Goal: Task Accomplishment & Management: Use online tool/utility

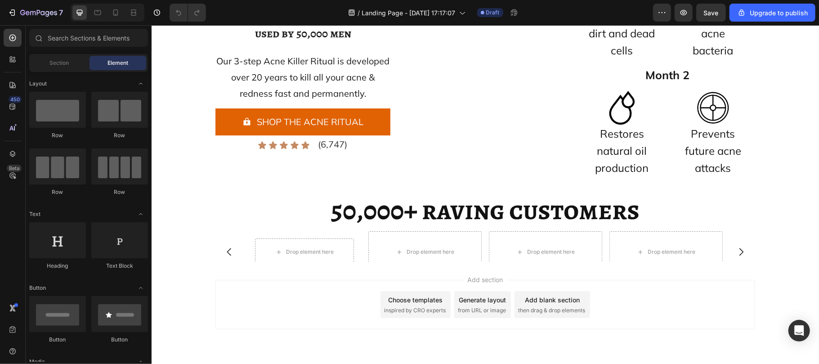
scroll to position [4749, 0]
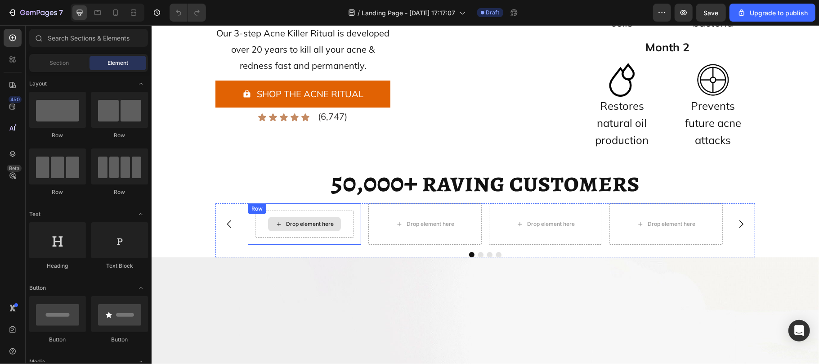
click at [288, 227] on div "Drop element here" at bounding box center [310, 223] width 48 height 7
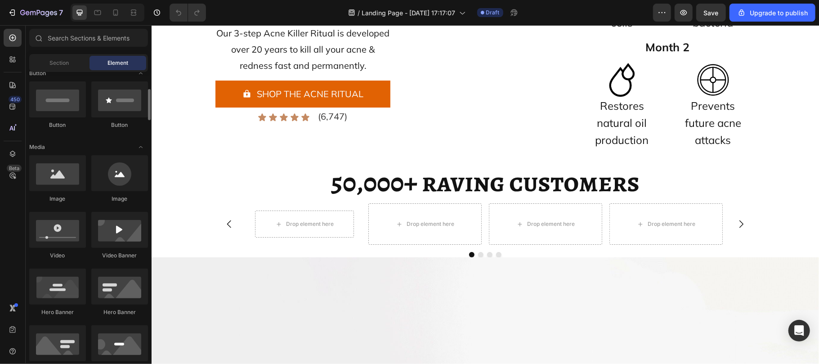
scroll to position [215, 0]
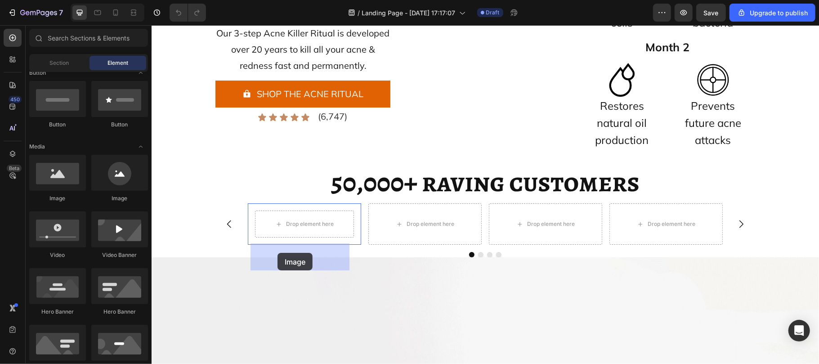
drag, startPoint x: 204, startPoint y: 197, endPoint x: 277, endPoint y: 252, distance: 91.2
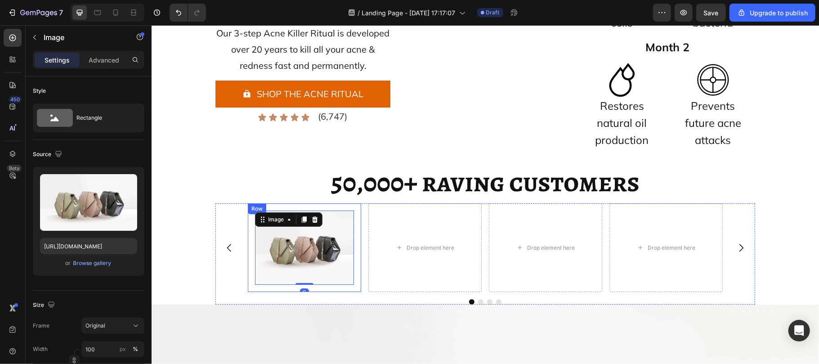
click at [248, 261] on div "Image 0 Row" at bounding box center [303, 247] width 113 height 89
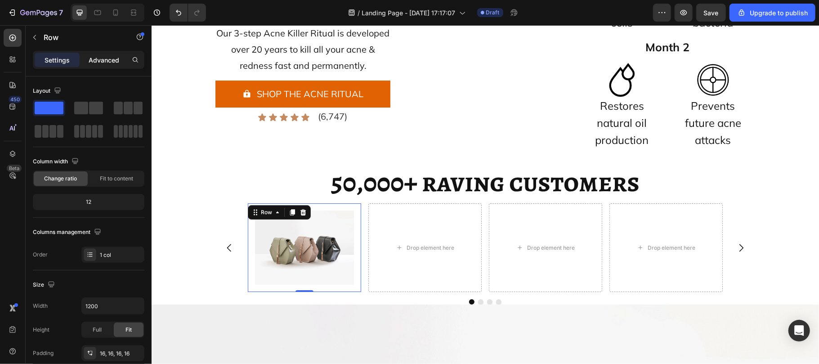
click at [101, 58] on p "Advanced" at bounding box center [104, 59] width 31 height 9
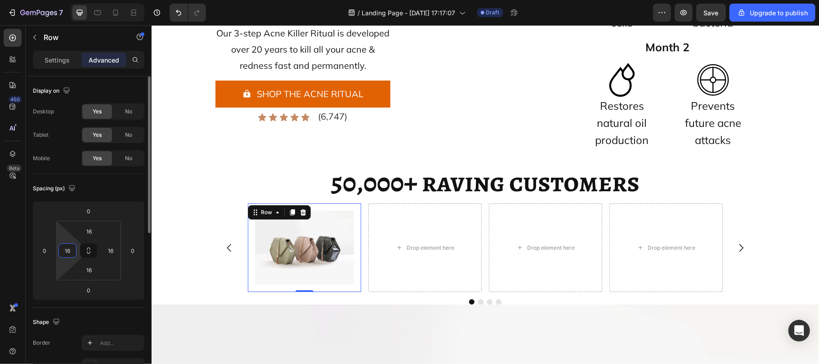
click at [74, 254] on input "16" at bounding box center [67, 250] width 13 height 13
type input "0"
click at [92, 230] on input "16" at bounding box center [89, 230] width 18 height 13
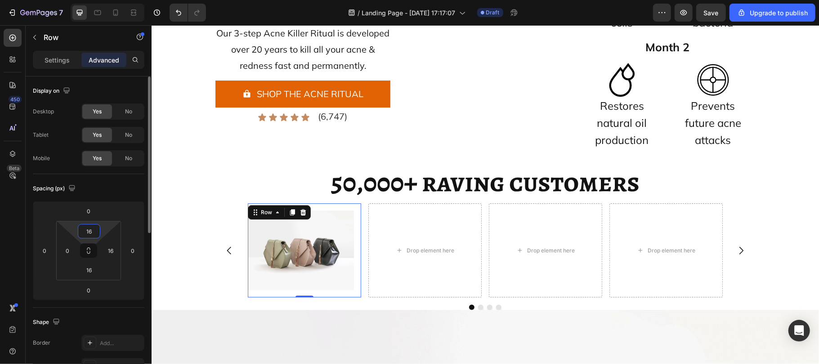
click at [92, 230] on input "16" at bounding box center [89, 230] width 18 height 13
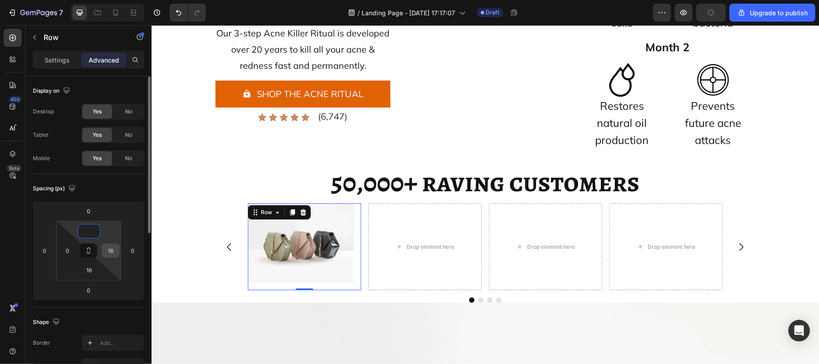
type input "0"
click at [114, 252] on input "16" at bounding box center [110, 250] width 13 height 13
drag, startPoint x: 114, startPoint y: 252, endPoint x: 94, endPoint y: 270, distance: 27.4
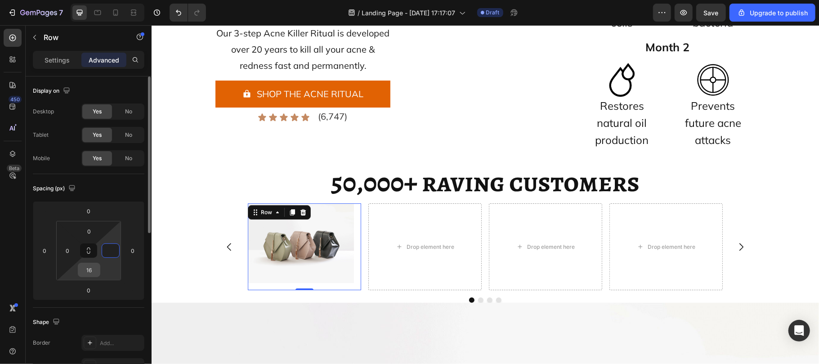
click at [94, 270] on div "0 0 16" at bounding box center [88, 250] width 65 height 59
type input "0"
click at [94, 270] on input "16" at bounding box center [89, 269] width 18 height 13
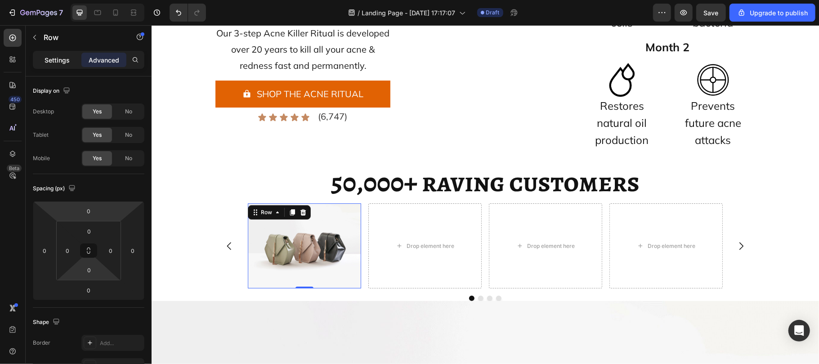
click at [56, 58] on p "Settings" at bounding box center [57, 59] width 25 height 9
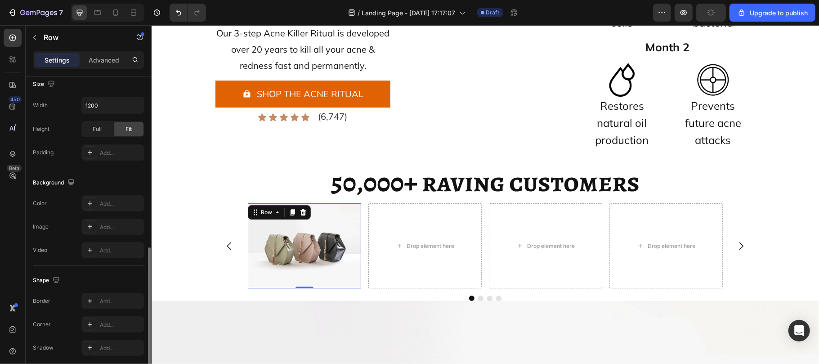
scroll to position [237, 0]
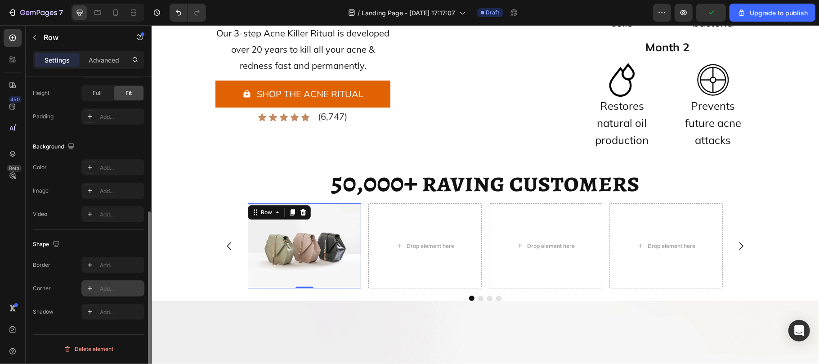
click at [102, 291] on div "Add..." at bounding box center [121, 289] width 42 height 8
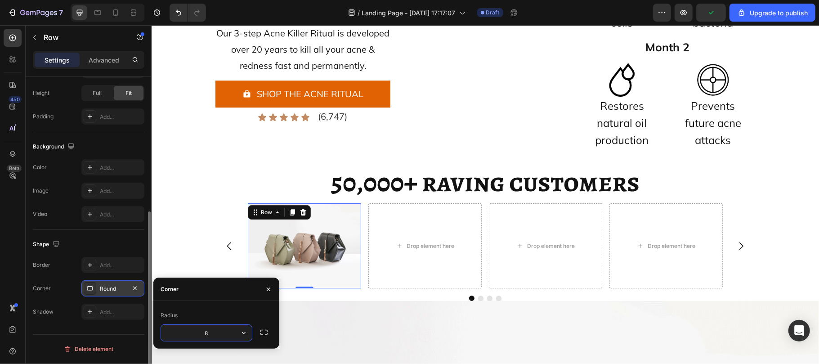
type input "9"
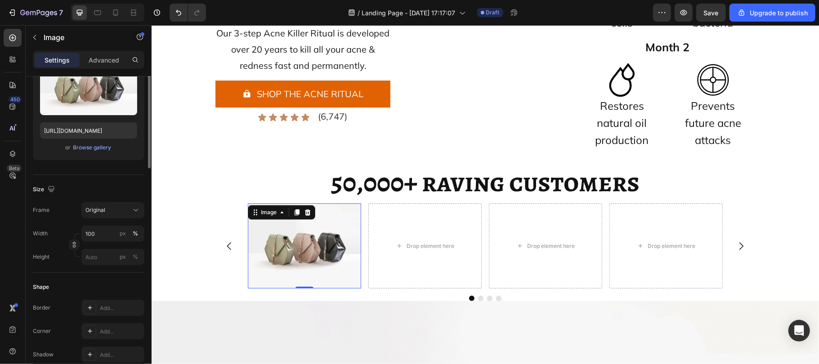
scroll to position [43, 0]
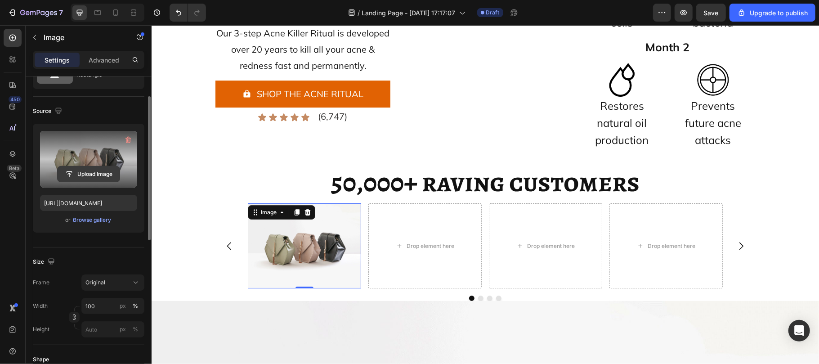
click at [89, 173] on input "file" at bounding box center [89, 173] width 62 height 15
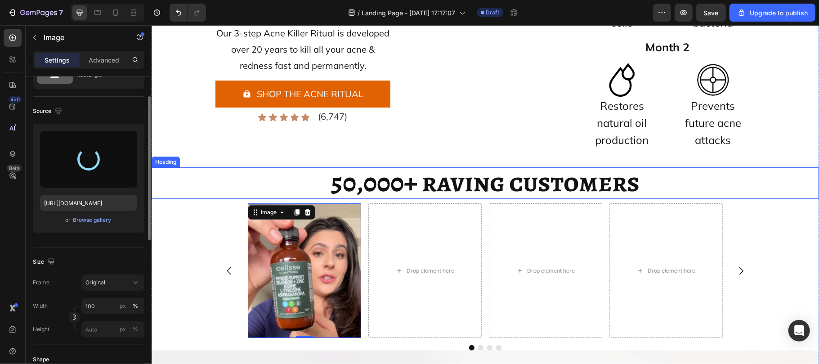
type input "[URL][DOMAIN_NAME]"
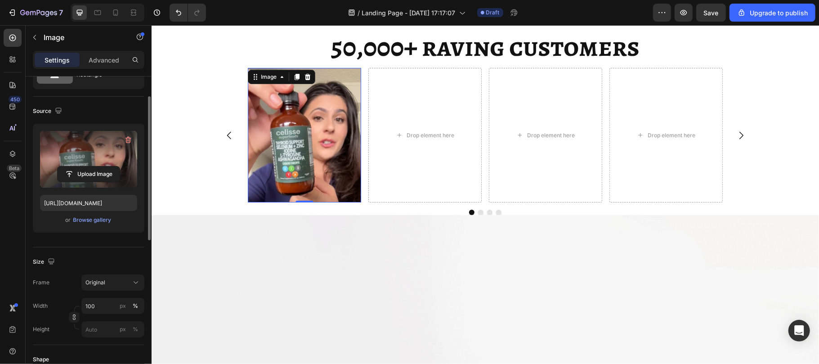
scroll to position [4885, 0]
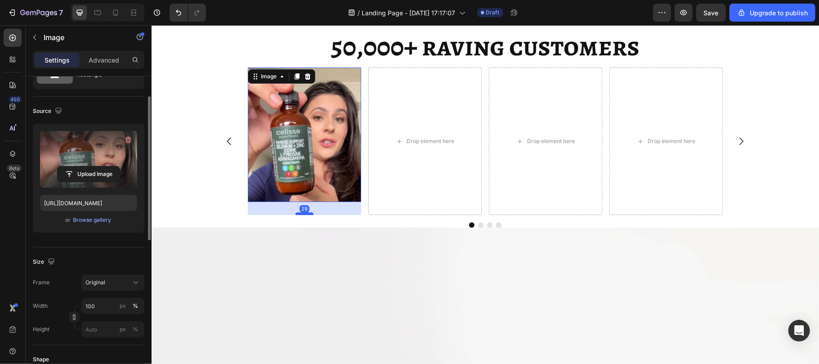
drag, startPoint x: 297, startPoint y: 232, endPoint x: 296, endPoint y: 245, distance: 13.1
click at [296, 215] on div at bounding box center [304, 213] width 18 height 3
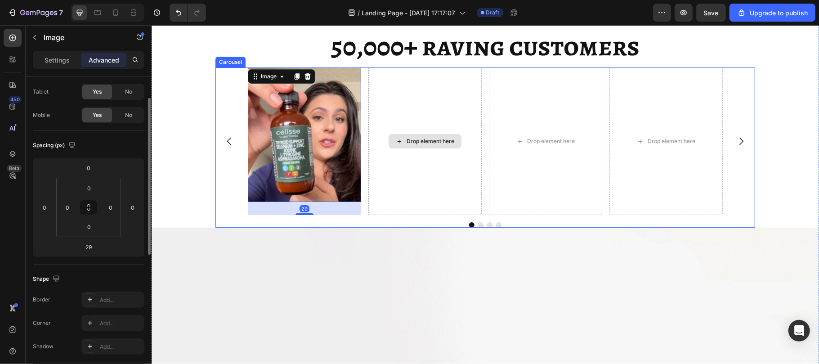
click at [391, 201] on div "Drop element here" at bounding box center [424, 141] width 113 height 148
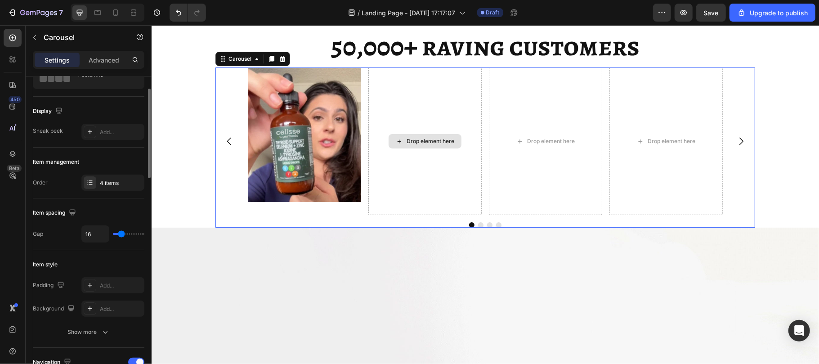
scroll to position [0, 0]
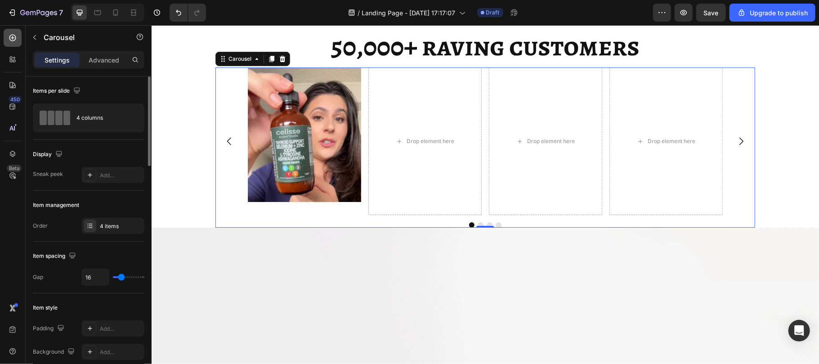
click at [4, 33] on div at bounding box center [13, 38] width 18 height 18
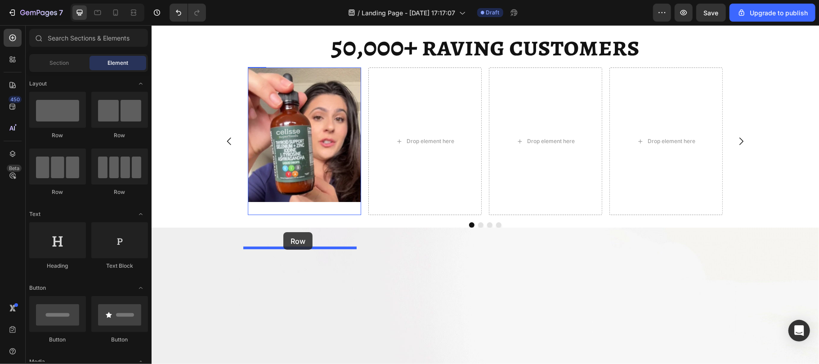
drag, startPoint x: 207, startPoint y: 148, endPoint x: 283, endPoint y: 233, distance: 114.7
click at [283, 201] on img at bounding box center [303, 134] width 113 height 134
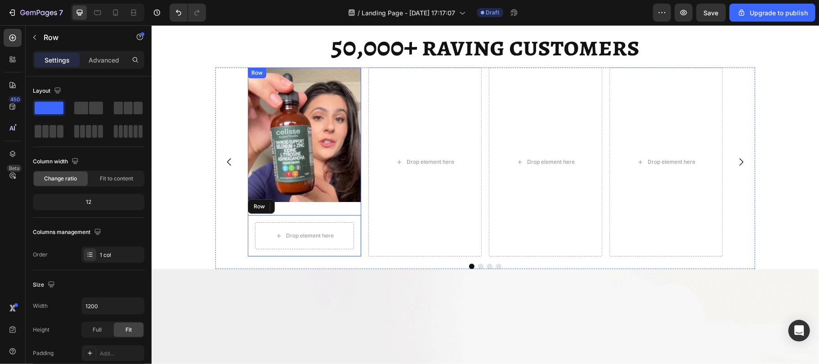
click at [303, 239] on div "Image 0 Drop element here Row" at bounding box center [303, 161] width 113 height 189
click at [290, 248] on div "Drop element here Row" at bounding box center [303, 235] width 113 height 41
click at [312, 201] on img at bounding box center [303, 134] width 113 height 134
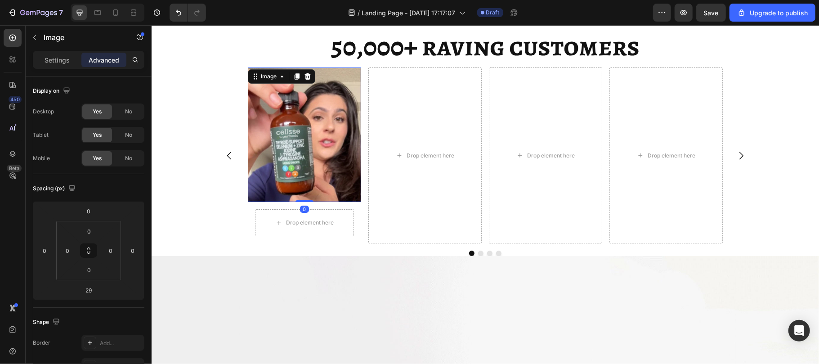
drag, startPoint x: 302, startPoint y: 245, endPoint x: 297, endPoint y: 225, distance: 20.8
click at [297, 201] on div "Image 0" at bounding box center [303, 134] width 113 height 134
type input "0"
click at [268, 236] on div "Drop element here" at bounding box center [304, 222] width 99 height 27
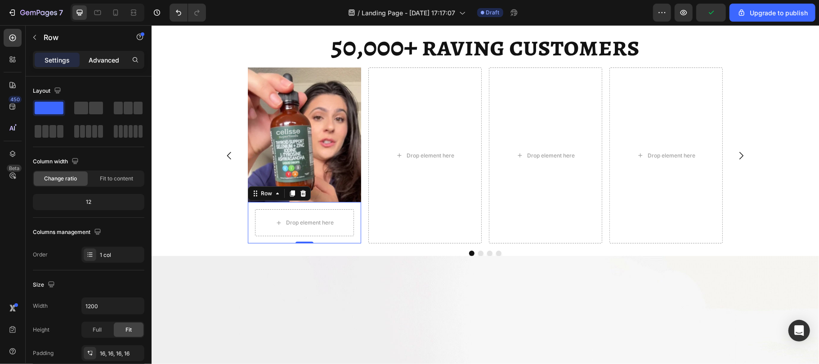
click at [99, 58] on p "Advanced" at bounding box center [104, 59] width 31 height 9
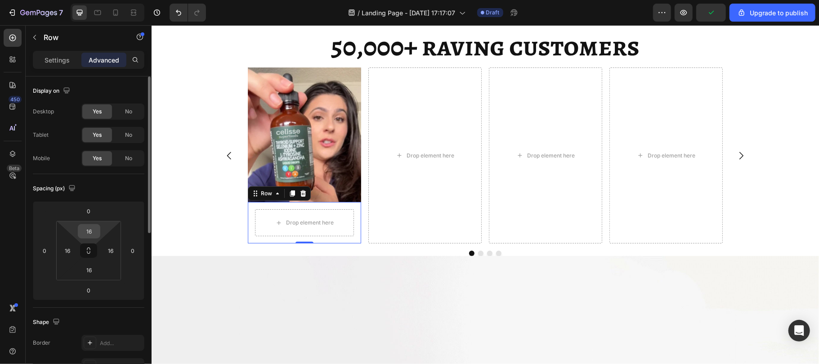
click at [94, 230] on input "16" at bounding box center [89, 230] width 18 height 13
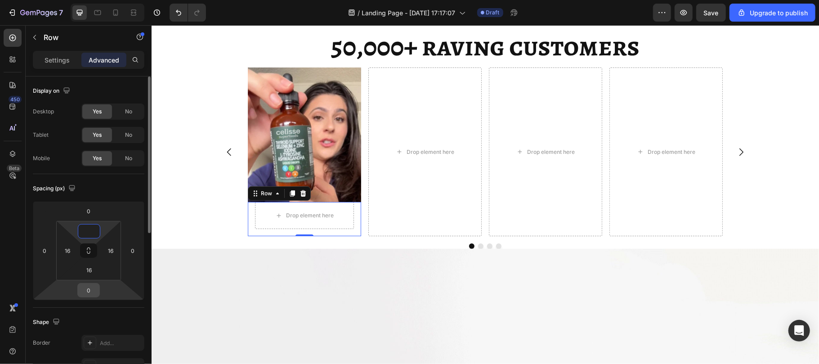
type input "0"
click at [97, 292] on input "0" at bounding box center [89, 289] width 18 height 13
drag, startPoint x: 97, startPoint y: 292, endPoint x: 92, endPoint y: 269, distance: 23.5
click at [92, 269] on div "0 0 0 0 0 16 16 16" at bounding box center [89, 250] width 112 height 99
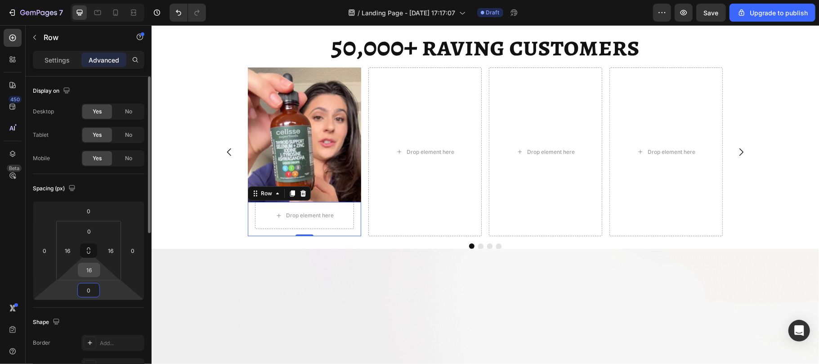
click at [92, 269] on input "16" at bounding box center [89, 269] width 18 height 13
click at [92, 269] on input at bounding box center [89, 269] width 18 height 13
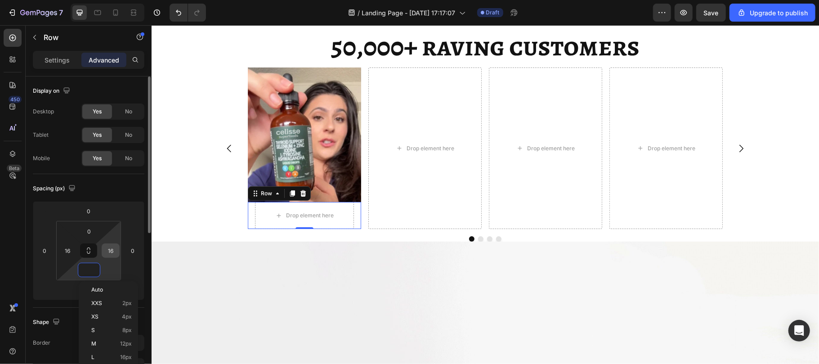
type input "0"
click at [116, 252] on input "16" at bounding box center [110, 250] width 13 height 13
click at [116, 252] on input at bounding box center [110, 250] width 13 height 13
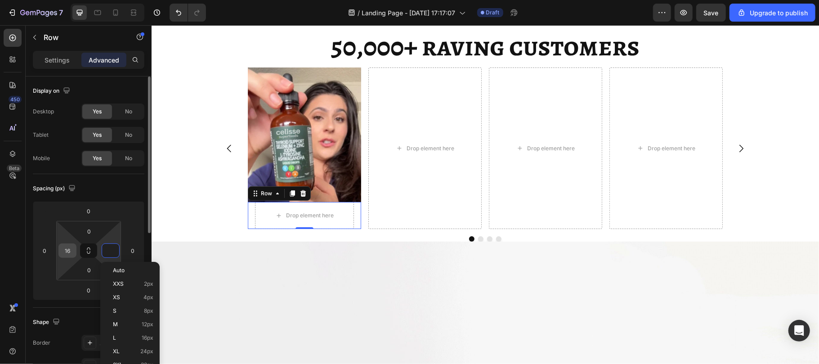
type input "0"
click at [70, 252] on input "16" at bounding box center [67, 250] width 13 height 13
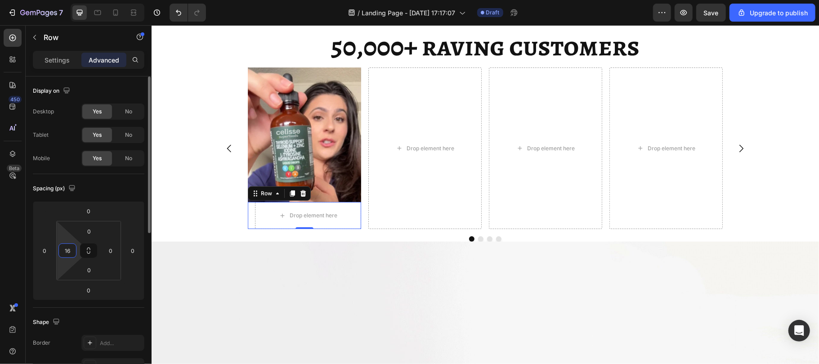
click at [70, 252] on input "16" at bounding box center [67, 250] width 13 height 13
click at [70, 252] on input at bounding box center [67, 250] width 13 height 13
drag, startPoint x: 221, startPoint y: 277, endPoint x: 200, endPoint y: 237, distance: 44.7
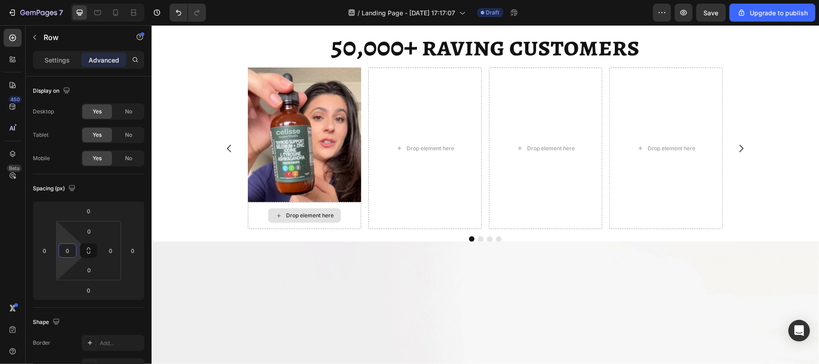
click at [268, 222] on div "Drop element here" at bounding box center [304, 215] width 73 height 14
click at [46, 60] on p "Settings" at bounding box center [57, 59] width 25 height 9
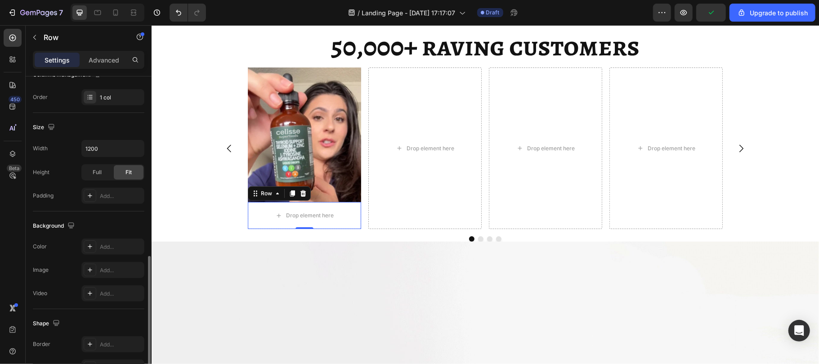
scroll to position [237, 0]
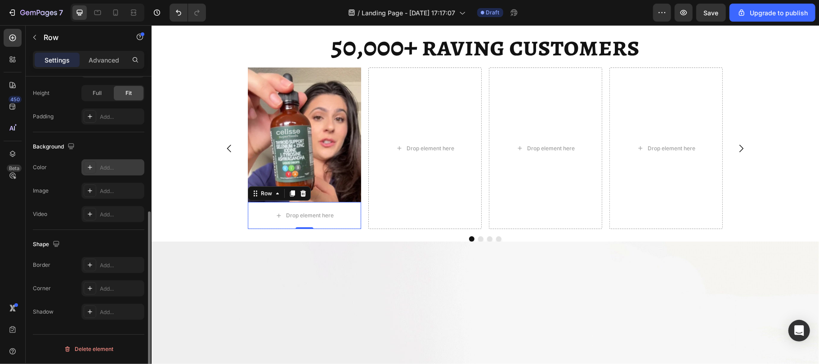
click at [101, 166] on div "Add..." at bounding box center [121, 168] width 42 height 8
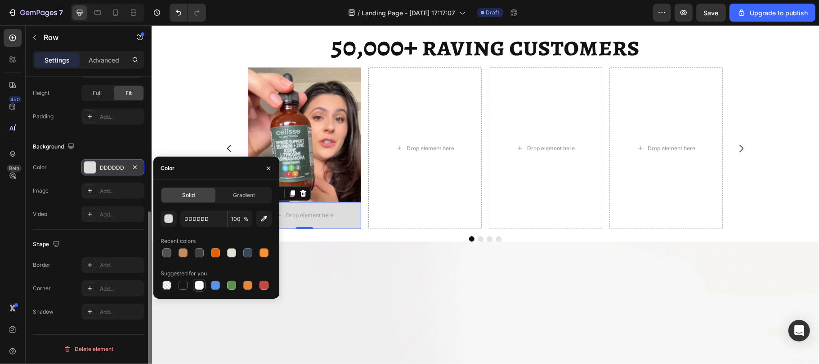
click at [200, 283] on div at bounding box center [199, 285] width 9 height 9
type input "FFFFFF"
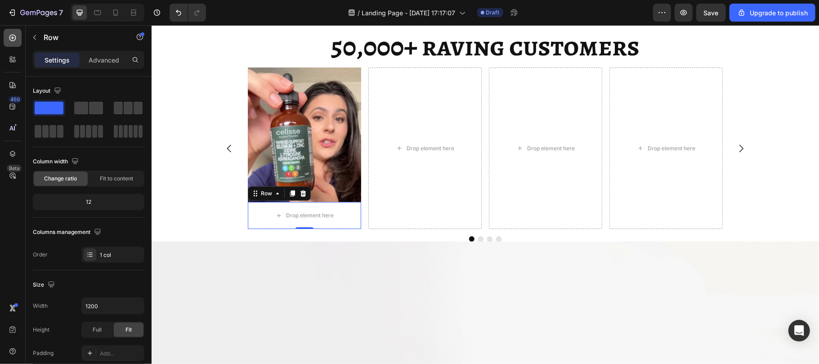
click at [11, 44] on div at bounding box center [13, 38] width 18 height 18
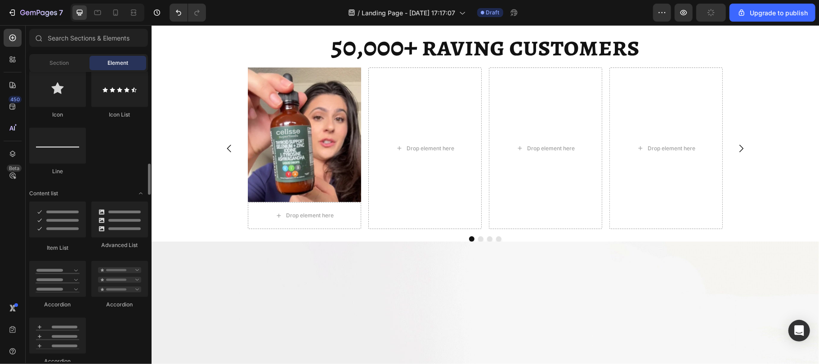
scroll to position [585, 0]
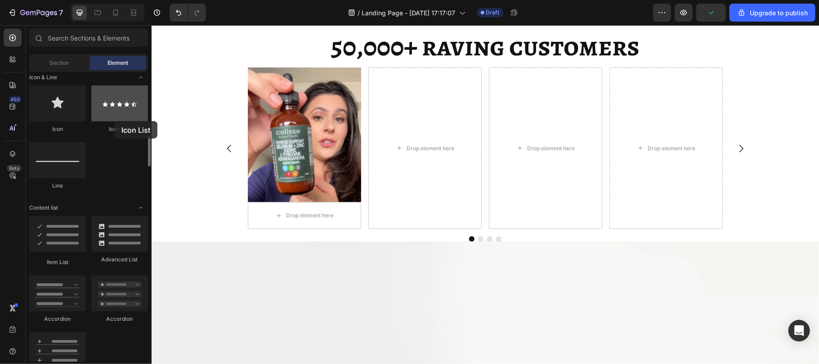
drag, startPoint x: 108, startPoint y: 110, endPoint x: 114, endPoint y: 121, distance: 12.3
click at [114, 121] on div at bounding box center [119, 103] width 57 height 36
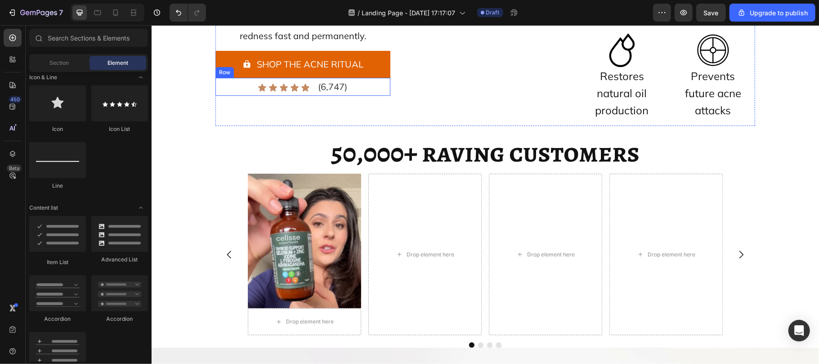
scroll to position [4780, 0]
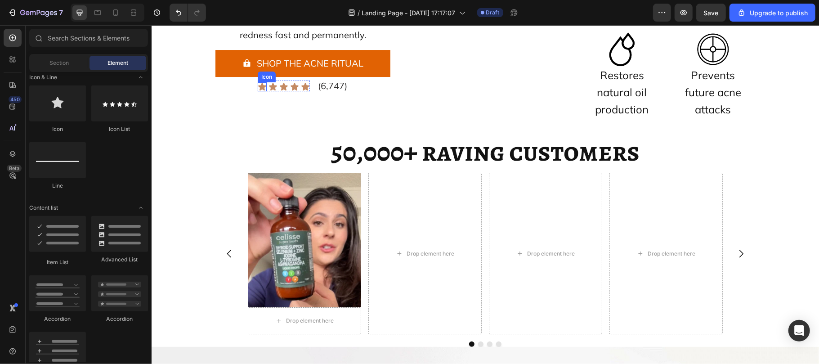
click at [258, 86] on icon at bounding box center [262, 86] width 8 height 8
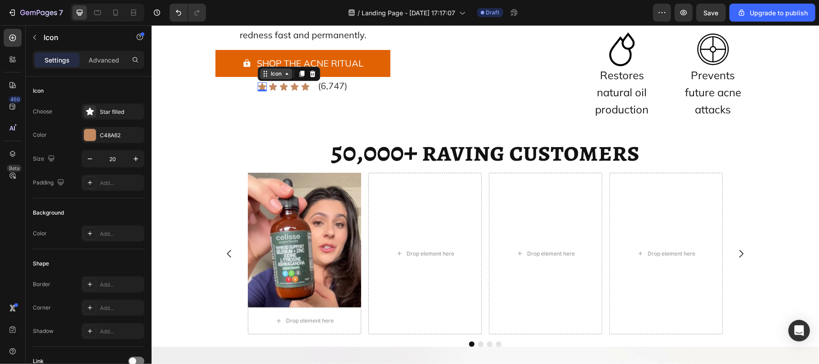
click at [268, 73] on div "Icon" at bounding box center [275, 73] width 14 height 0
click at [261, 86] on div "Icon List" at bounding box center [274, 90] width 32 height 14
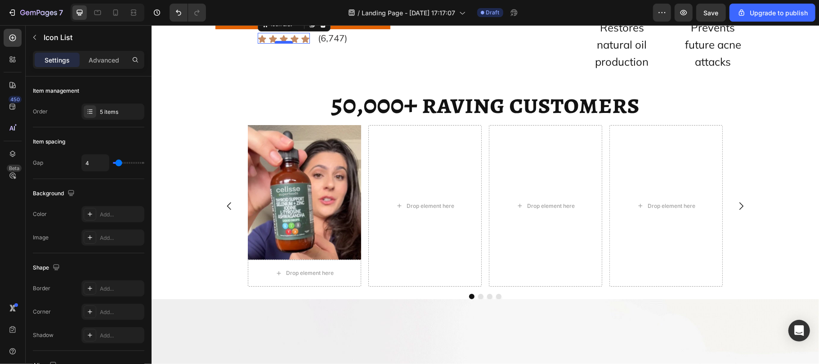
scroll to position [4803, 0]
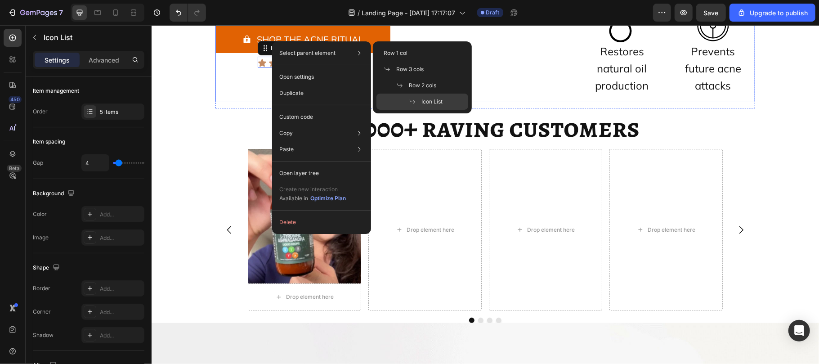
click at [258, 77] on div "Acne & Redness Killer Ritual Heading used by 50,000 men Text Block Our 3-step A…" at bounding box center [302, 0] width 175 height 201
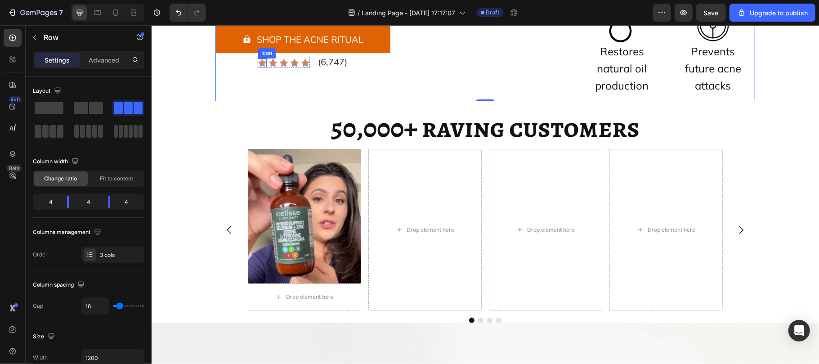
click at [258, 59] on icon at bounding box center [262, 62] width 8 height 8
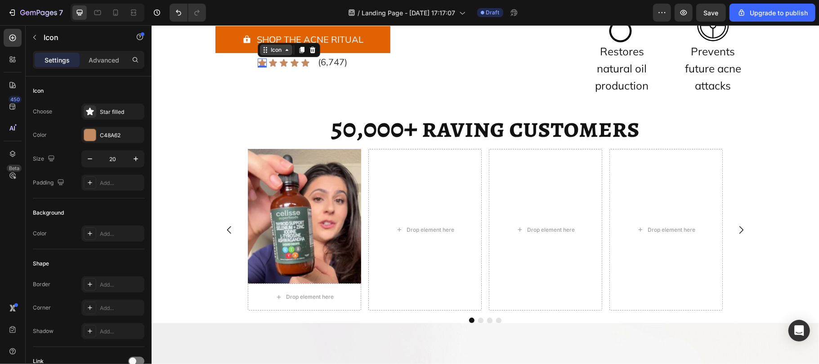
click at [268, 49] on div "Icon" at bounding box center [275, 49] width 14 height 0
click at [268, 63] on div "Icon List" at bounding box center [273, 65] width 25 height 5
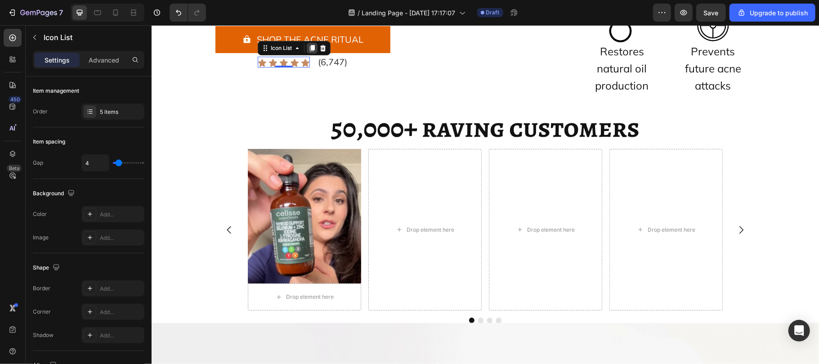
click at [309, 47] on icon at bounding box center [311, 48] width 5 height 6
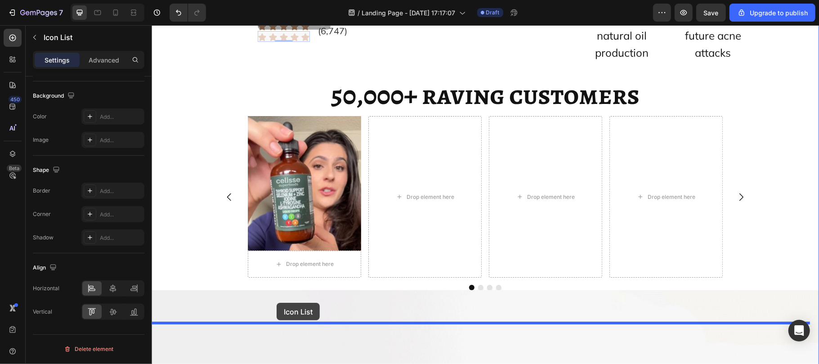
scroll to position [4874, 0]
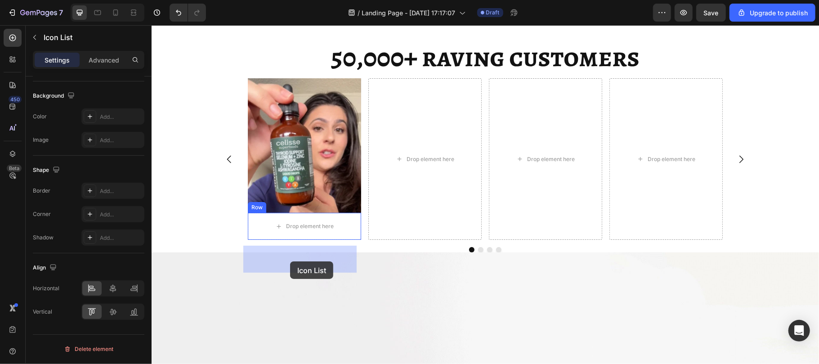
drag, startPoint x: 265, startPoint y: 55, endPoint x: 290, endPoint y: 261, distance: 207.0
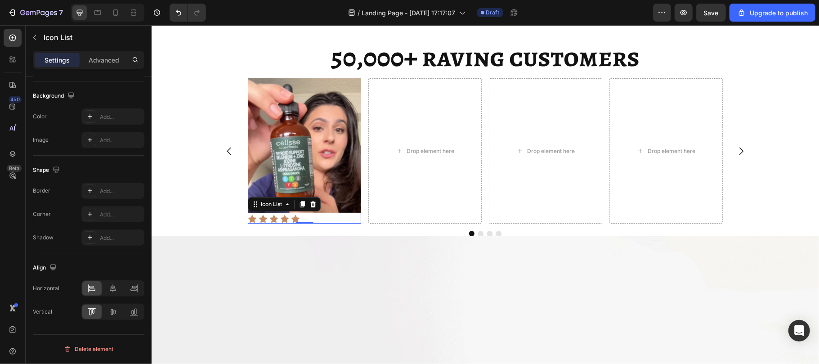
click at [272, 223] on div "Icon Icon Icon Icon Icon Icon List 0" at bounding box center [303, 217] width 113 height 11
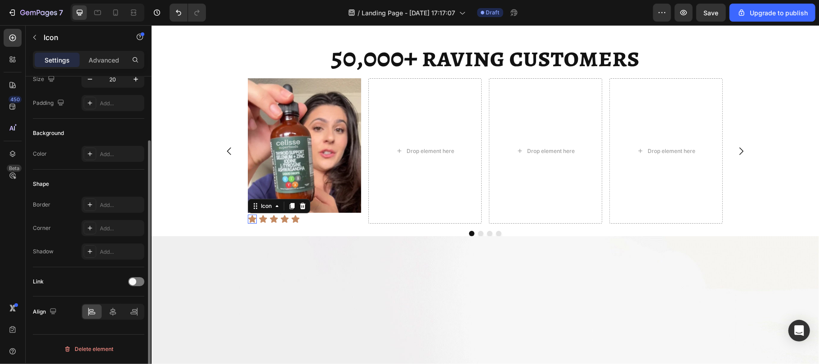
click at [249, 223] on icon at bounding box center [252, 219] width 8 height 8
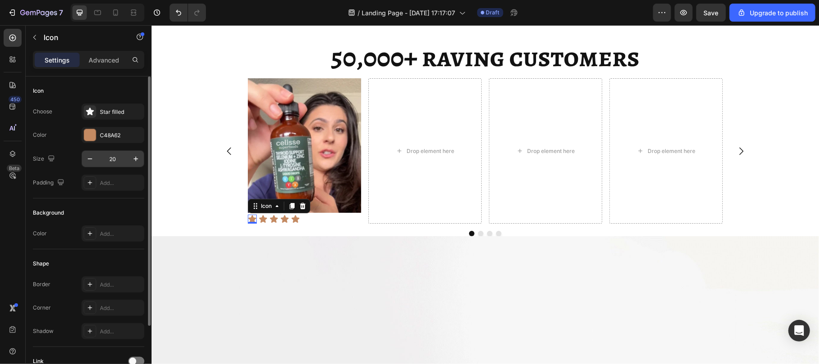
click at [114, 161] on input "20" at bounding box center [113, 159] width 30 height 16
type input "30"
click at [98, 133] on div "C48A62" at bounding box center [112, 135] width 63 height 16
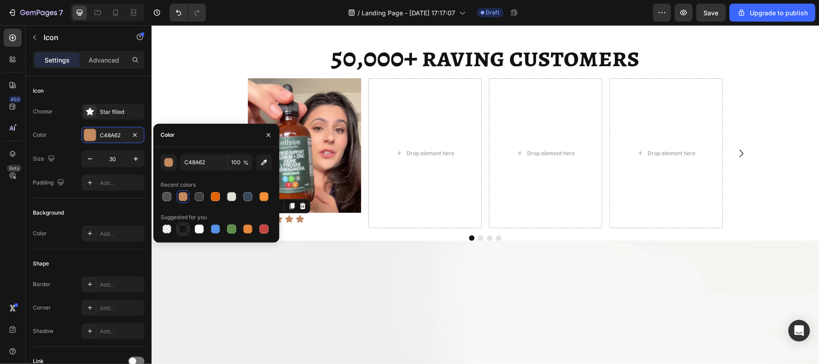
click at [180, 229] on div at bounding box center [183, 228] width 9 height 9
type input "151515"
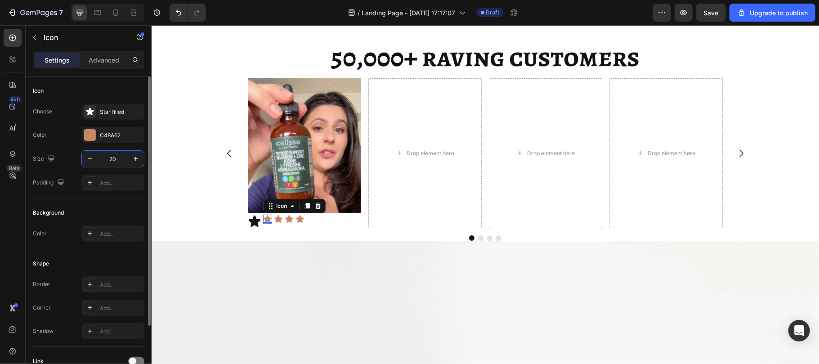
click at [119, 157] on input "20" at bounding box center [113, 159] width 30 height 16
type input "30"
click at [88, 134] on div at bounding box center [90, 135] width 12 height 12
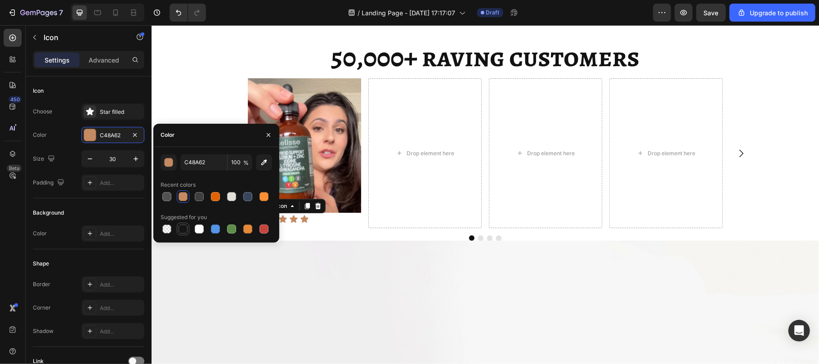
click at [182, 229] on div at bounding box center [183, 228] width 9 height 9
type input "151515"
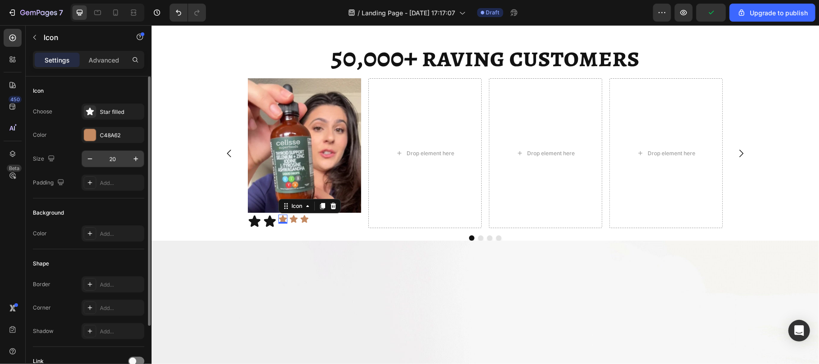
click at [117, 161] on input "20" at bounding box center [113, 159] width 30 height 16
type input "30"
click at [94, 134] on div at bounding box center [90, 135] width 12 height 12
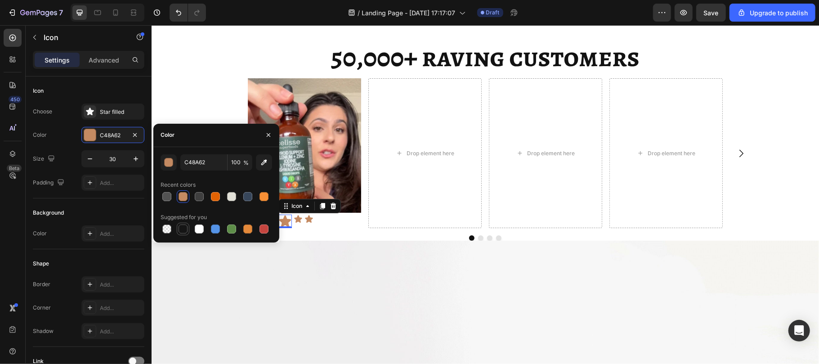
click at [180, 228] on div at bounding box center [183, 228] width 9 height 9
type input "151515"
click at [294, 223] on div "Icon 0" at bounding box center [297, 218] width 9 height 9
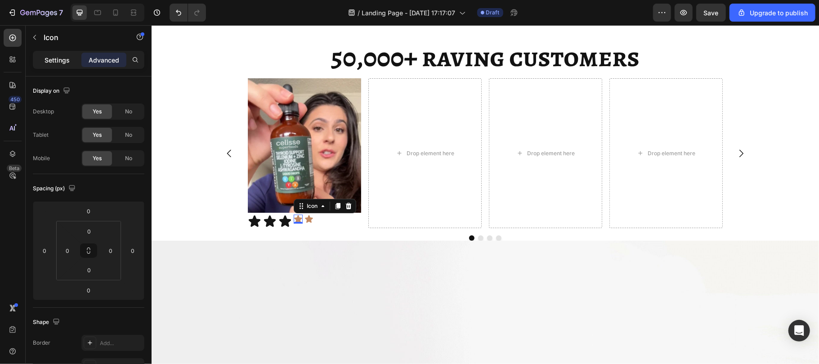
click at [51, 58] on p "Settings" at bounding box center [57, 59] width 25 height 9
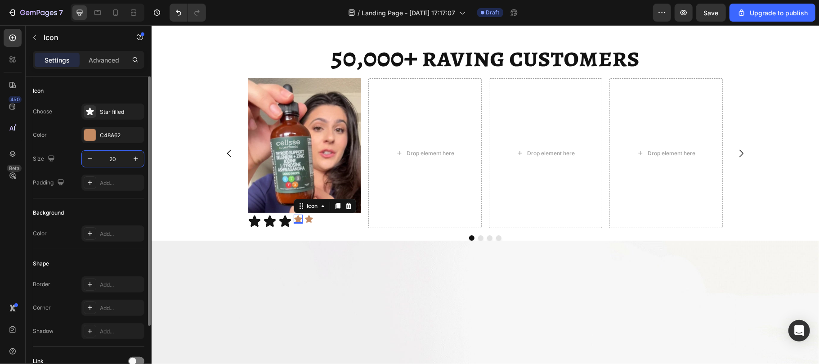
click at [121, 153] on input "20" at bounding box center [113, 159] width 30 height 16
type input "30"
click at [90, 135] on div at bounding box center [90, 135] width 12 height 12
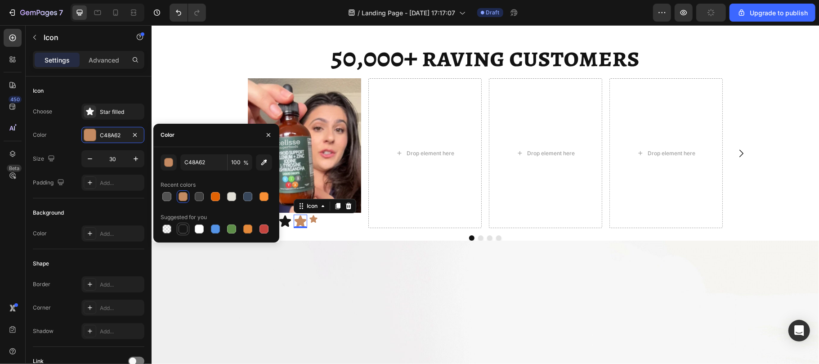
click at [182, 226] on div at bounding box center [183, 228] width 9 height 9
type input "151515"
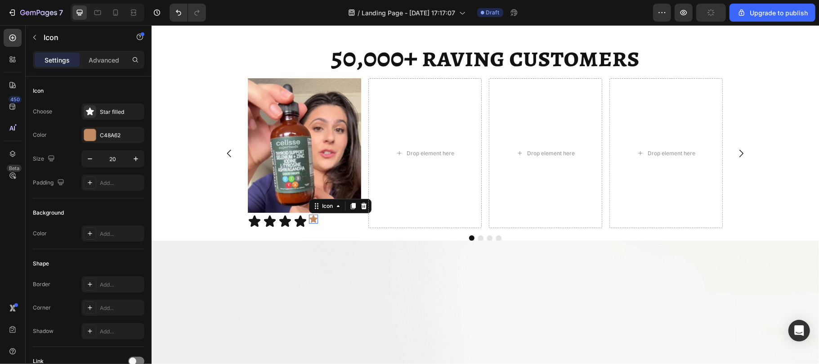
click at [309, 223] on icon at bounding box center [313, 219] width 8 height 8
click at [120, 159] on input "20" at bounding box center [113, 159] width 30 height 16
type input "30"
click at [85, 139] on div at bounding box center [90, 135] width 12 height 12
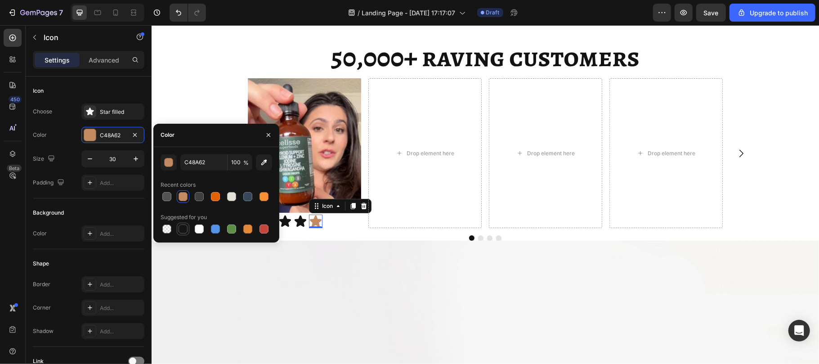
click at [182, 224] on div at bounding box center [183, 229] width 11 height 11
type input "151515"
click at [263, 228] on icon at bounding box center [269, 220] width 13 height 13
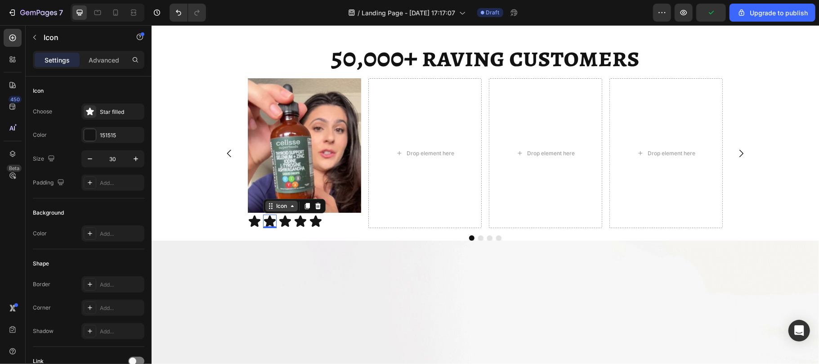
click at [281, 206] on div "Icon" at bounding box center [281, 206] width 14 height 0
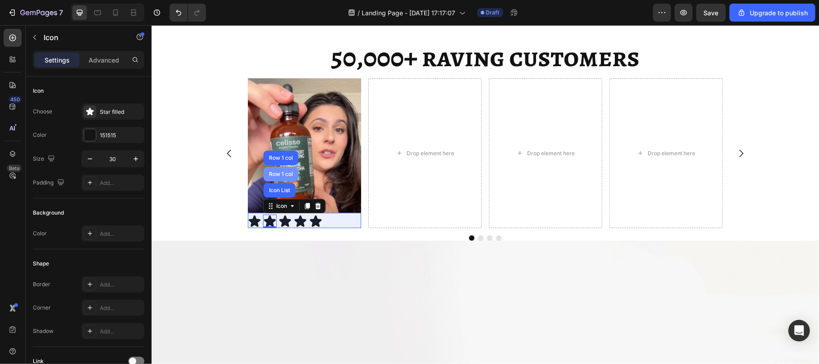
click at [278, 181] on div "Row 1 col" at bounding box center [280, 173] width 35 height 14
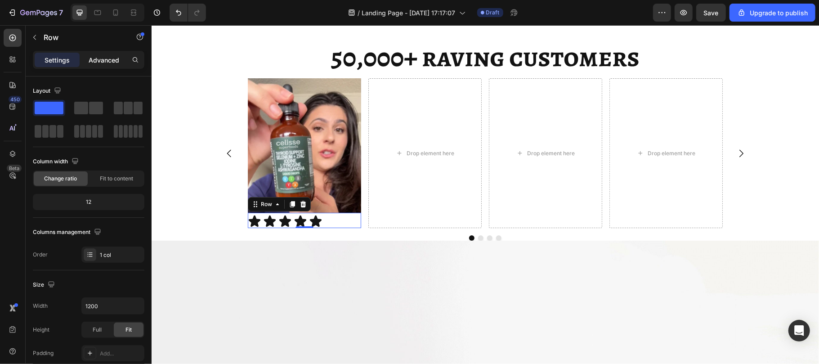
click at [107, 55] on p "Advanced" at bounding box center [104, 59] width 31 height 9
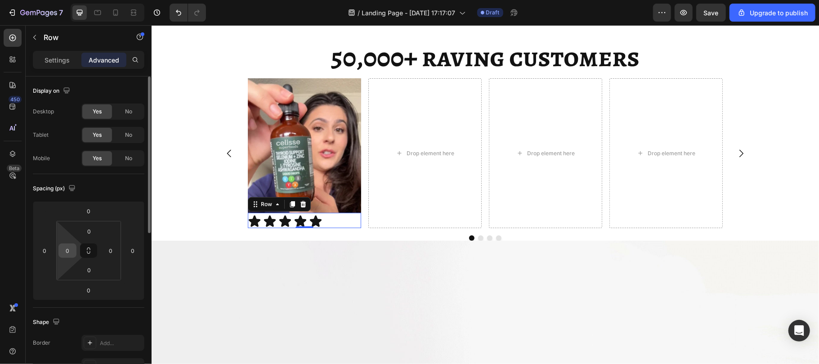
click at [71, 249] on input "0" at bounding box center [67, 250] width 13 height 13
type input "17"
click at [116, 246] on input "0" at bounding box center [110, 250] width 13 height 13
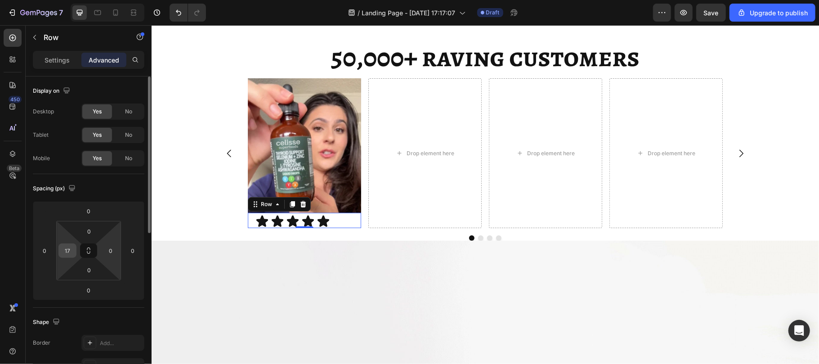
click at [74, 252] on div "17" at bounding box center [67, 250] width 18 height 14
drag, startPoint x: 74, startPoint y: 252, endPoint x: 69, endPoint y: 246, distance: 8.4
click at [69, 246] on div "17" at bounding box center [67, 250] width 18 height 14
click at [69, 246] on input "17" at bounding box center [67, 250] width 13 height 13
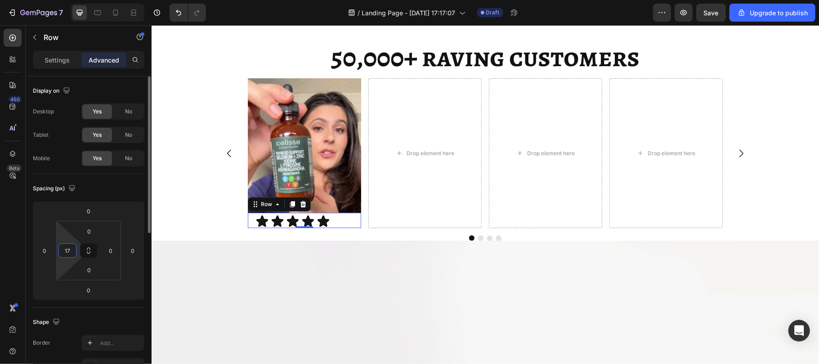
click at [69, 246] on input "17" at bounding box center [67, 250] width 13 height 13
click at [270, 228] on icon at bounding box center [276, 220] width 13 height 13
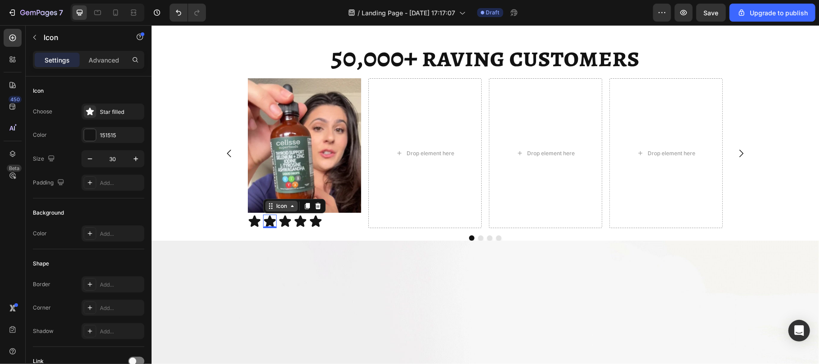
click at [282, 206] on div "Icon" at bounding box center [281, 206] width 14 height 0
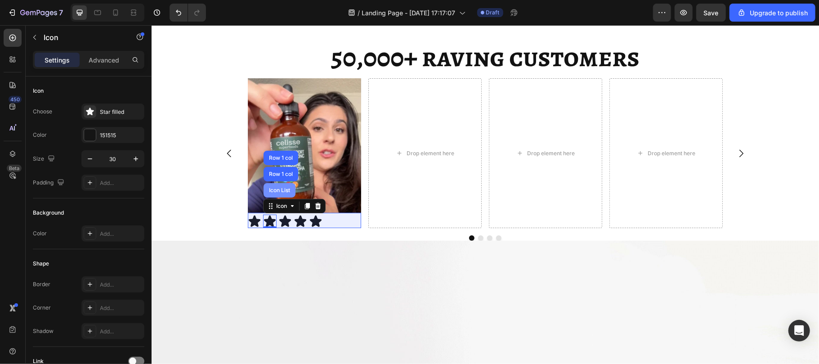
click at [271, 192] on div "Icon List" at bounding box center [279, 189] width 25 height 5
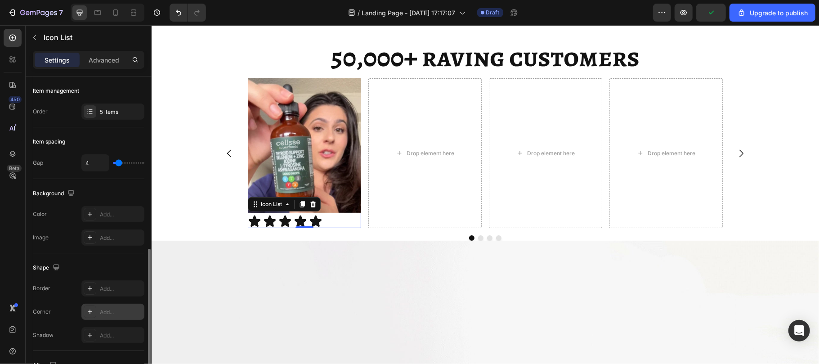
scroll to position [98, 0]
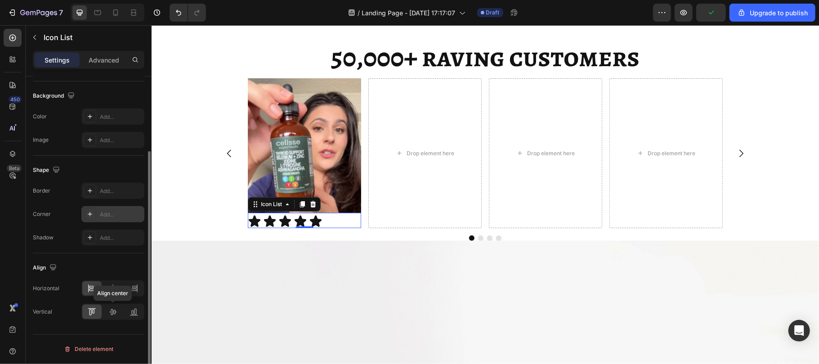
click at [110, 309] on icon at bounding box center [112, 311] width 9 height 9
click at [111, 283] on div at bounding box center [112, 288] width 19 height 14
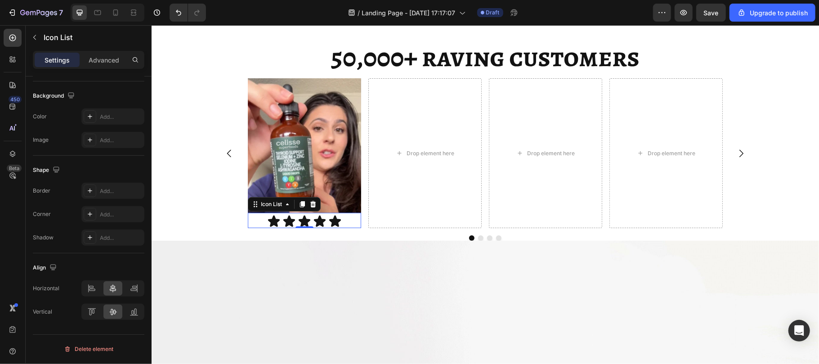
click at [249, 228] on div "Icon Icon Icon Icon Icon" at bounding box center [303, 220] width 113 height 13
click at [272, 208] on div "Icon List" at bounding box center [271, 204] width 25 height 8
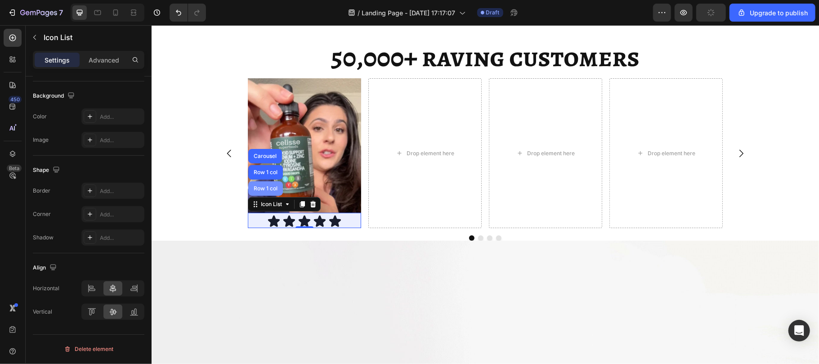
click at [270, 195] on div "Row 1 col" at bounding box center [265, 188] width 35 height 14
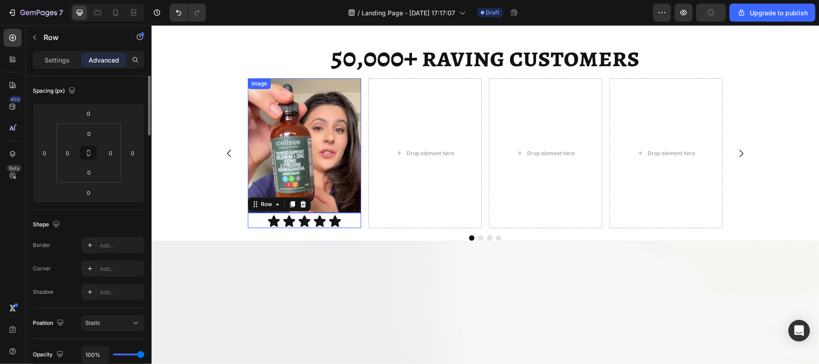
scroll to position [0, 0]
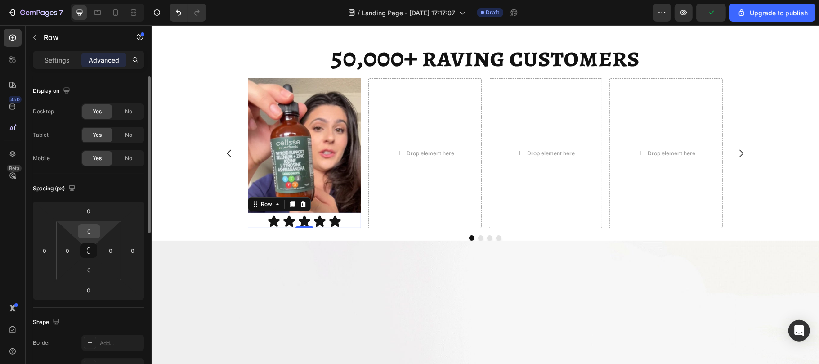
click at [92, 230] on input "0" at bounding box center [89, 230] width 18 height 13
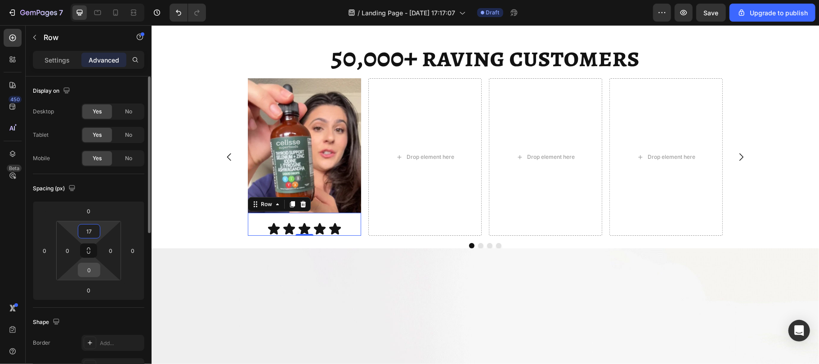
click at [92, 263] on div "0" at bounding box center [89, 270] width 22 height 14
click at [95, 230] on input "17" at bounding box center [89, 230] width 18 height 13
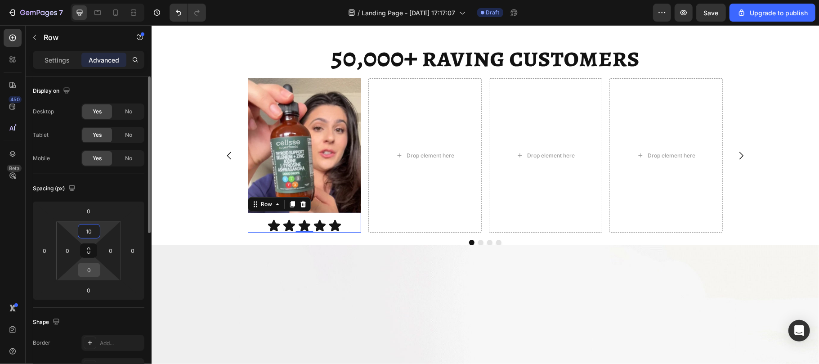
type input "10"
click at [90, 267] on input "0" at bounding box center [89, 269] width 18 height 13
type input "10"
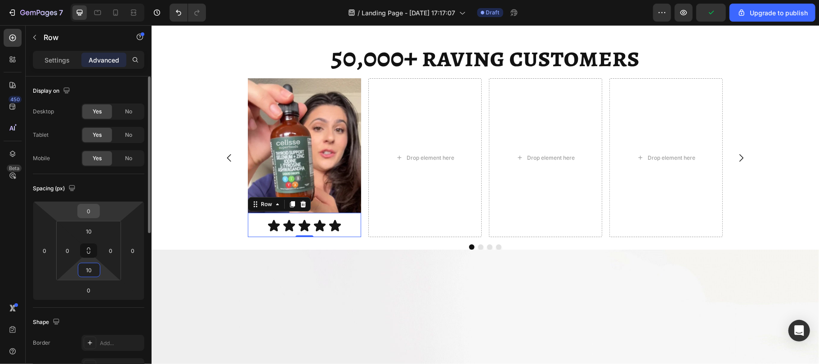
click at [87, 207] on input "0" at bounding box center [89, 210] width 18 height 13
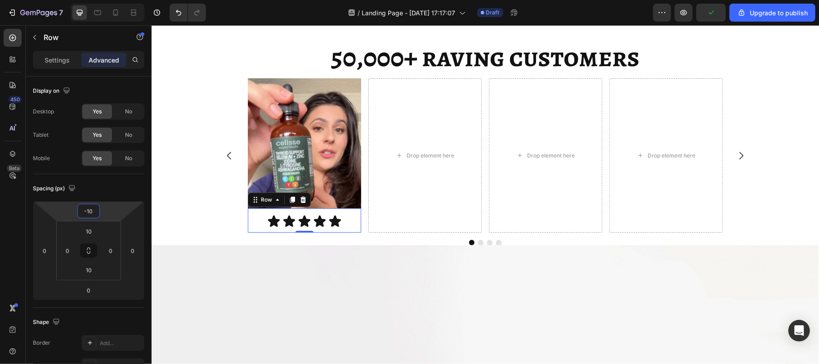
type input "-10"
click at [247, 232] on div "Icon Icon Icon Icon Icon Icon List Row 0" at bounding box center [303, 220] width 113 height 24
click at [57, 56] on p "Settings" at bounding box center [57, 59] width 25 height 9
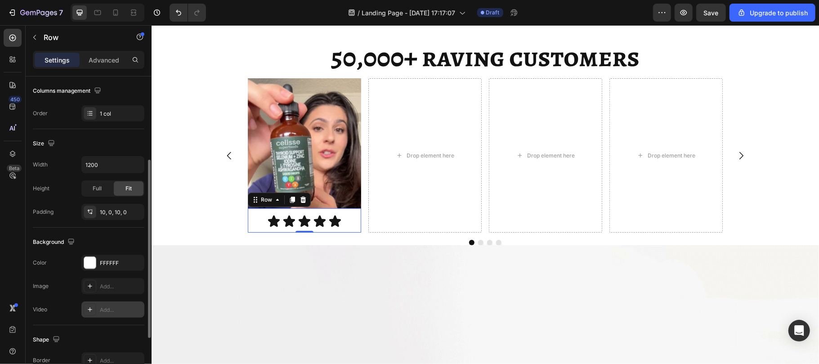
scroll to position [144, 0]
click at [133, 160] on icon "button" at bounding box center [135, 161] width 9 height 9
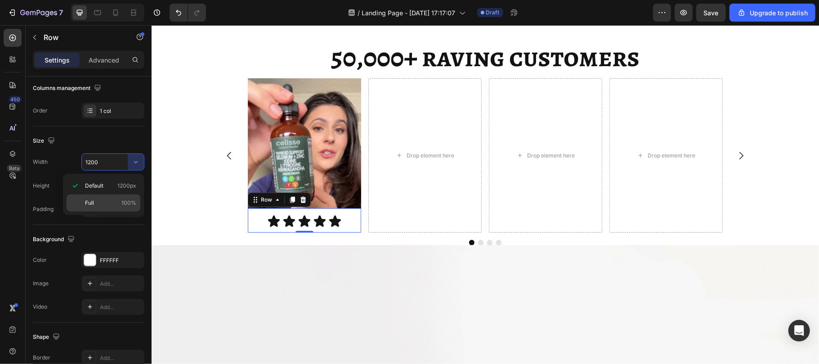
click at [133, 202] on span "100%" at bounding box center [128, 203] width 15 height 8
type input "80%"
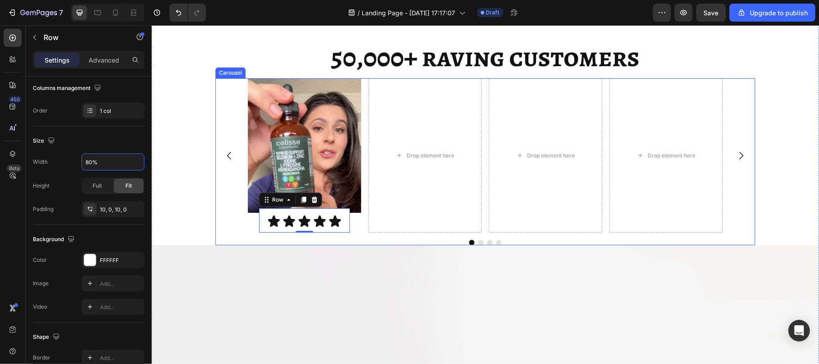
click at [231, 245] on div "Image Icon Icon Icon Icon Icon Icon List Row 0 Row Drop element here Drop eleme…" at bounding box center [485, 161] width 540 height 167
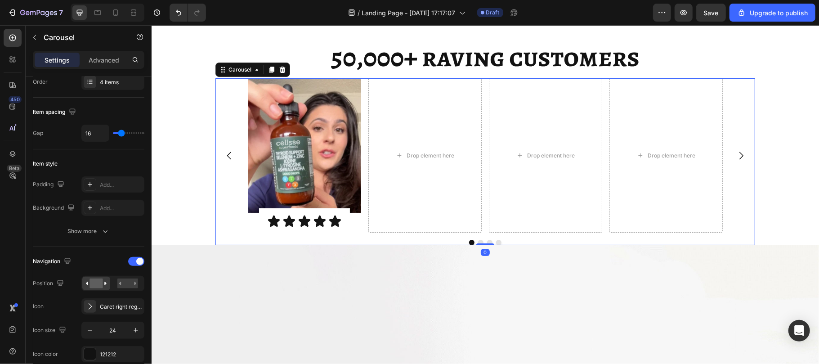
scroll to position [0, 0]
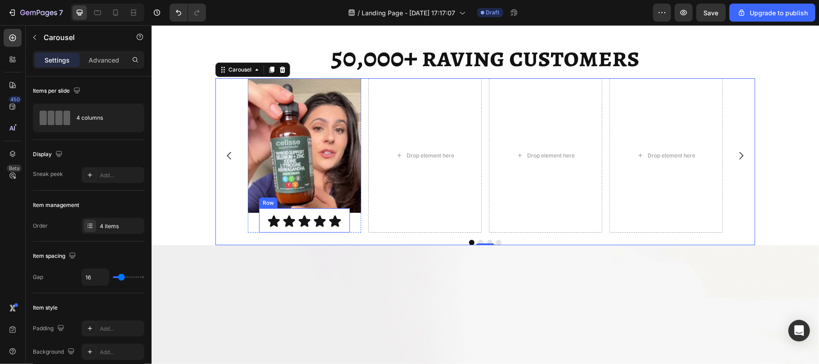
click at [259, 232] on div "Icon Icon Icon Icon Icon Icon List Row" at bounding box center [304, 220] width 91 height 24
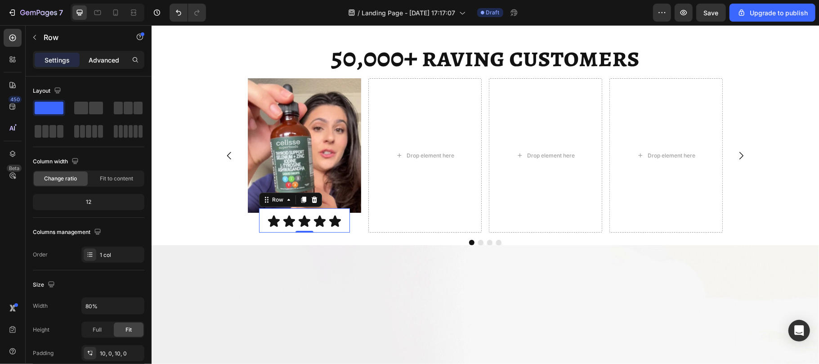
click at [107, 56] on p "Advanced" at bounding box center [104, 59] width 31 height 9
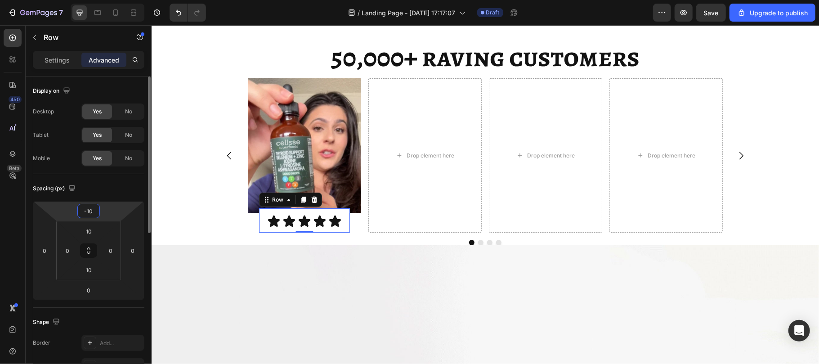
click at [93, 210] on input "-10" at bounding box center [89, 210] width 18 height 13
click at [94, 210] on input "-10" at bounding box center [89, 210] width 18 height 13
type input "-1"
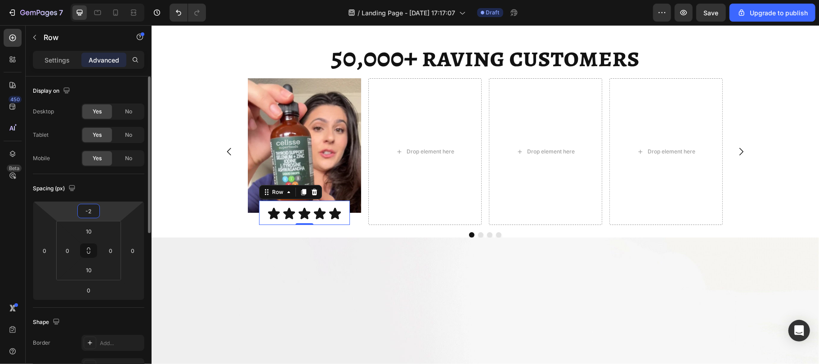
type input "-28"
click at [43, 56] on div "Settings" at bounding box center [57, 60] width 45 height 14
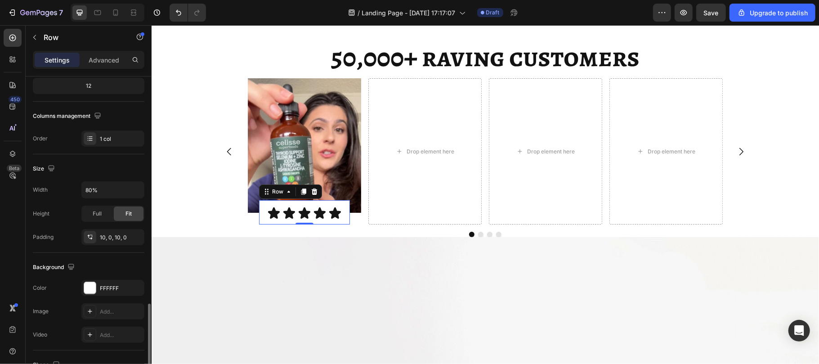
scroll to position [237, 0]
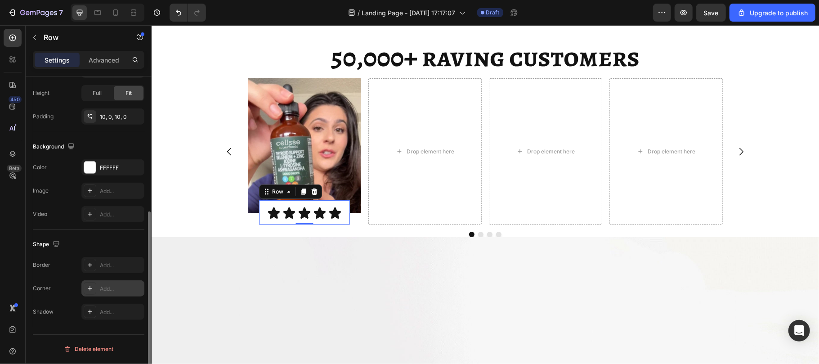
click at [108, 284] on div "Add..." at bounding box center [112, 288] width 63 height 16
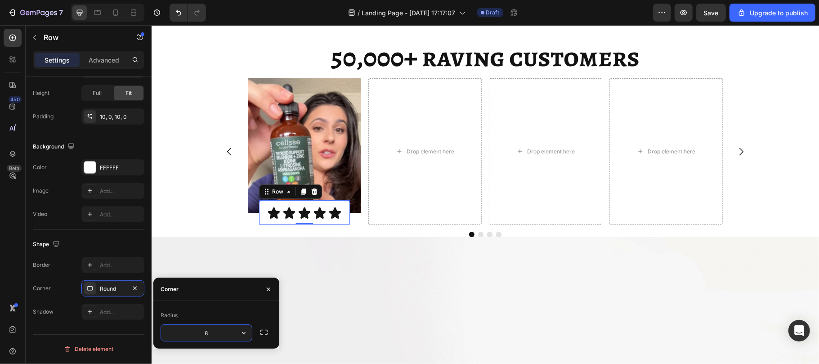
click at [211, 335] on input "8" at bounding box center [206, 333] width 91 height 16
type input "10"
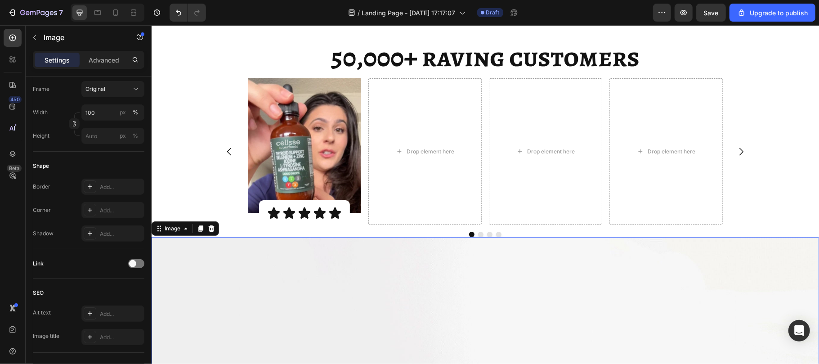
scroll to position [0, 0]
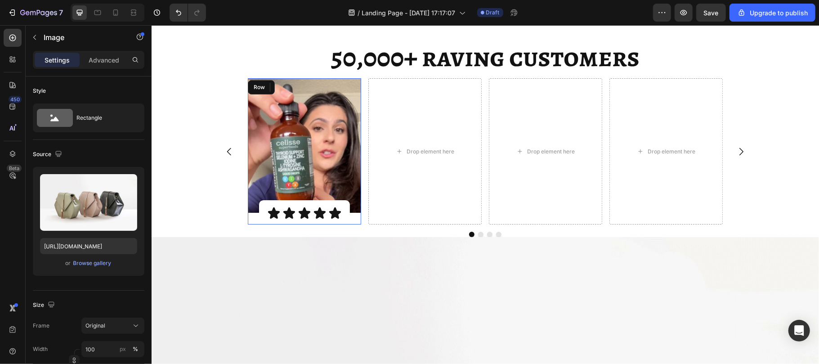
click at [247, 224] on div "Image Icon Icon Icon Icon Icon Icon List Row" at bounding box center [303, 151] width 113 height 146
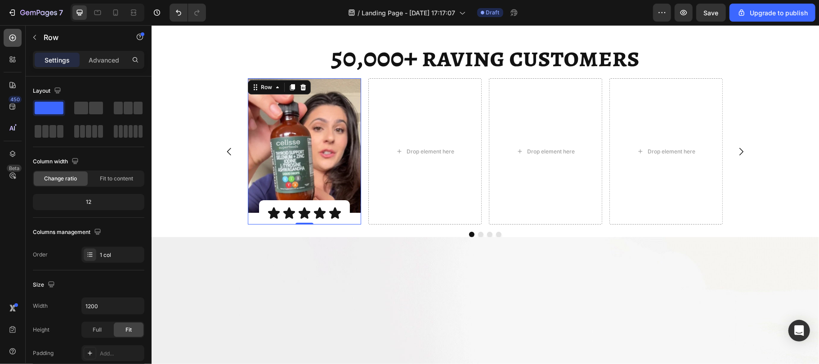
click at [16, 40] on icon at bounding box center [12, 37] width 9 height 9
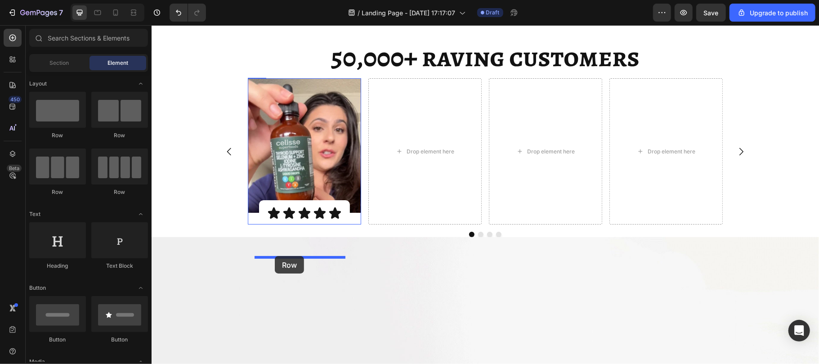
drag, startPoint x: 217, startPoint y: 146, endPoint x: 274, endPoint y: 256, distance: 123.9
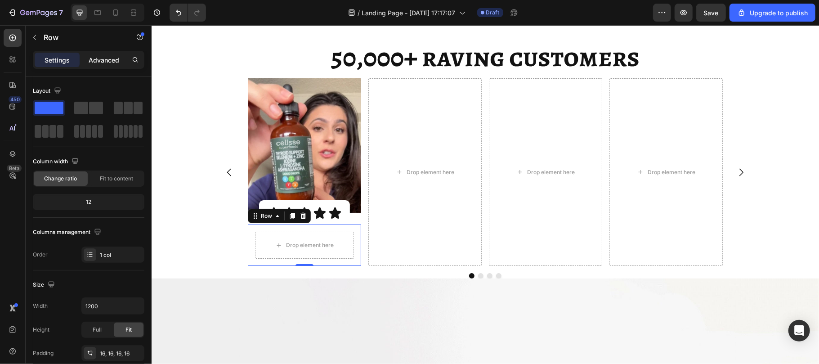
click at [110, 54] on div "Advanced" at bounding box center [103, 60] width 45 height 14
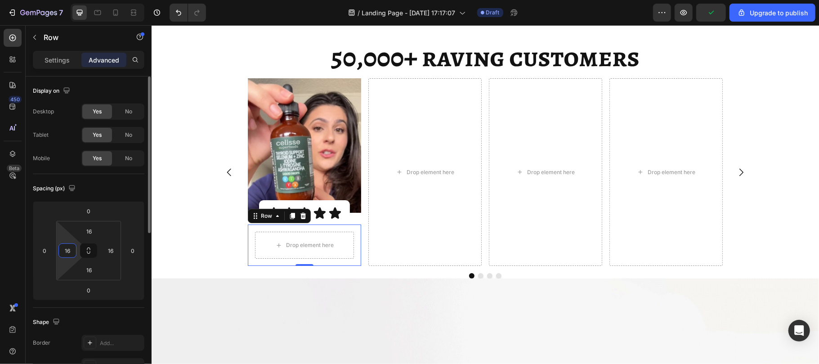
click at [70, 246] on input "16" at bounding box center [67, 250] width 13 height 13
type input "0"
click at [115, 248] on input "16" at bounding box center [110, 250] width 13 height 13
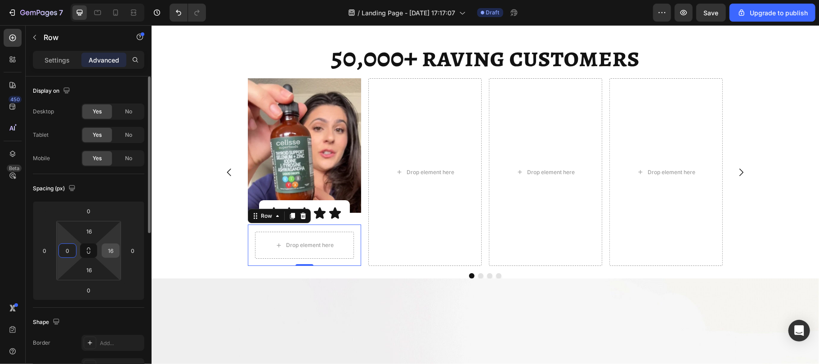
click at [115, 248] on input "16" at bounding box center [110, 250] width 13 height 13
type input "0"
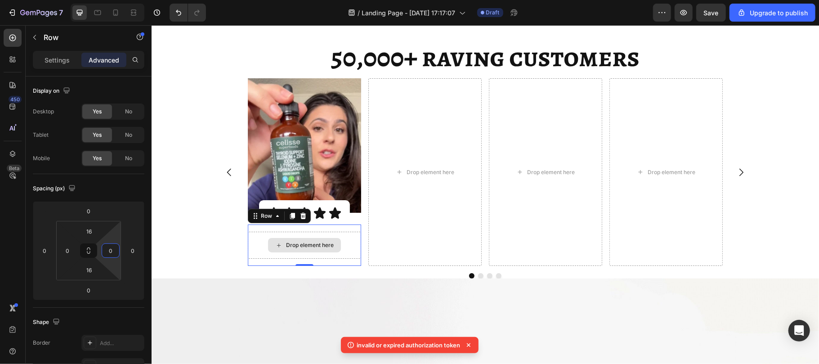
click at [258, 258] on div "Drop element here" at bounding box center [303, 244] width 113 height 27
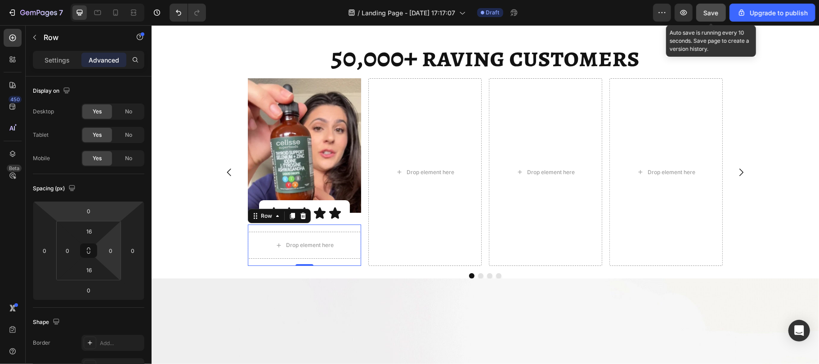
click at [713, 14] on span "Save" at bounding box center [711, 13] width 15 height 8
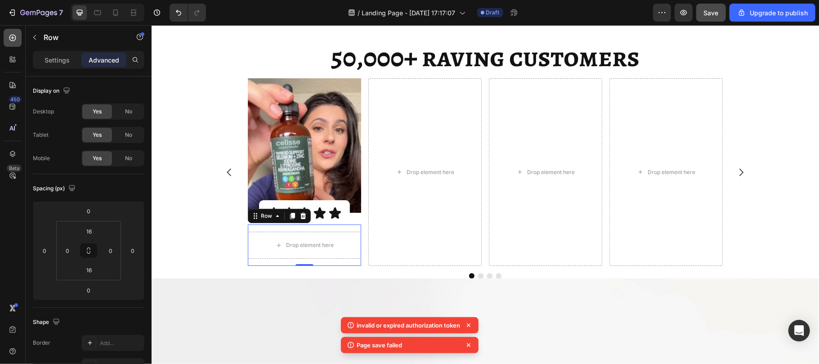
click at [7, 36] on div at bounding box center [13, 38] width 18 height 18
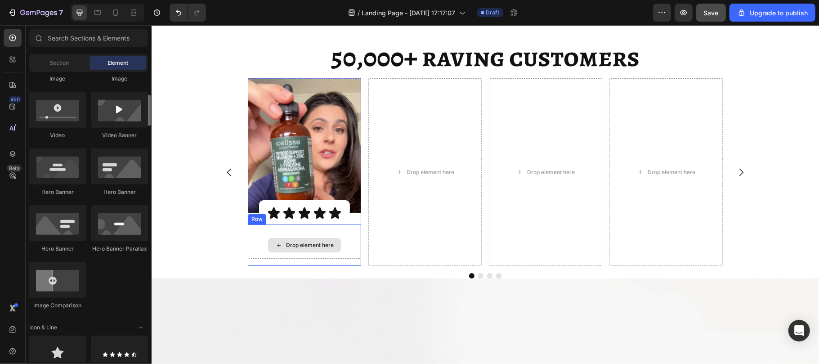
scroll to position [322, 0]
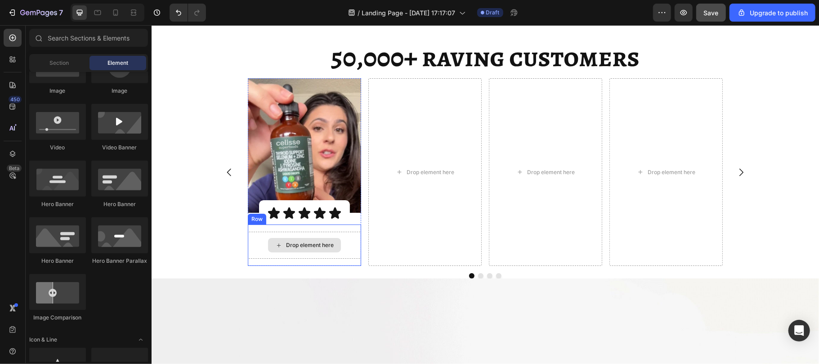
click at [247, 258] on div "Drop element here" at bounding box center [303, 244] width 113 height 27
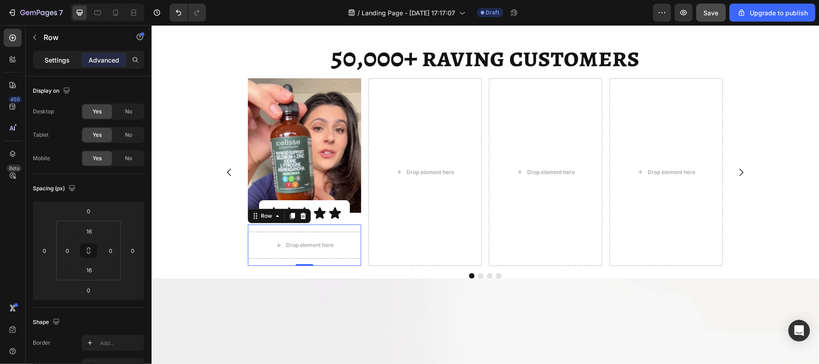
click at [42, 61] on div "Settings" at bounding box center [57, 60] width 45 height 14
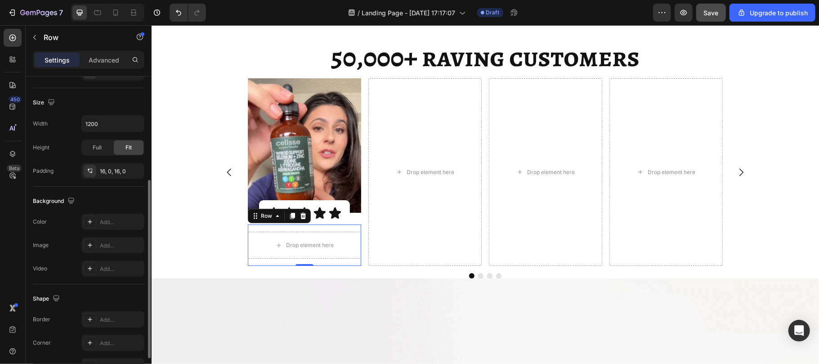
scroll to position [181, 0]
click at [112, 220] on div "Add..." at bounding box center [121, 223] width 42 height 8
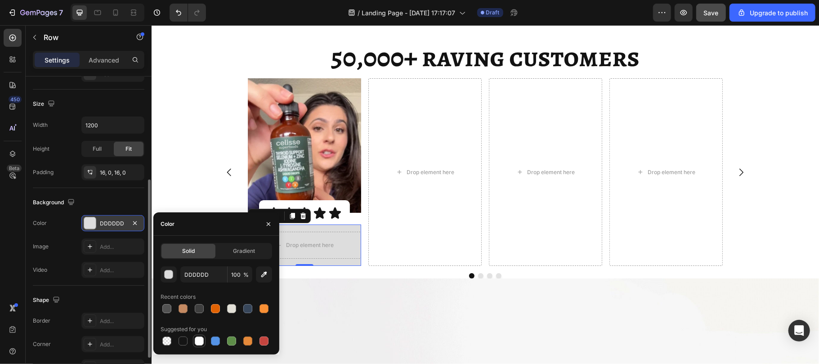
click at [202, 344] on div at bounding box center [199, 340] width 9 height 9
type input "FFFFFF"
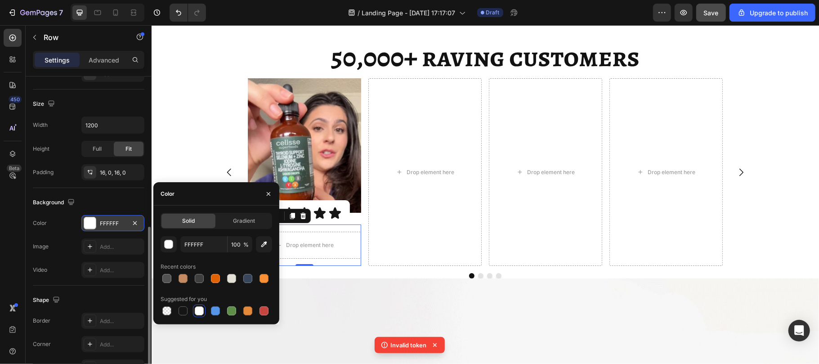
scroll to position [237, 0]
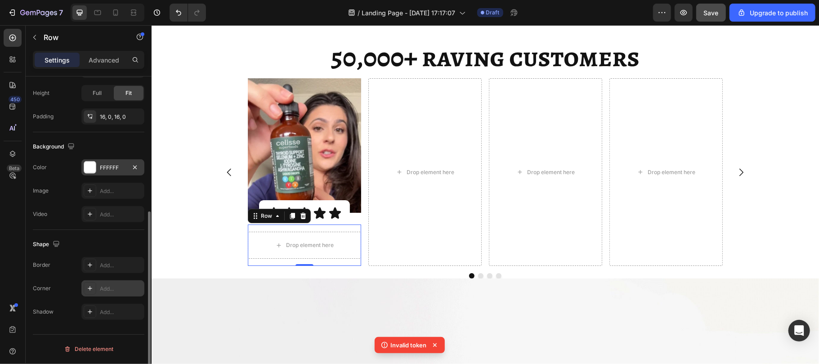
click at [107, 291] on div "Add..." at bounding box center [121, 289] width 42 height 8
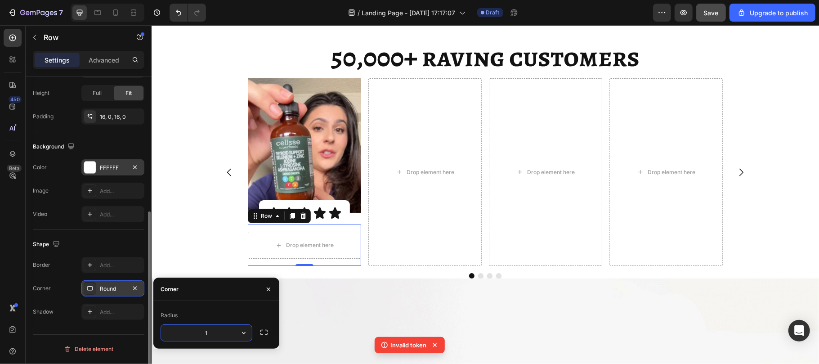
type input "10"
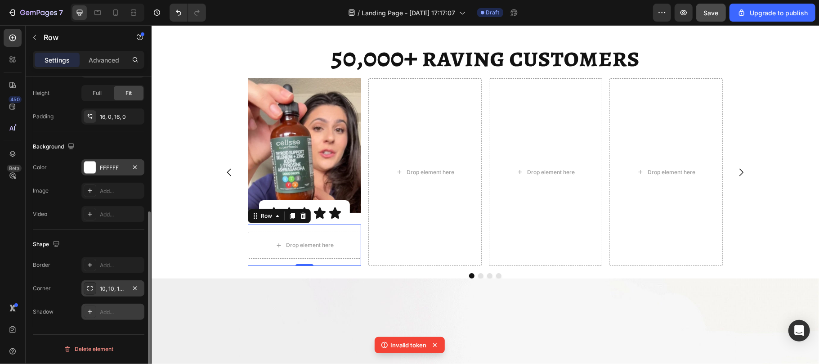
click at [110, 312] on div "Add..." at bounding box center [121, 312] width 42 height 8
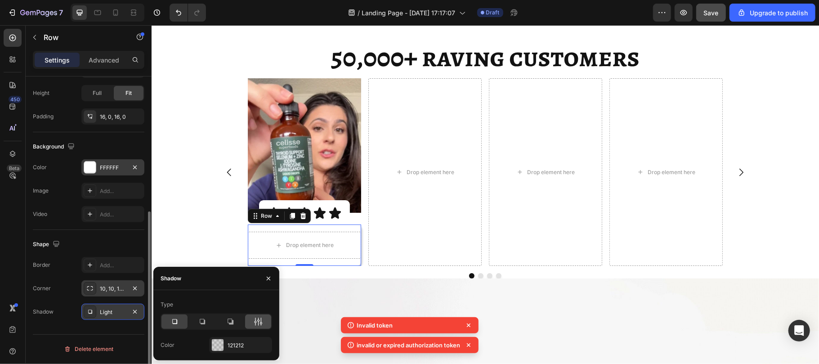
click at [259, 322] on icon at bounding box center [258, 321] width 9 height 9
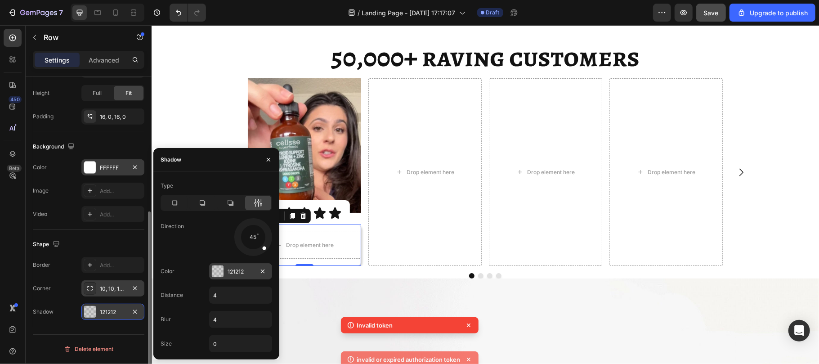
click at [219, 268] on div at bounding box center [218, 271] width 12 height 12
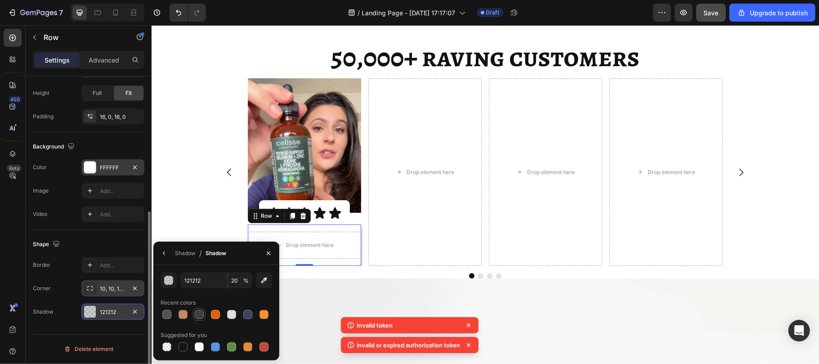
click at [201, 315] on div at bounding box center [199, 314] width 9 height 9
type input "3F3F3F"
type input "100"
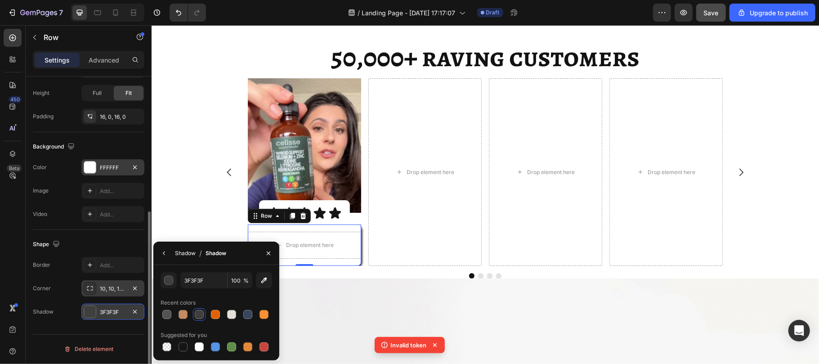
click at [183, 259] on div "Shadow" at bounding box center [185, 253] width 21 height 14
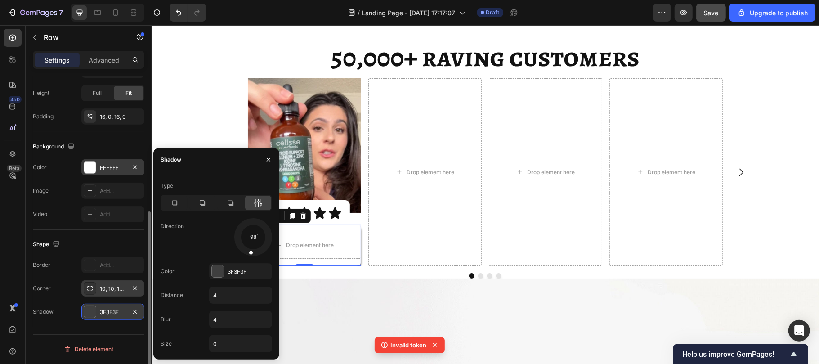
drag, startPoint x: 265, startPoint y: 249, endPoint x: 245, endPoint y: 285, distance: 41.1
click at [245, 285] on div "Type Direction 98 Color 3F3F3F Distance 4 Blur 4 Size 0" at bounding box center [216, 266] width 126 height 174
click at [228, 297] on input "4" at bounding box center [241, 295] width 62 height 16
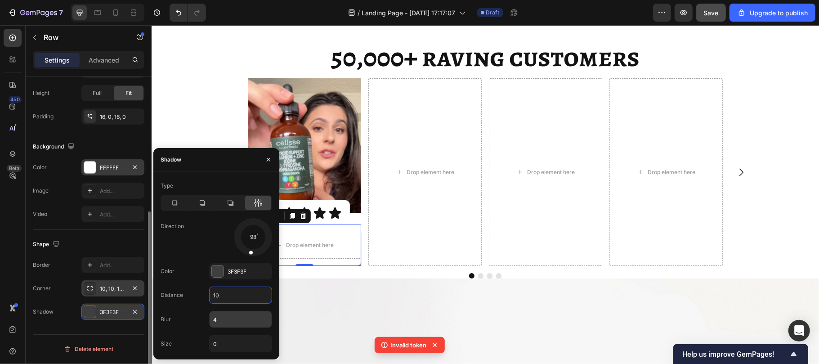
type input "10"
click at [229, 317] on input "4" at bounding box center [241, 319] width 62 height 16
type input "9"
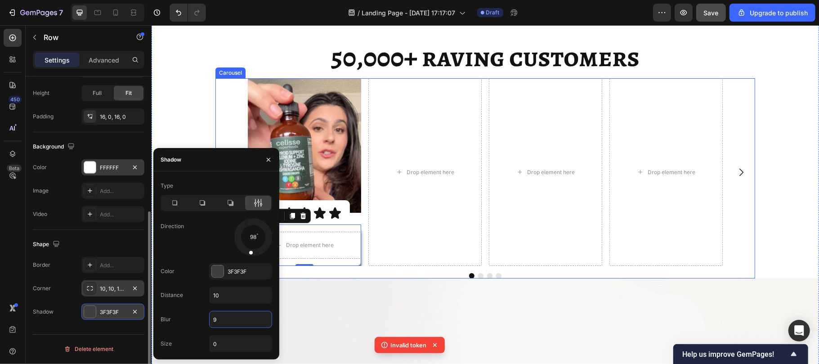
click at [353, 278] on div at bounding box center [485, 275] width 540 height 5
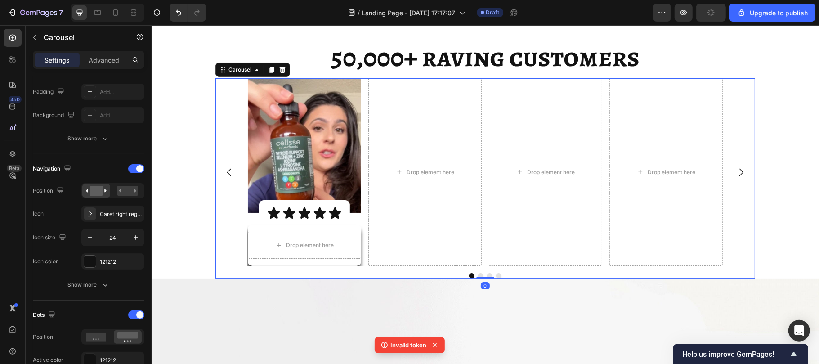
scroll to position [0, 0]
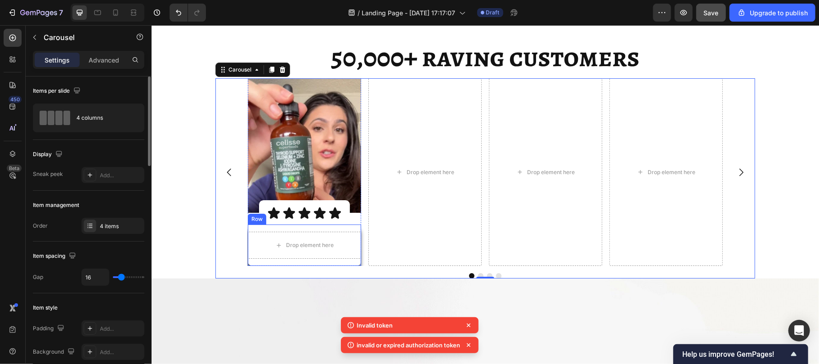
click at [351, 265] on div "Drop element here Row" at bounding box center [303, 244] width 113 height 41
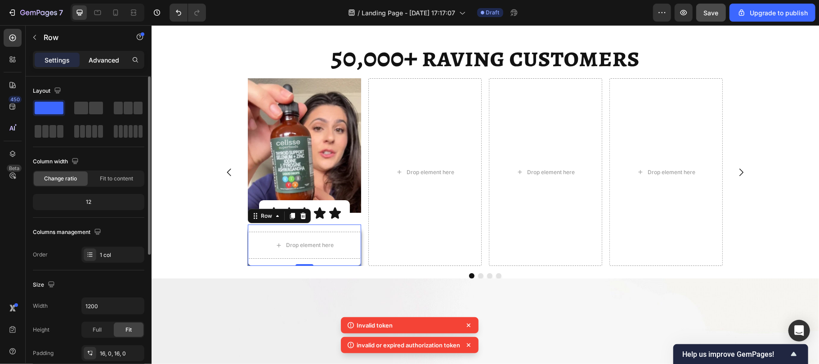
click at [110, 54] on div "Advanced" at bounding box center [103, 60] width 45 height 14
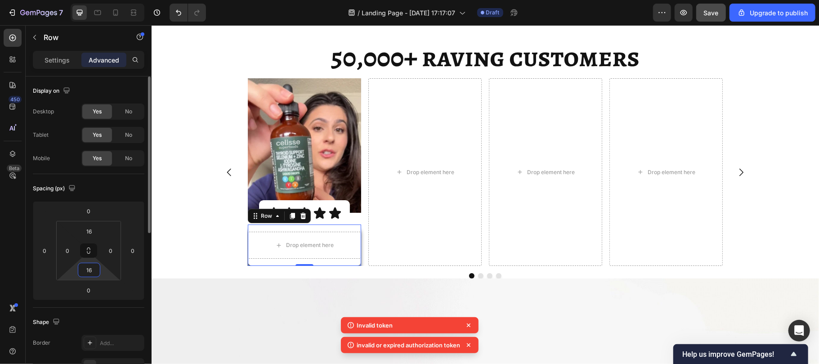
click at [90, 267] on input "16" at bounding box center [89, 269] width 18 height 13
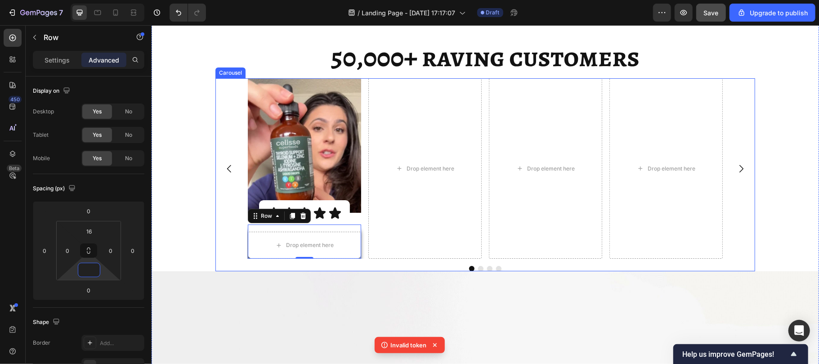
click at [268, 271] on div "Image Icon Icon Icon Icon Icon Icon List Row Drop element here Row 0 Row Drop e…" at bounding box center [485, 174] width 540 height 193
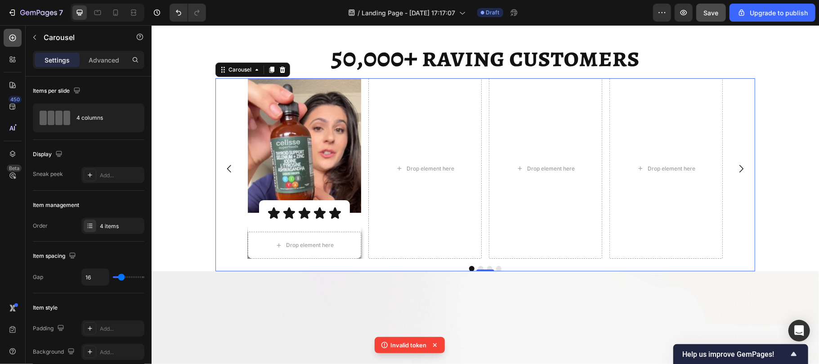
click at [10, 35] on icon at bounding box center [12, 37] width 9 height 9
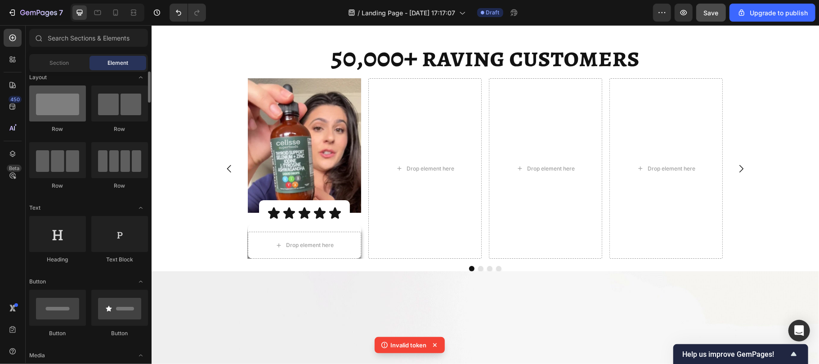
scroll to position [6, 0]
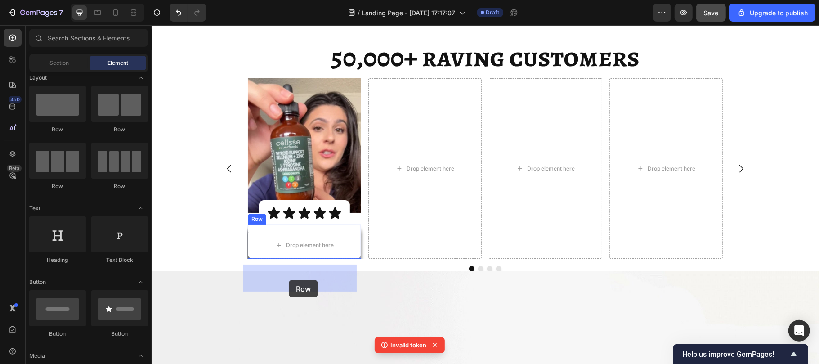
drag, startPoint x: 266, startPoint y: 139, endPoint x: 288, endPoint y: 279, distance: 142.5
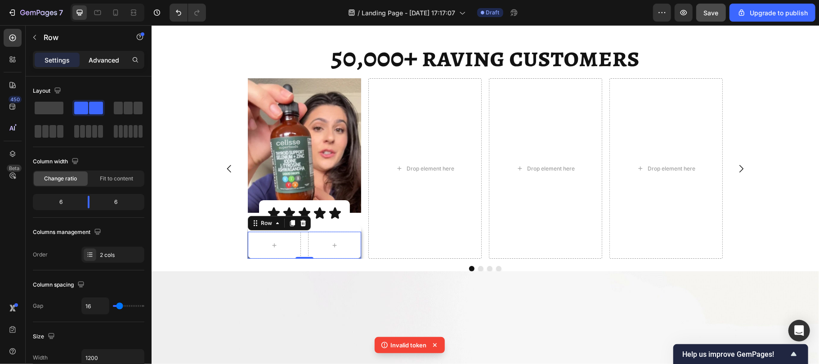
click at [111, 60] on p "Advanced" at bounding box center [104, 59] width 31 height 9
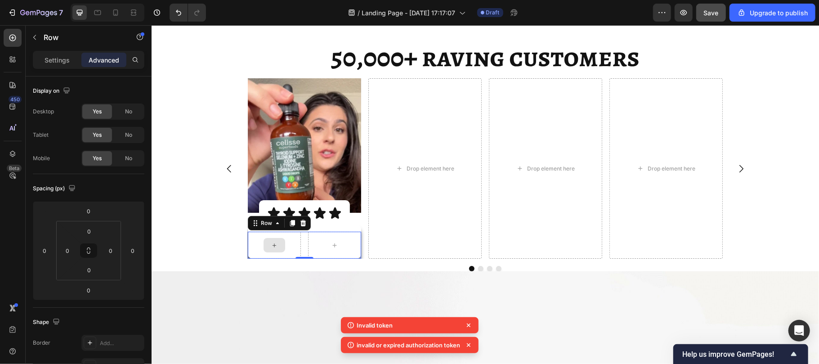
click at [270, 249] on icon at bounding box center [273, 245] width 7 height 8
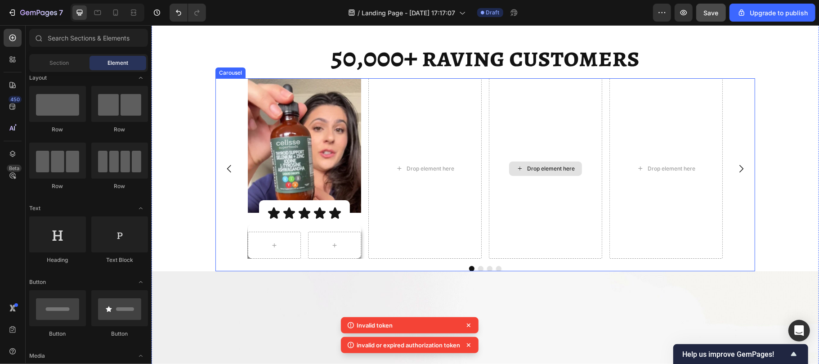
scroll to position [4785, 0]
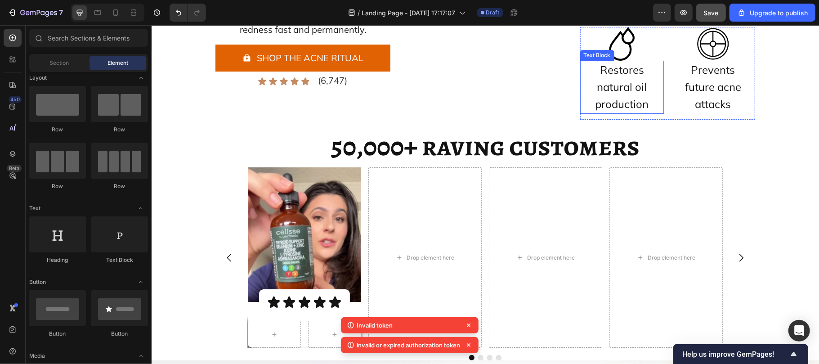
click at [614, 110] on span "Restores natural oil production" at bounding box center [622, 87] width 54 height 48
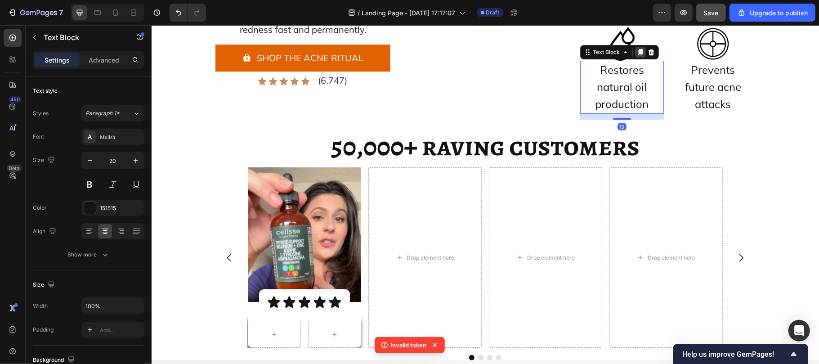
click at [639, 55] on icon at bounding box center [639, 51] width 7 height 7
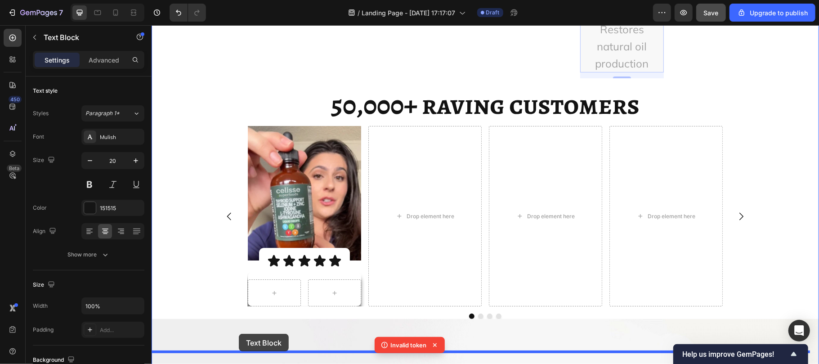
scroll to position [5003, 0]
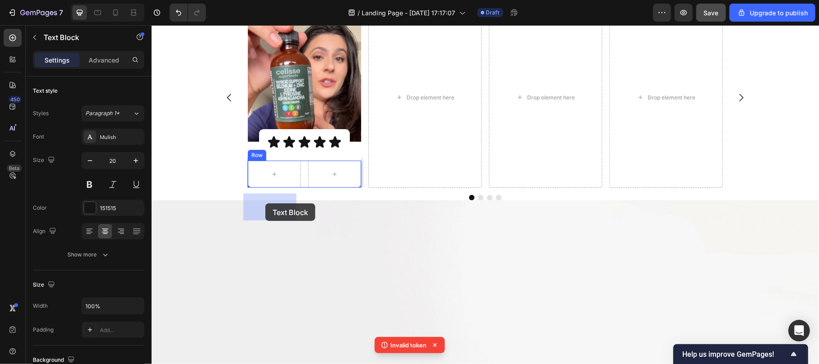
drag, startPoint x: 592, startPoint y: 42, endPoint x: 266, endPoint y: 204, distance: 363.6
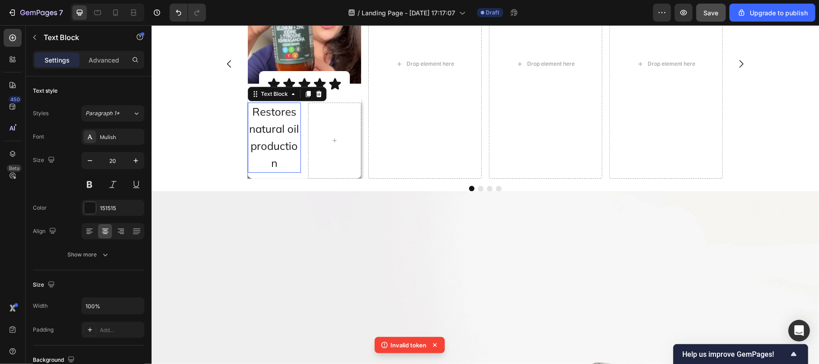
scroll to position [4945, 0]
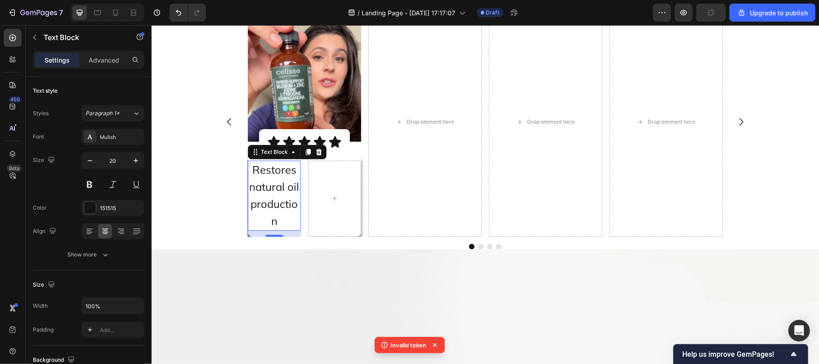
click at [266, 211] on span "Restores natural oil production" at bounding box center [274, 194] width 50 height 65
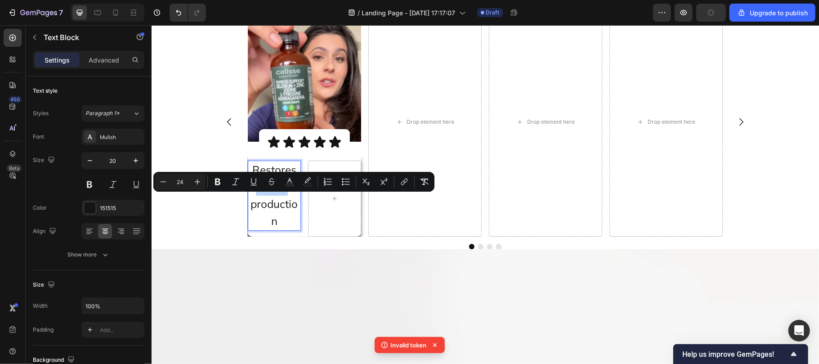
click at [266, 211] on span "Restores natural oil production" at bounding box center [274, 194] width 50 height 65
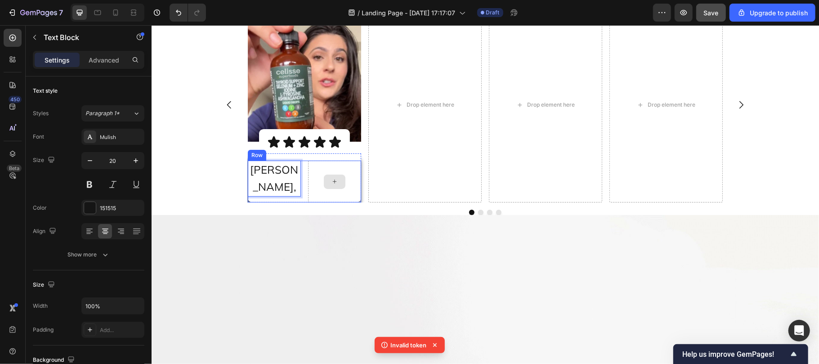
click at [313, 202] on div at bounding box center [334, 181] width 53 height 42
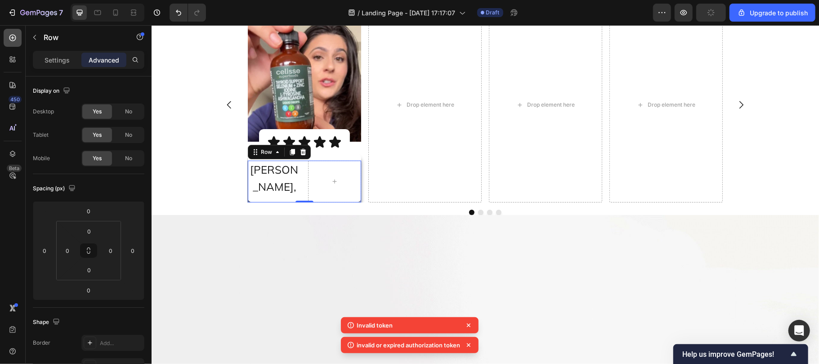
click at [8, 35] on icon at bounding box center [12, 37] width 9 height 9
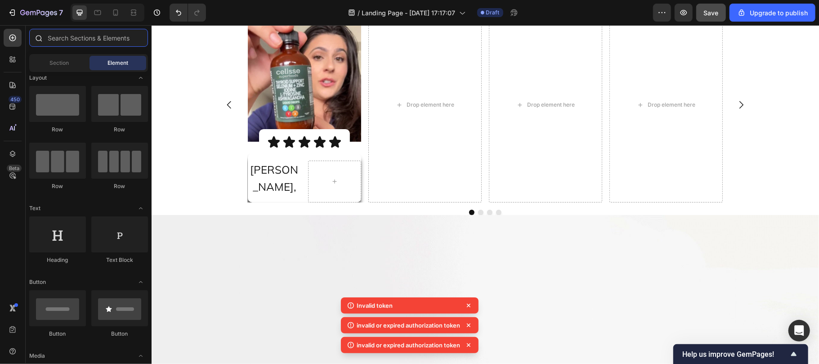
click at [89, 41] on input "text" at bounding box center [88, 38] width 119 height 18
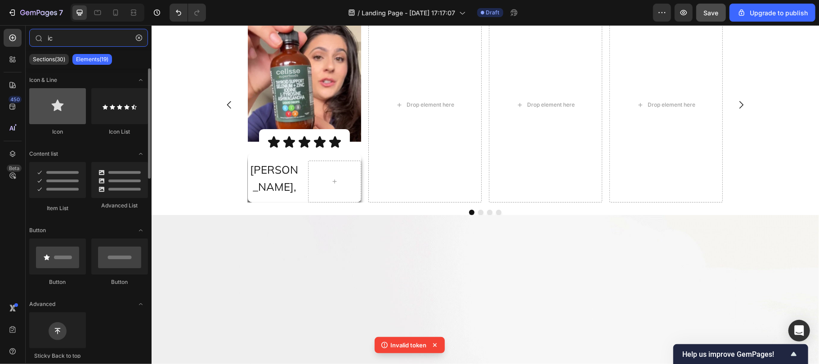
type input "ic"
click at [56, 120] on div at bounding box center [57, 106] width 57 height 36
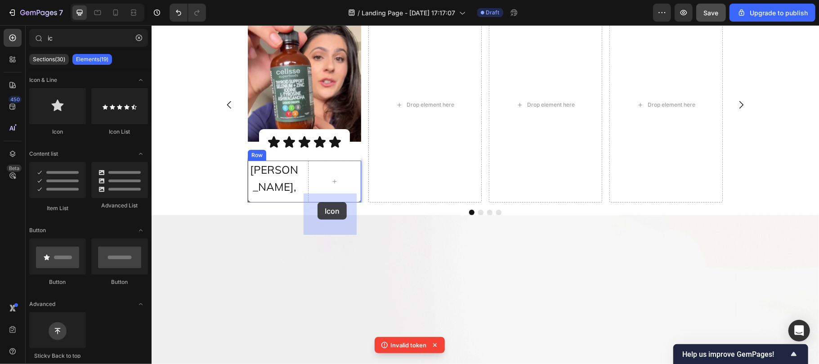
drag, startPoint x: 203, startPoint y: 135, endPoint x: 317, endPoint y: 201, distance: 131.6
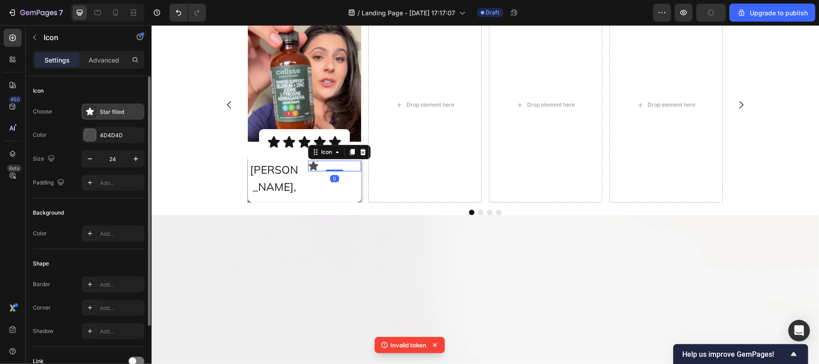
click at [112, 110] on div "Star filled" at bounding box center [121, 112] width 42 height 8
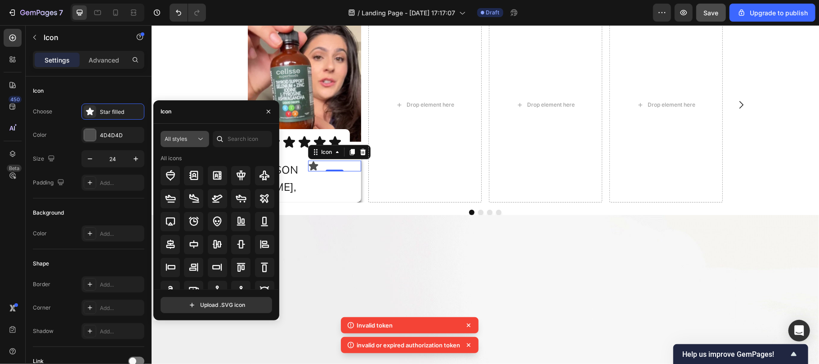
click at [185, 139] on span "All styles" at bounding box center [176, 138] width 22 height 7
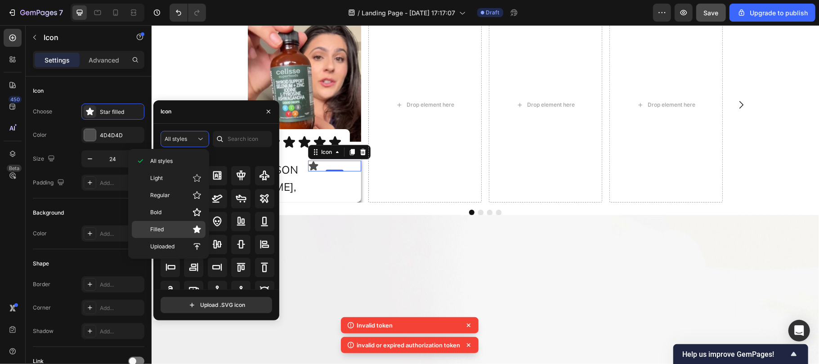
click at [176, 227] on p "Filled" at bounding box center [175, 229] width 51 height 9
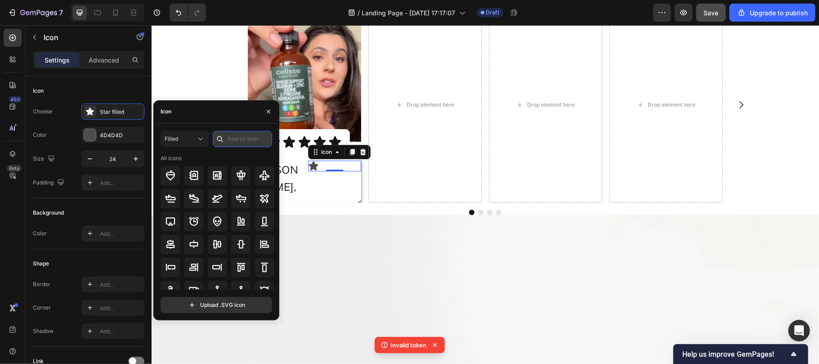
click at [242, 135] on input "text" at bounding box center [242, 139] width 59 height 16
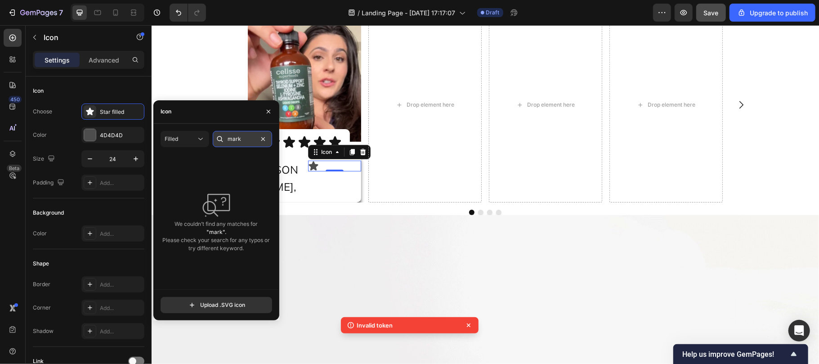
click at [250, 143] on input "mark" at bounding box center [242, 139] width 59 height 16
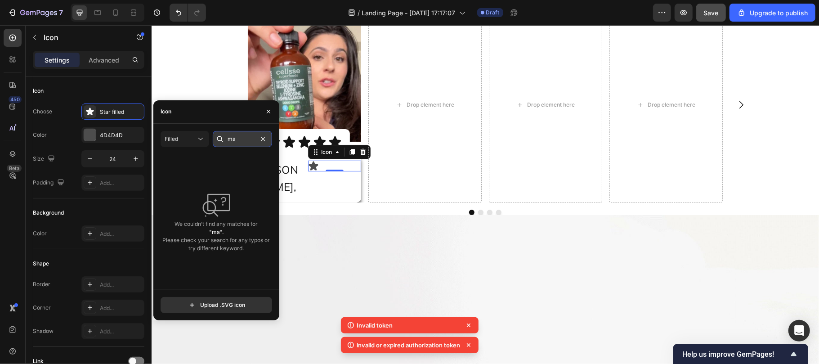
type input "m"
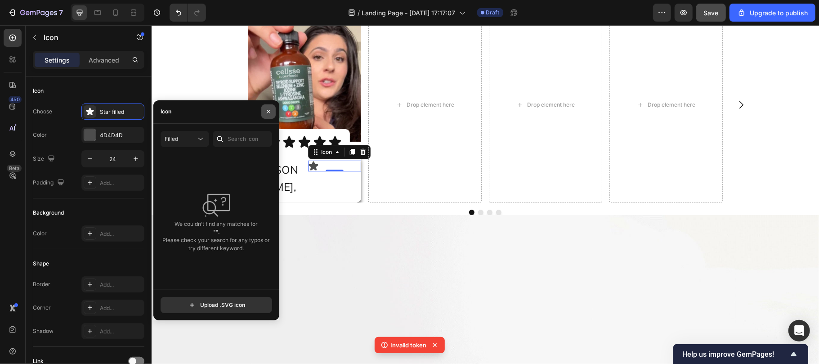
click at [270, 116] on button "button" at bounding box center [268, 111] width 14 height 14
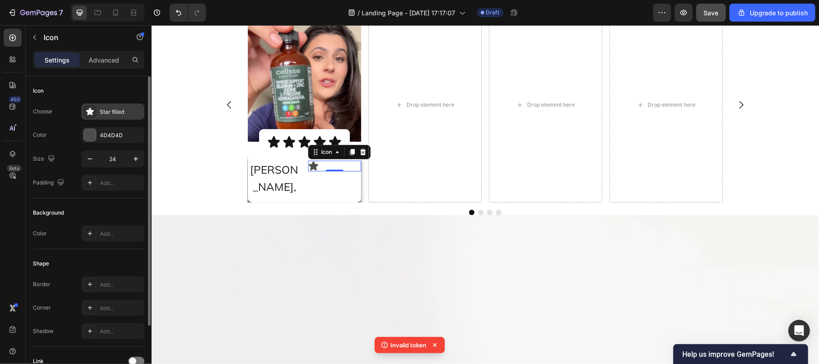
click at [116, 107] on div "Star filled" at bounding box center [112, 111] width 63 height 16
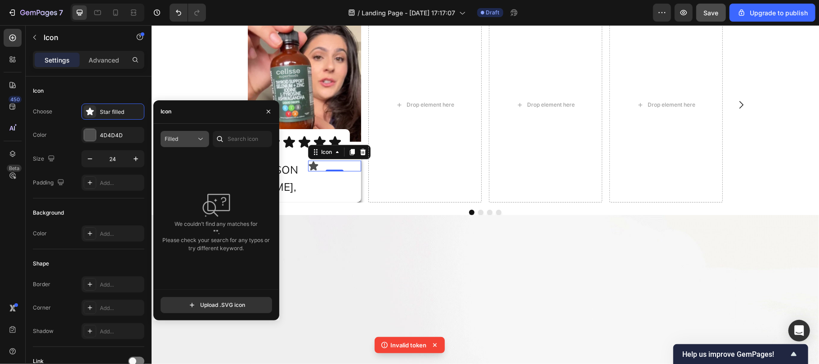
click at [194, 139] on div "Filled" at bounding box center [180, 139] width 31 height 8
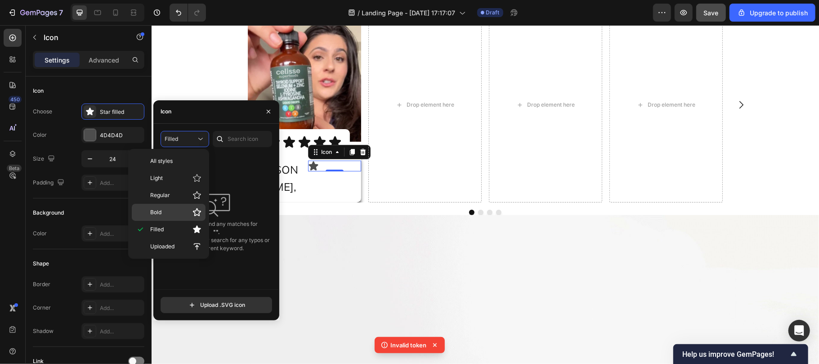
click at [178, 212] on p "Bold" at bounding box center [175, 212] width 51 height 9
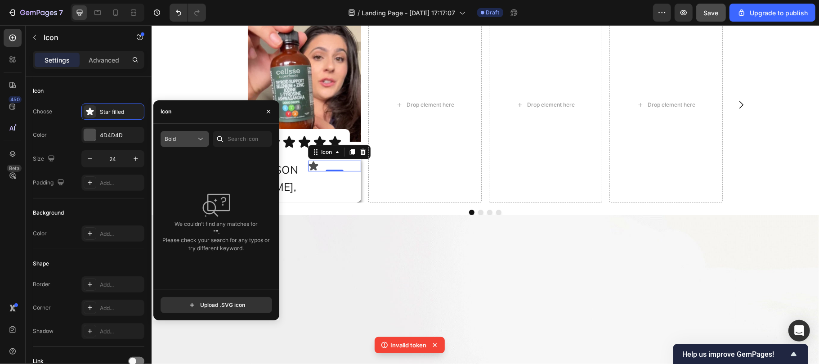
click at [176, 132] on button "Bold" at bounding box center [185, 139] width 49 height 16
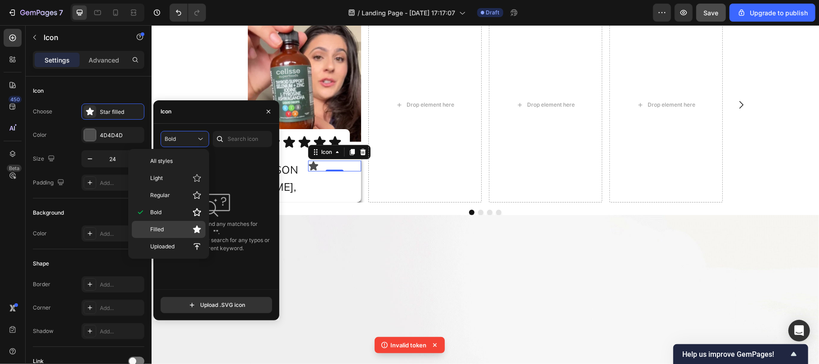
click at [175, 228] on p "Filled" at bounding box center [175, 229] width 51 height 9
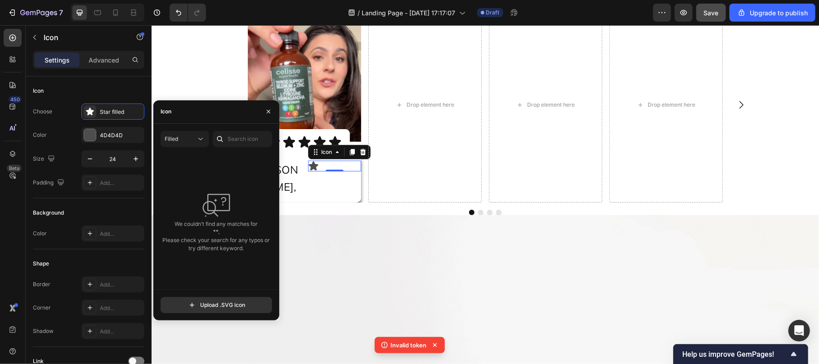
click at [175, 228] on p "We couldn’t find any matches for "". Please check your search for any typos or …" at bounding box center [216, 236] width 107 height 32
click at [204, 234] on span """." at bounding box center [216, 232] width 107 height 8
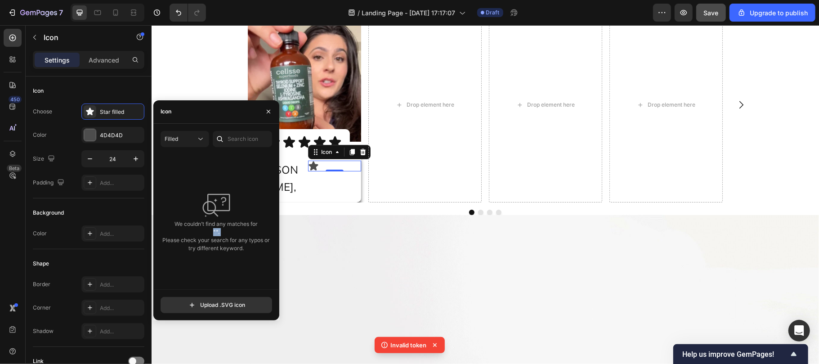
click at [204, 234] on span """." at bounding box center [216, 232] width 107 height 8
click at [234, 139] on input "text" at bounding box center [242, 139] width 59 height 16
click at [268, 110] on icon "button" at bounding box center [268, 111] width 7 height 7
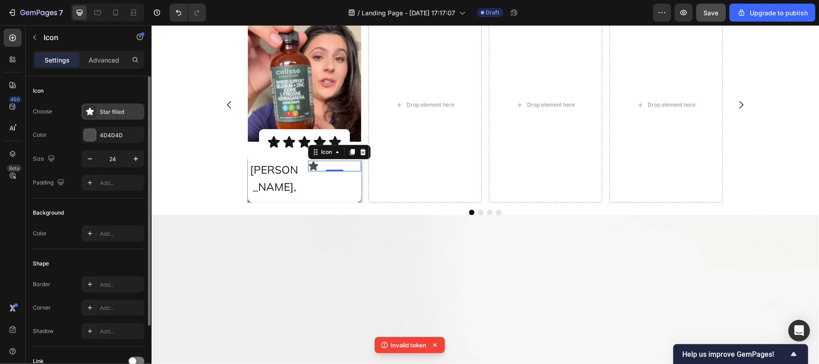
click at [114, 112] on div "Star filled" at bounding box center [121, 112] width 42 height 8
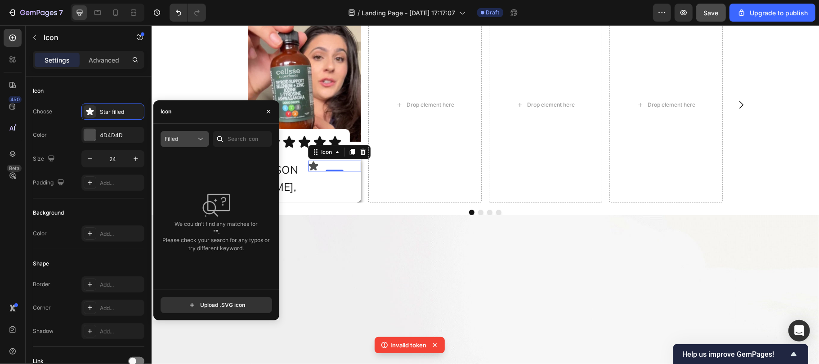
click at [191, 138] on div "Filled" at bounding box center [180, 139] width 31 height 8
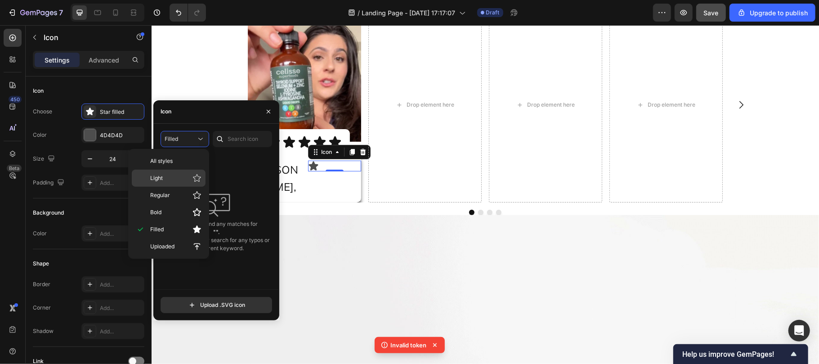
click at [167, 173] on div "Light" at bounding box center [169, 178] width 74 height 17
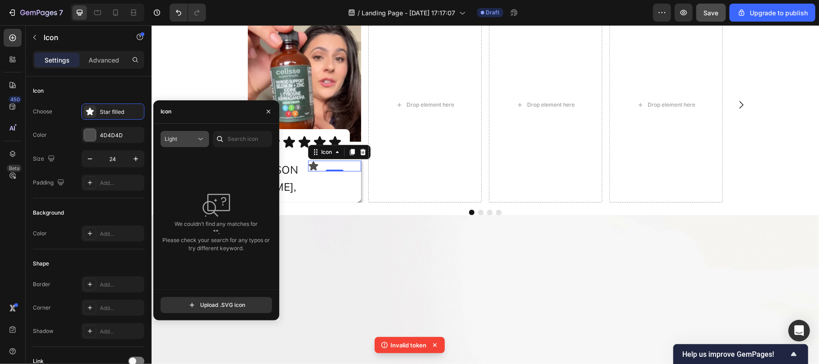
click at [184, 141] on div "Light" at bounding box center [180, 139] width 31 height 8
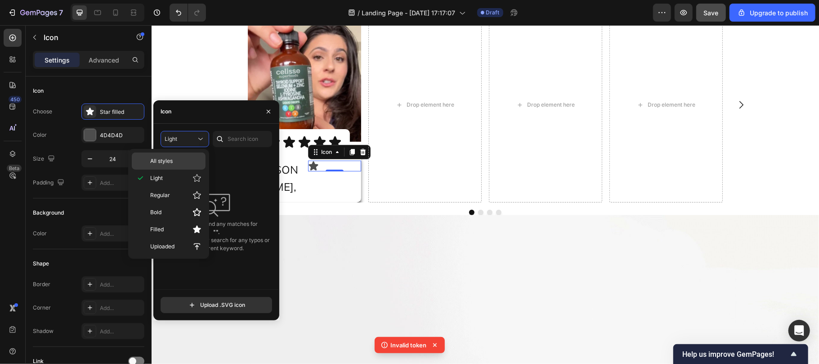
click at [179, 157] on p "All styles" at bounding box center [175, 161] width 51 height 8
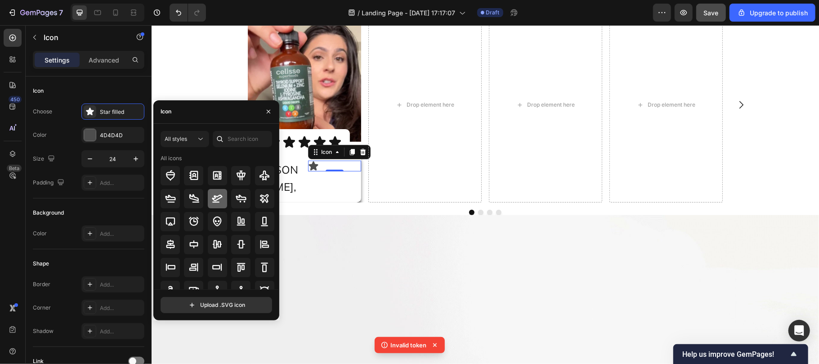
scroll to position [99, 0]
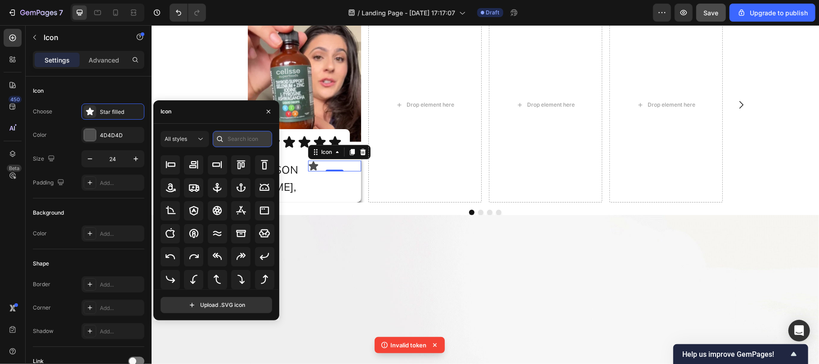
click at [231, 135] on input "text" at bounding box center [242, 139] width 59 height 16
click at [180, 134] on div "All styles All icons Upload .SVG icon" at bounding box center [216, 222] width 126 height 197
click at [180, 135] on span "All styles" at bounding box center [176, 139] width 22 height 8
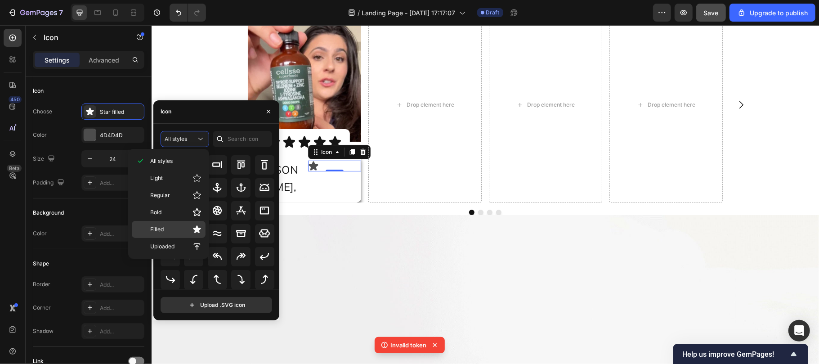
click at [171, 231] on p "Filled" at bounding box center [175, 229] width 51 height 9
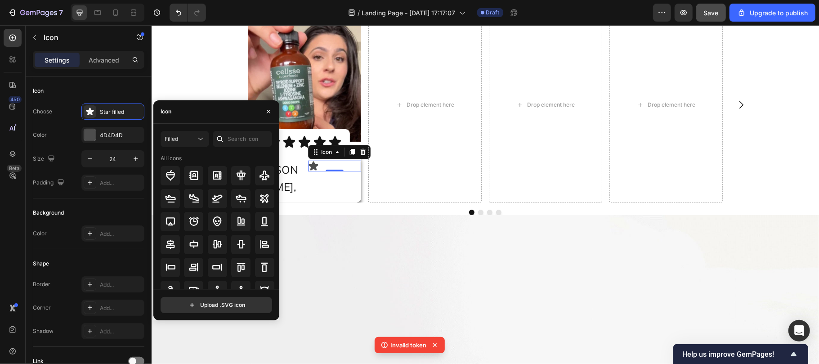
scroll to position [0, 0]
click at [250, 136] on input "text" at bounding box center [242, 139] width 59 height 16
click at [228, 139] on input "check" at bounding box center [242, 139] width 59 height 16
click at [229, 138] on input "check" at bounding box center [242, 139] width 59 height 16
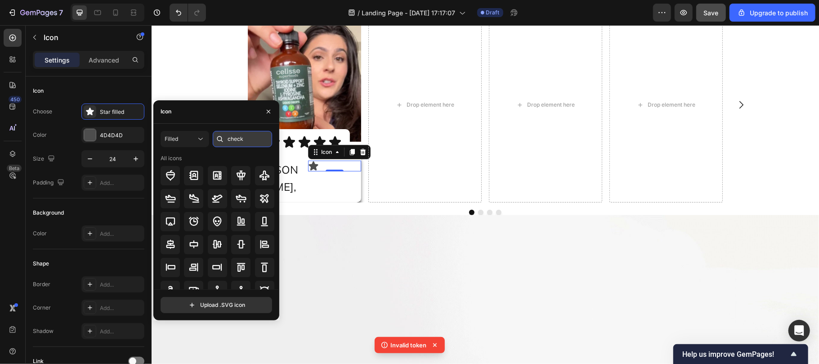
click at [251, 138] on input "check" at bounding box center [242, 139] width 59 height 16
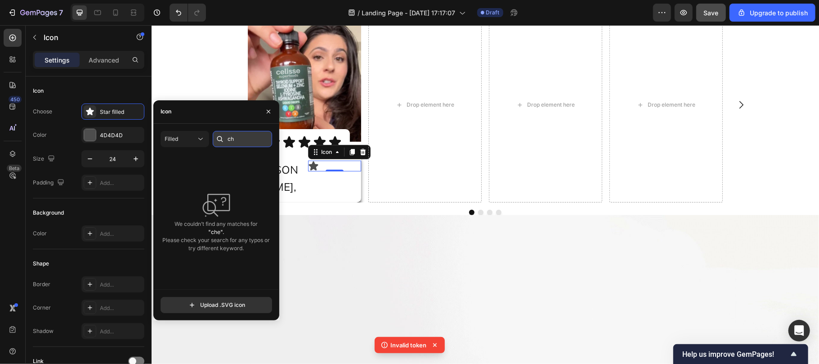
type input "c"
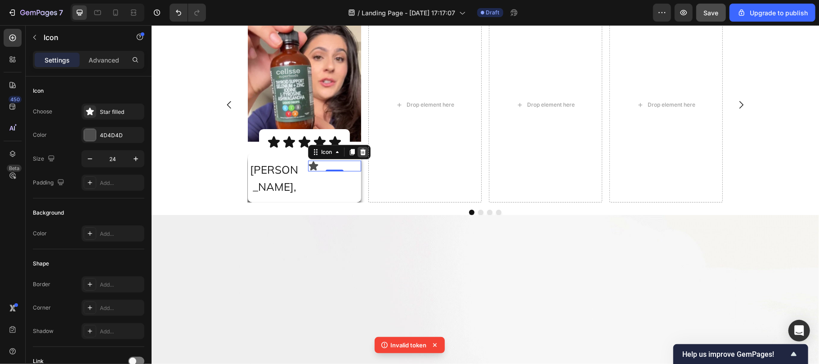
click at [360, 155] on icon at bounding box center [363, 151] width 6 height 6
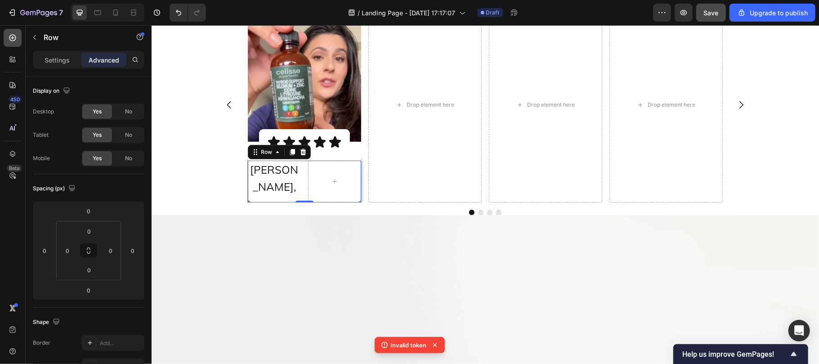
click at [8, 36] on icon at bounding box center [12, 37] width 9 height 9
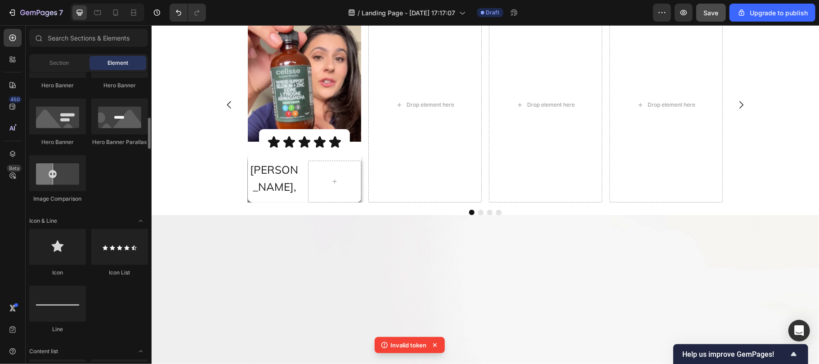
scroll to position [438, 0]
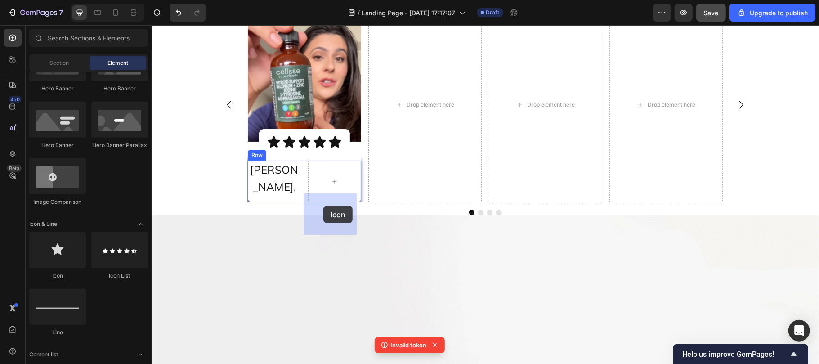
drag, startPoint x: 202, startPoint y: 280, endPoint x: 323, endPoint y: 205, distance: 142.0
click at [323, 202] on div at bounding box center [334, 181] width 53 height 42
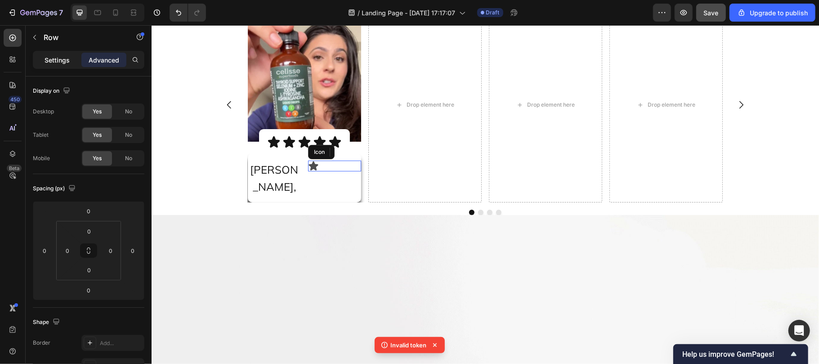
click at [61, 60] on p "Settings" at bounding box center [57, 59] width 25 height 9
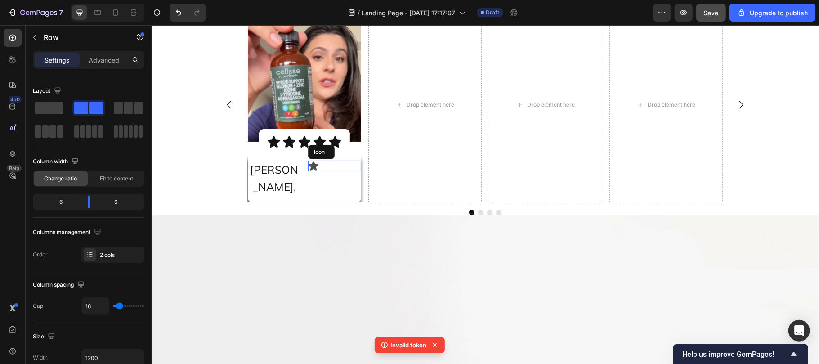
click at [311, 170] on icon at bounding box center [313, 165] width 9 height 9
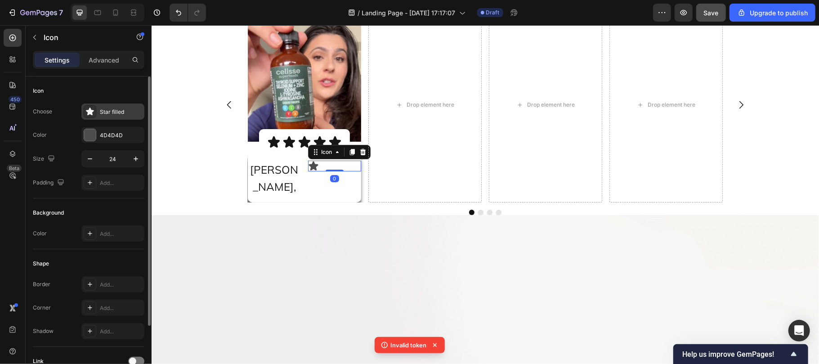
click at [96, 112] on div at bounding box center [90, 111] width 13 height 13
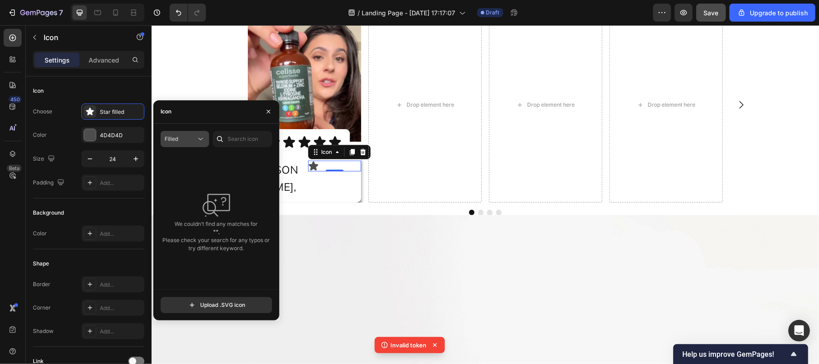
click at [185, 134] on button "Filled" at bounding box center [185, 139] width 49 height 16
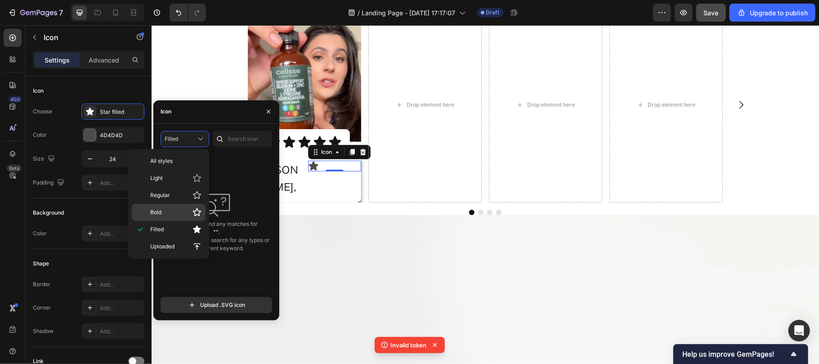
click at [170, 216] on p "Bold" at bounding box center [175, 212] width 51 height 9
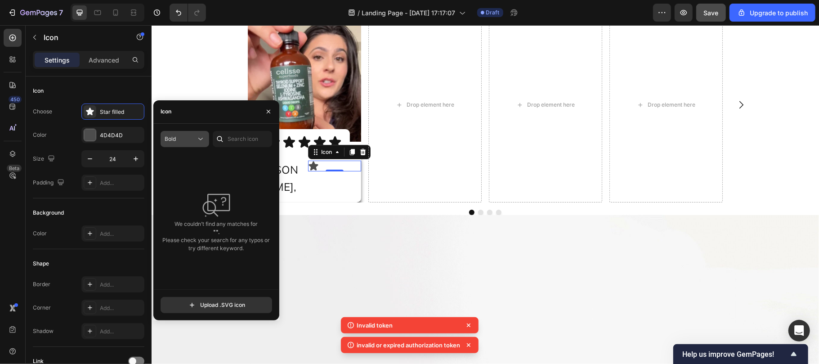
click at [198, 138] on icon at bounding box center [200, 139] width 4 height 2
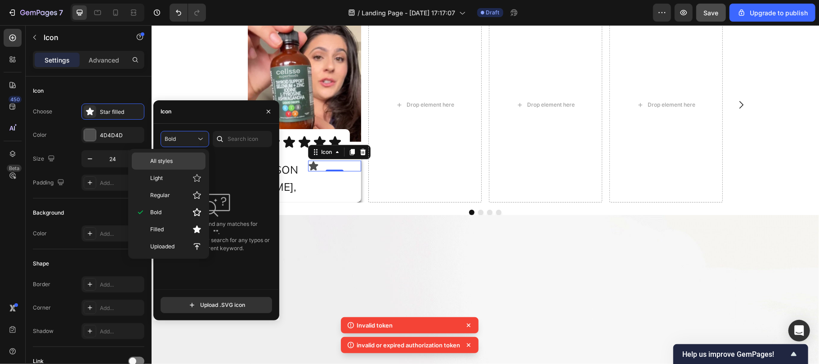
click at [177, 164] on p "All styles" at bounding box center [175, 161] width 51 height 8
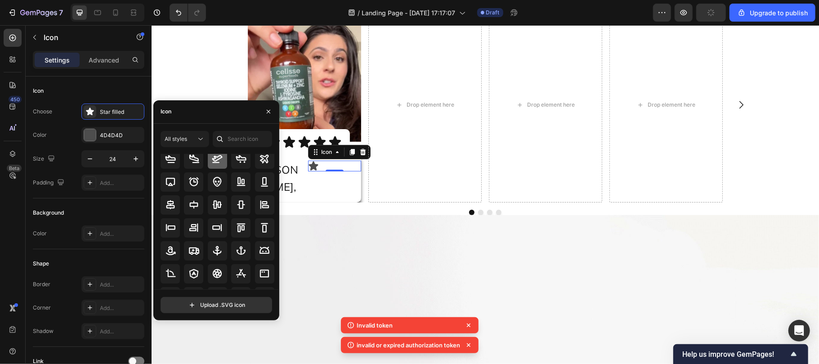
scroll to position [99, 0]
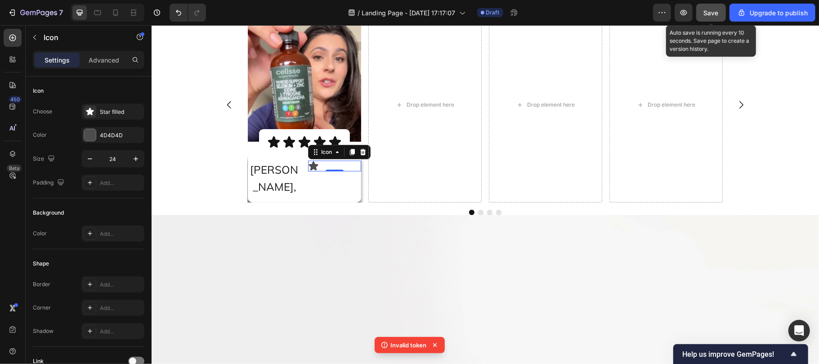
click at [713, 13] on span "Save" at bounding box center [711, 13] width 15 height 8
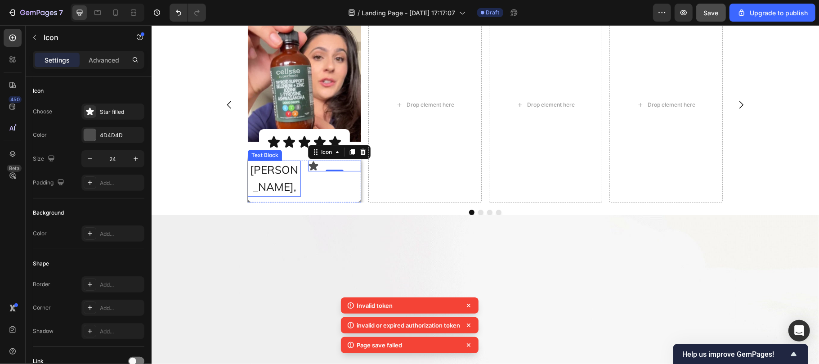
click at [287, 195] on p "[PERSON_NAME]," at bounding box center [273, 178] width 51 height 34
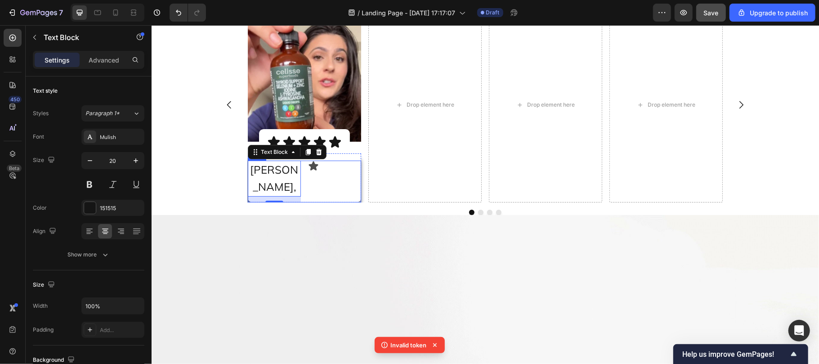
click at [308, 202] on div "Icon" at bounding box center [334, 181] width 53 height 42
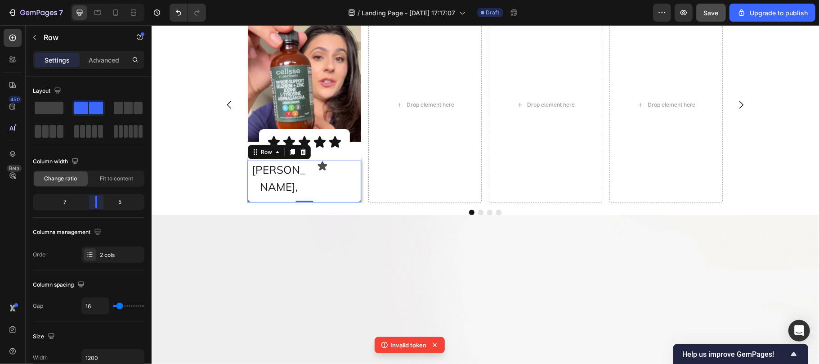
drag, startPoint x: 87, startPoint y: 199, endPoint x: 32, endPoint y: 173, distance: 60.3
click at [101, 0] on body "7 / Landing Page - [DATE] 17:17:07 Draft Preview Save Upgrade to publish 450 Be…" at bounding box center [409, 0] width 819 height 0
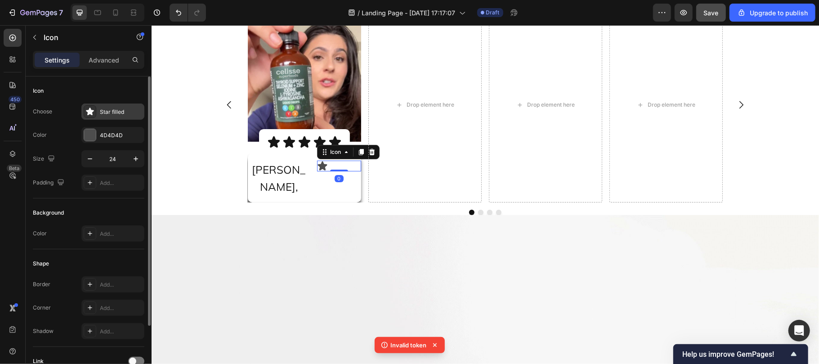
click at [92, 112] on icon at bounding box center [89, 111] width 9 height 9
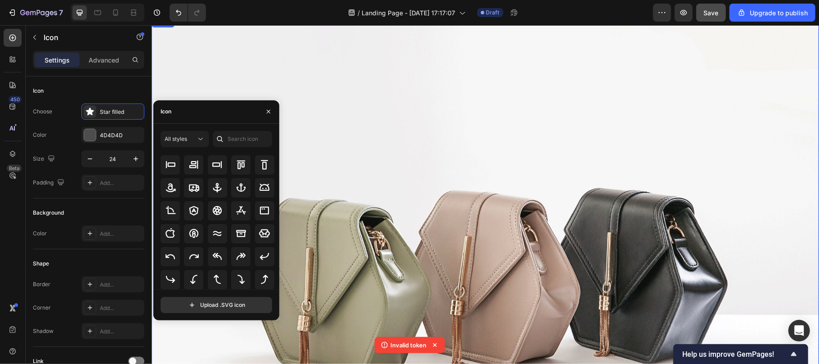
scroll to position [4983, 0]
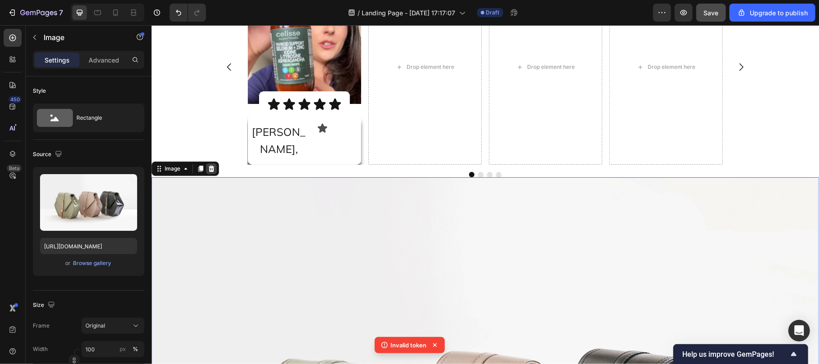
click at [209, 172] on icon at bounding box center [210, 168] width 7 height 7
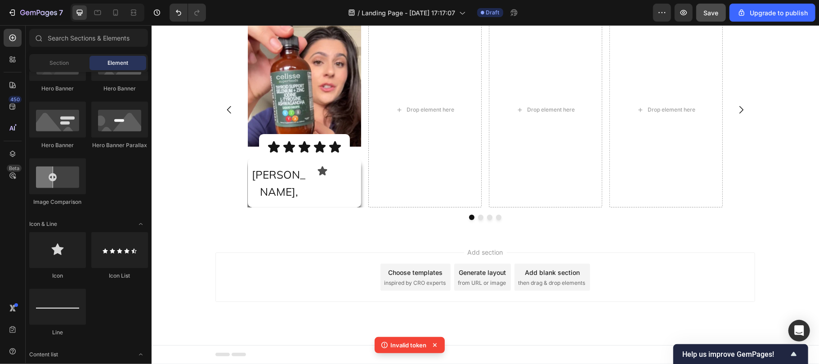
scroll to position [4956, 0]
click at [327, 176] on div "Icon" at bounding box center [339, 170] width 44 height 11
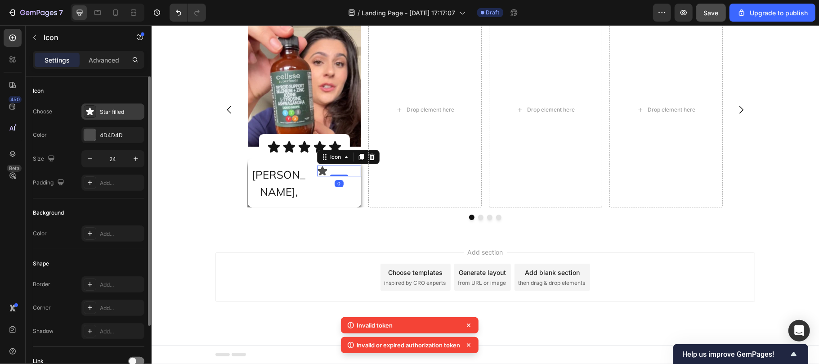
click at [100, 112] on div "Star filled" at bounding box center [121, 112] width 42 height 8
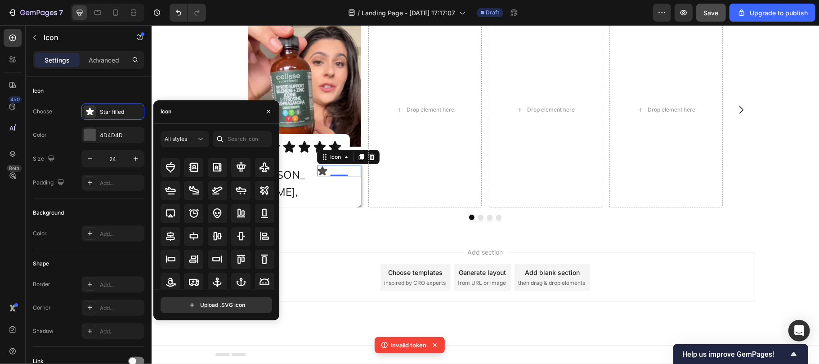
scroll to position [0, 0]
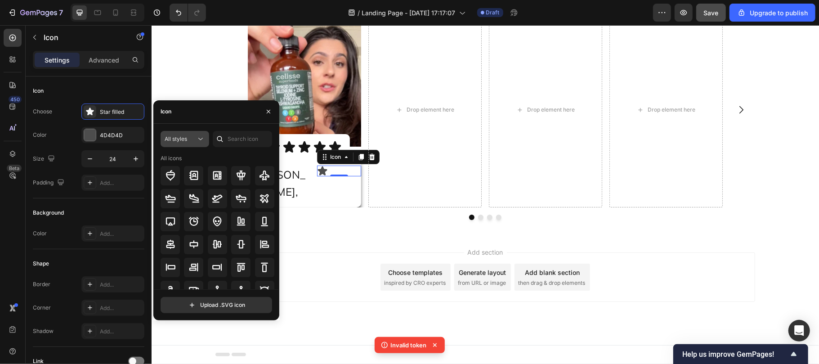
click at [191, 139] on div "All styles" at bounding box center [180, 139] width 31 height 8
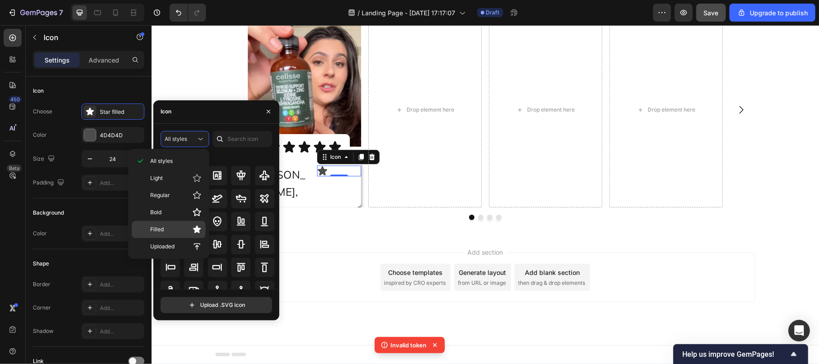
click at [178, 234] on p "Filled" at bounding box center [175, 229] width 51 height 9
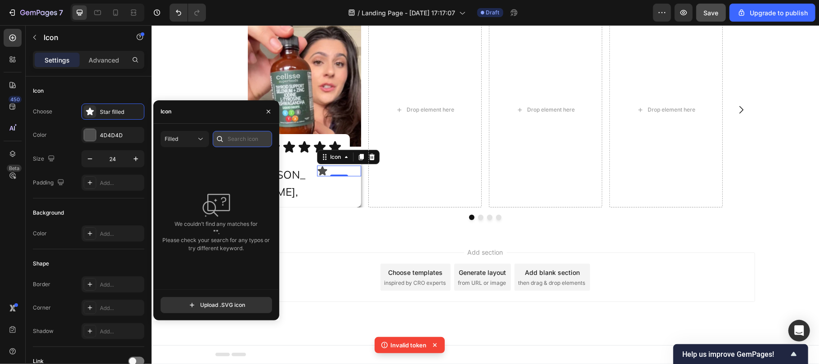
click at [242, 136] on input "text" at bounding box center [242, 139] width 59 height 16
type input "#"
type input "="
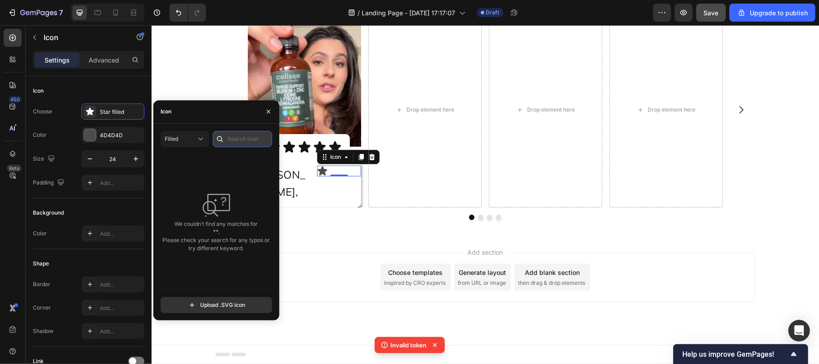
type input "="
type input "#"
click at [194, 142] on div "Filled" at bounding box center [180, 139] width 31 height 8
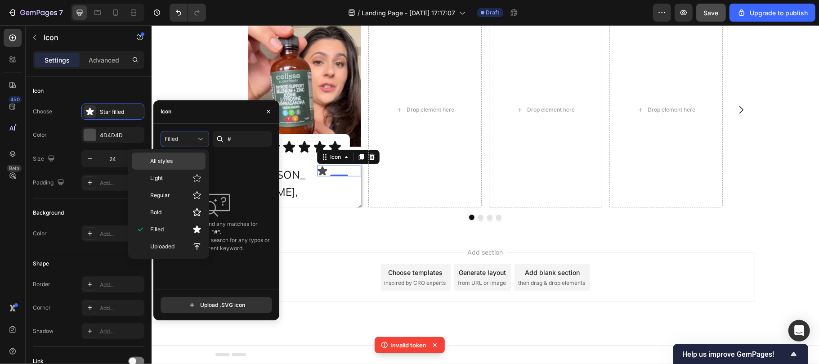
click at [189, 156] on div "All styles" at bounding box center [169, 160] width 74 height 17
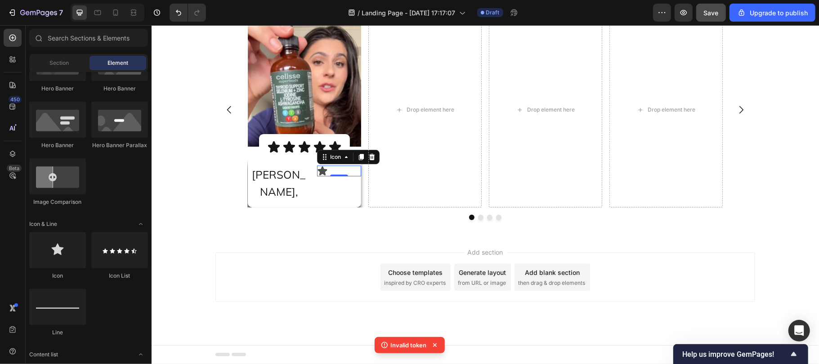
click at [346, 255] on div "Add section Choose templates inspired by CRO experts Generate layout from URL o…" at bounding box center [485, 276] width 540 height 49
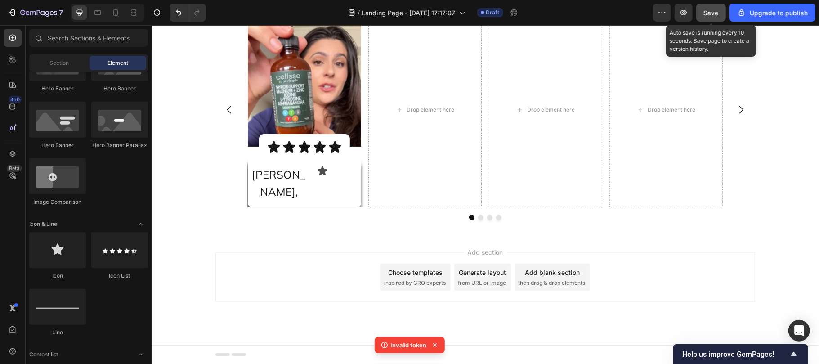
click at [713, 11] on span "Save" at bounding box center [711, 13] width 15 height 8
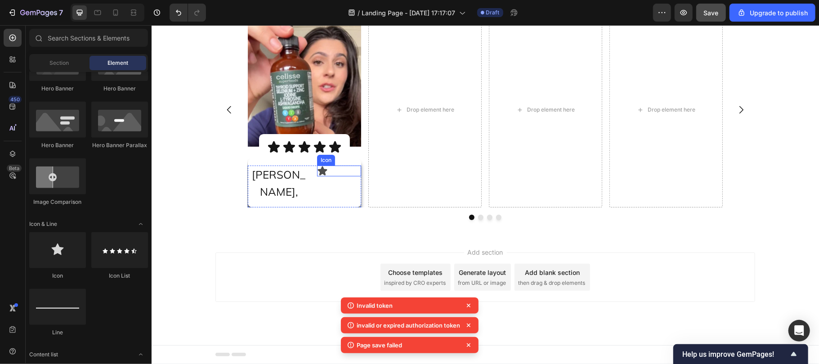
click at [317, 175] on icon at bounding box center [321, 170] width 9 height 9
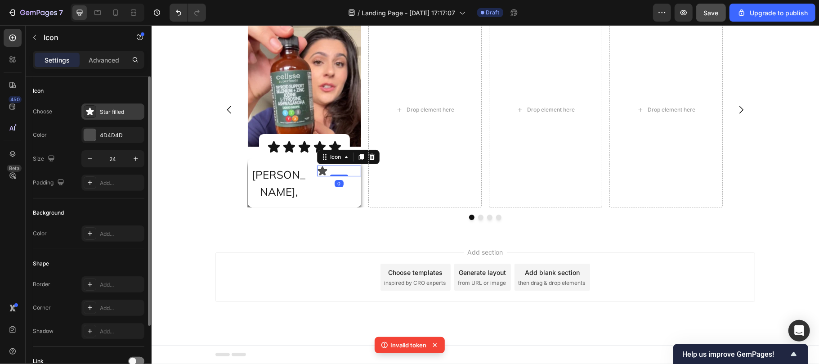
click at [94, 112] on icon at bounding box center [89, 111] width 9 height 9
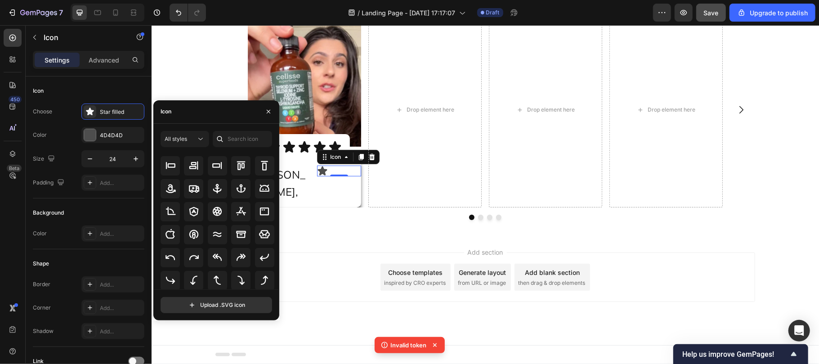
scroll to position [99, 0]
click at [236, 260] on icon at bounding box center [241, 256] width 11 height 11
click at [318, 207] on div "Image Icon Icon Icon Icon Icon Icon List Row [PERSON_NAME], Text Block Icon 0 R…" at bounding box center [485, 116] width 540 height 208
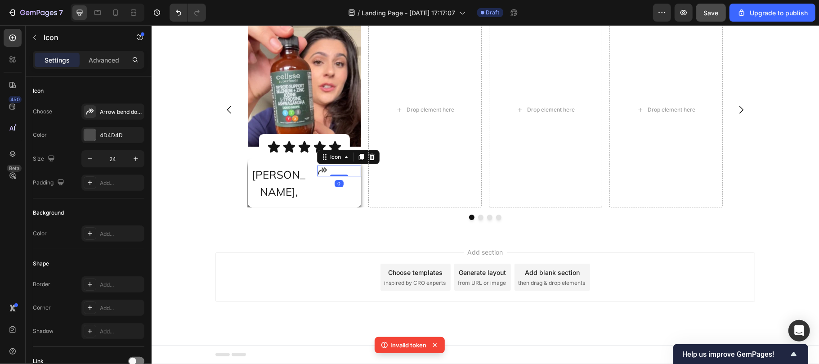
click at [317, 176] on div "Icon 0" at bounding box center [339, 170] width 44 height 11
click at [118, 153] on input "24" at bounding box center [113, 159] width 30 height 16
type input "20"
click at [306, 201] on div "[PERSON_NAME], Text Block Icon 0 Row" at bounding box center [303, 186] width 113 height 42
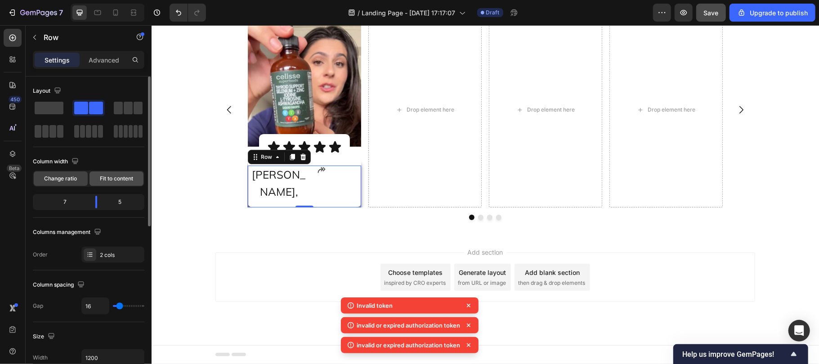
click at [107, 179] on span "Fit to content" at bounding box center [116, 178] width 33 height 8
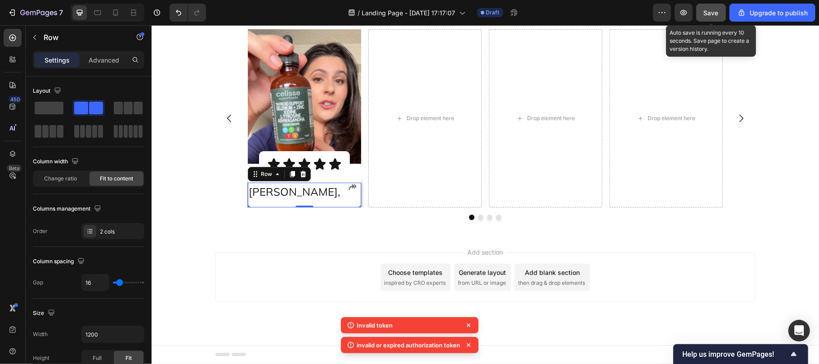
click at [711, 15] on span "Save" at bounding box center [711, 13] width 15 height 8
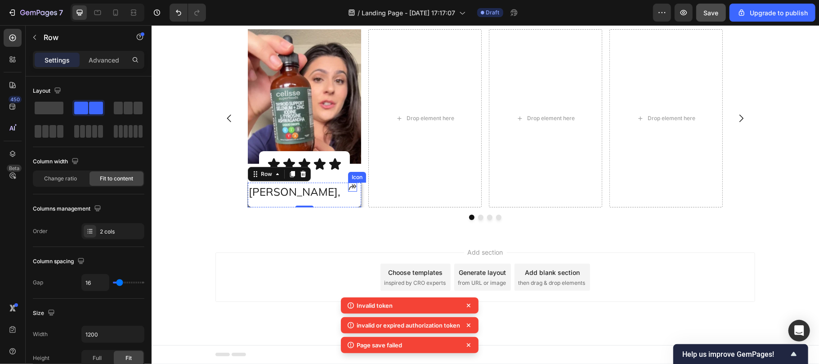
click at [349, 184] on icon at bounding box center [353, 187] width 8 height 6
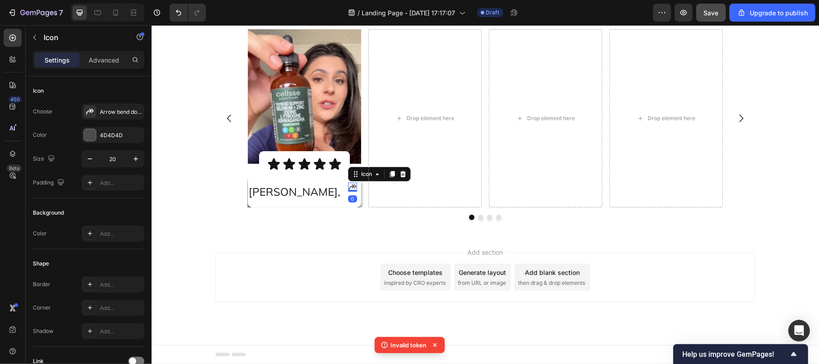
click at [100, 51] on div "Settings Advanced" at bounding box center [89, 60] width 112 height 18
click at [103, 61] on p "Advanced" at bounding box center [104, 59] width 31 height 9
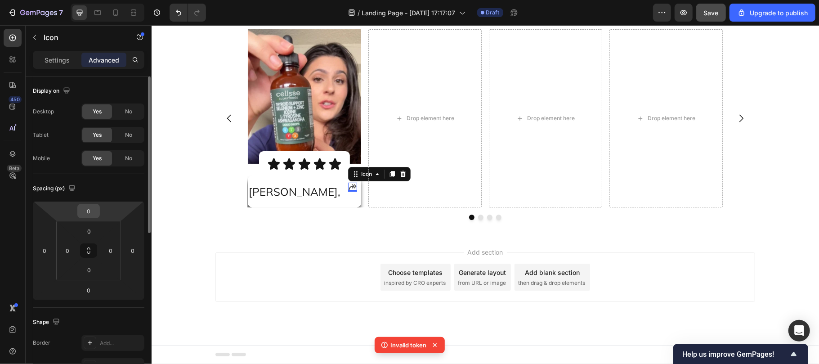
click at [90, 210] on input "0" at bounding box center [89, 210] width 18 height 13
type input "2"
type input "1"
type input "8"
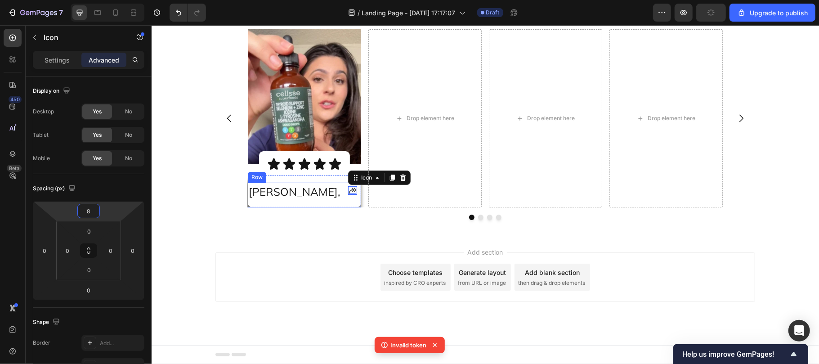
click at [304, 198] on div "[PERSON_NAME], Text Block Icon 0 Row" at bounding box center [303, 194] width 113 height 25
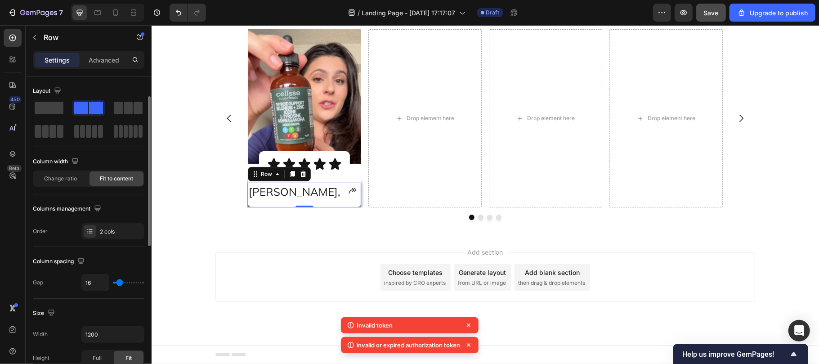
scroll to position [15, 0]
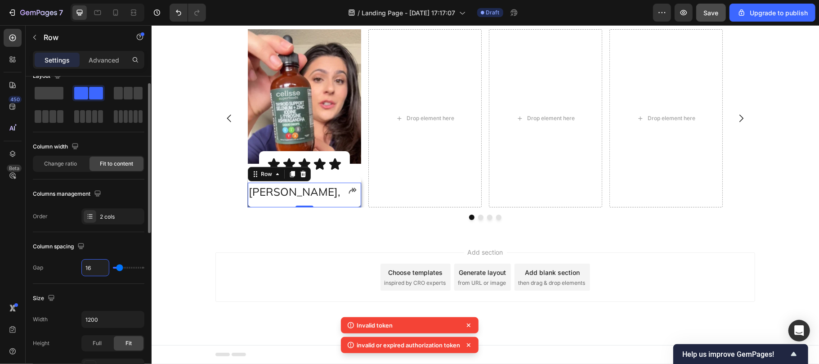
click at [96, 263] on input "16" at bounding box center [95, 267] width 27 height 16
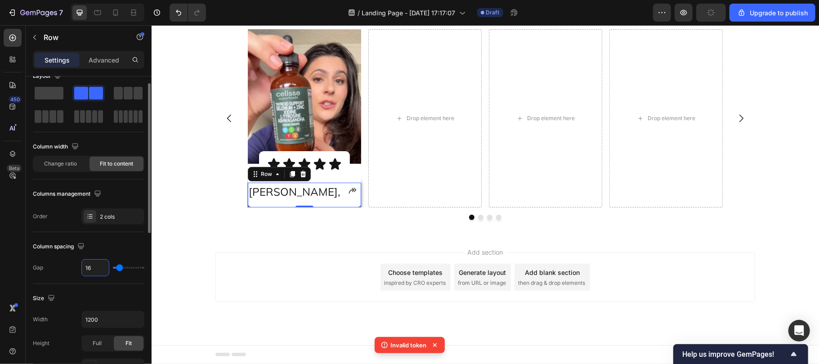
type input "4"
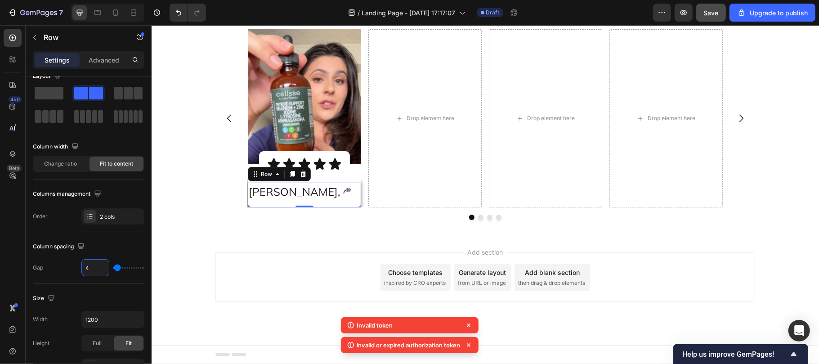
type input "4"
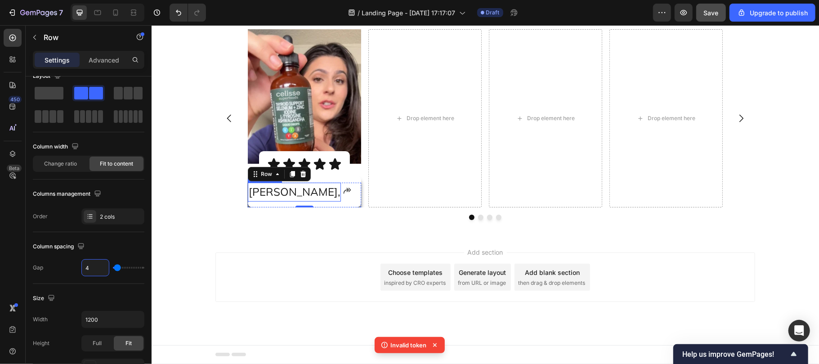
click at [269, 189] on span "[PERSON_NAME]," at bounding box center [293, 190] width 91 height 13
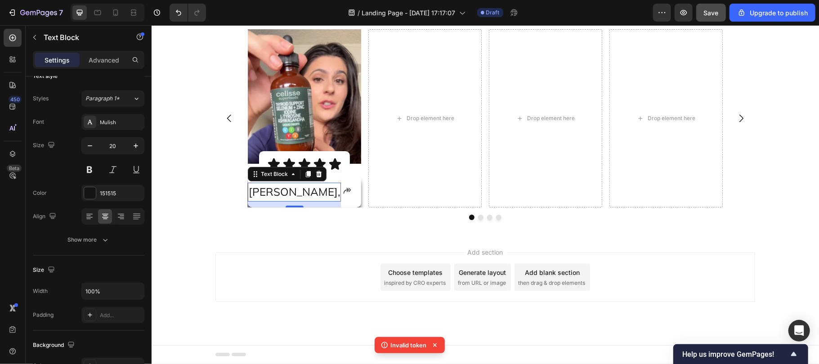
scroll to position [0, 0]
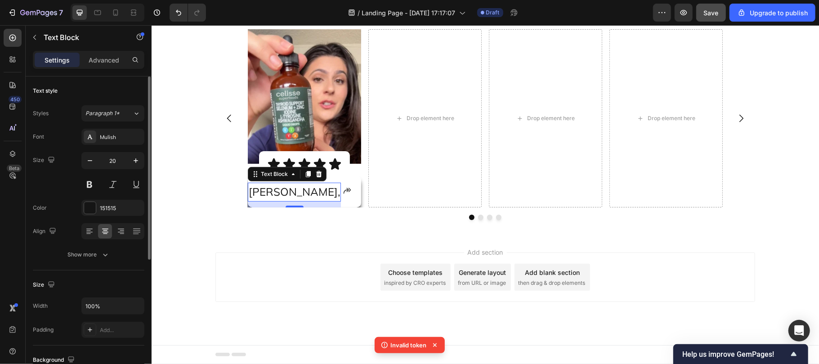
click at [269, 189] on span "[PERSON_NAME]," at bounding box center [293, 190] width 91 height 13
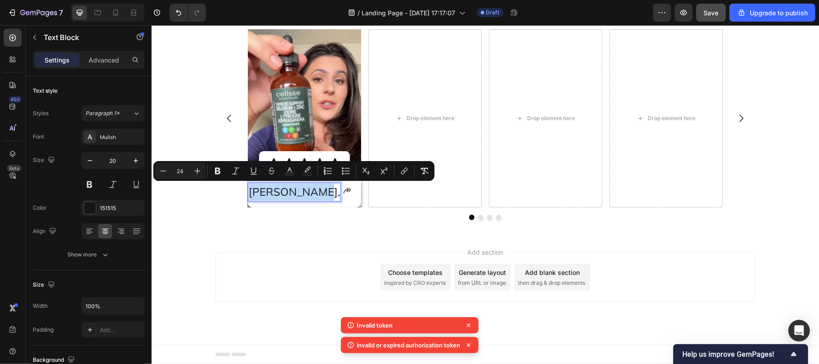
click at [269, 197] on span "[PERSON_NAME]," at bounding box center [293, 190] width 91 height 13
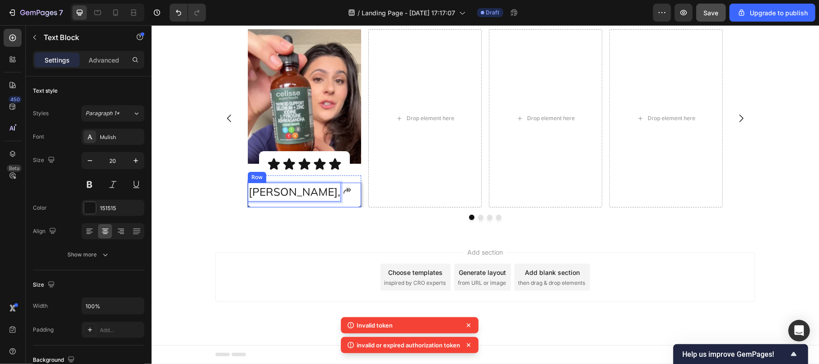
click at [342, 197] on div "Icon" at bounding box center [346, 194] width 9 height 25
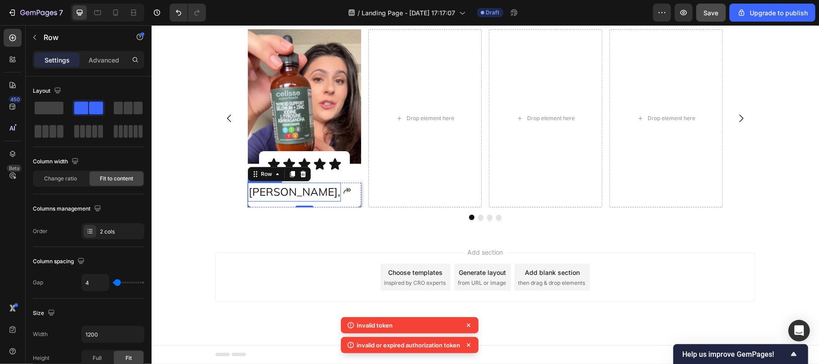
click at [284, 194] on span "[PERSON_NAME]," at bounding box center [293, 190] width 91 height 13
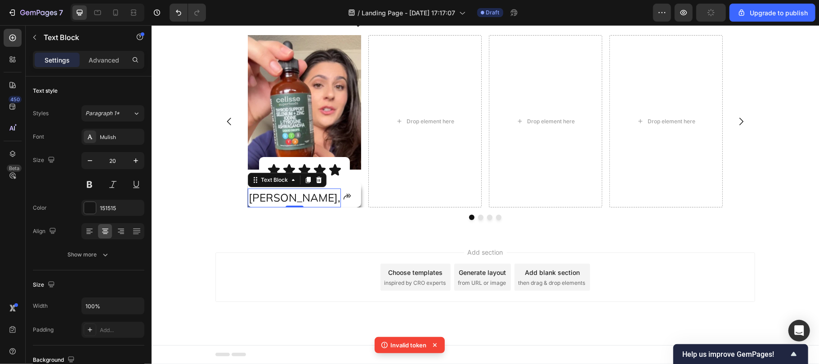
scroll to position [4951, 0]
drag, startPoint x: 273, startPoint y: 206, endPoint x: 327, endPoint y: 194, distance: 55.4
click at [270, 198] on div "[PERSON_NAME], Text Block 0" at bounding box center [293, 197] width 93 height 19
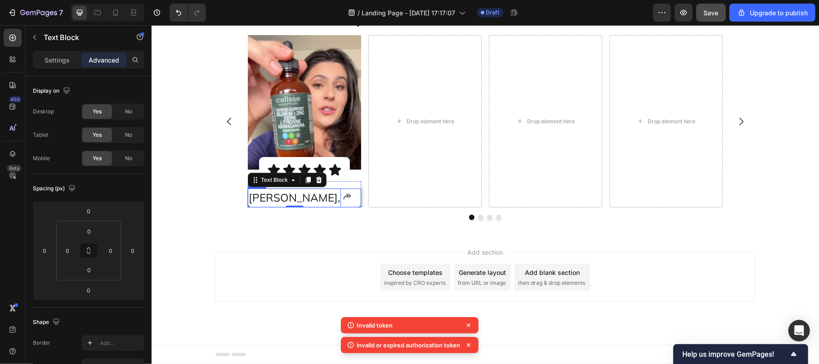
click at [318, 196] on div "[PERSON_NAME], Text Block 0 Icon Row" at bounding box center [303, 197] width 113 height 19
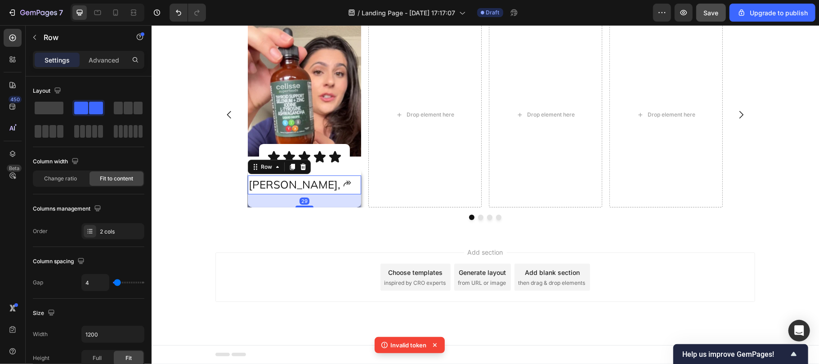
scroll to position [4956, 0]
drag, startPoint x: 299, startPoint y: 205, endPoint x: 303, endPoint y: 218, distance: 13.7
click at [303, 218] on div "Image Icon Icon Icon Icon Icon Icon List Row [PERSON_NAME], Text Block Icon Row…" at bounding box center [485, 121] width 540 height 198
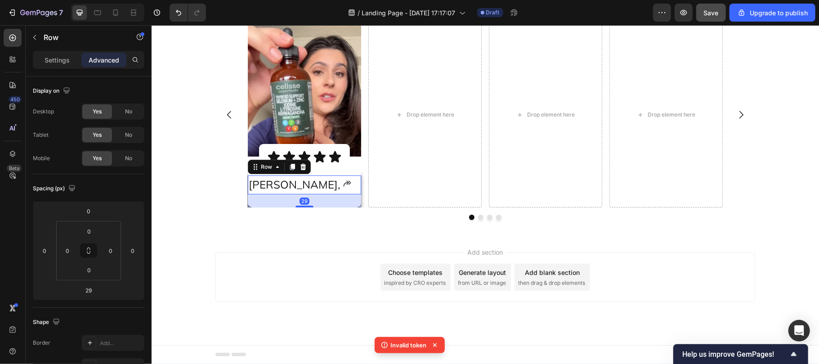
click at [240, 203] on div "Image Icon Icon Icon Icon Icon Icon List Row [PERSON_NAME], Text Block Icon Row…" at bounding box center [485, 114] width 540 height 185
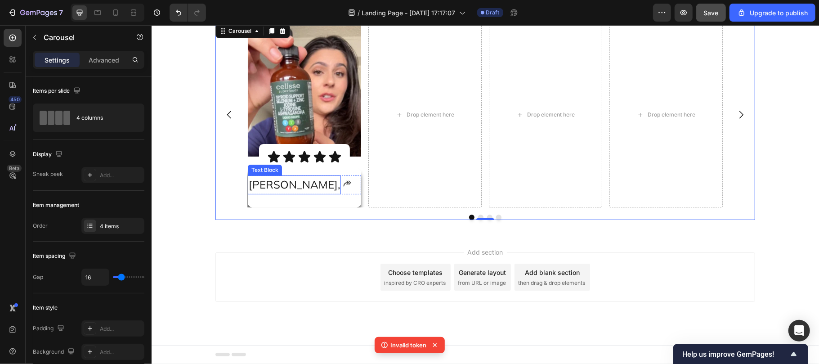
click at [270, 187] on span "[PERSON_NAME]," at bounding box center [293, 183] width 91 height 13
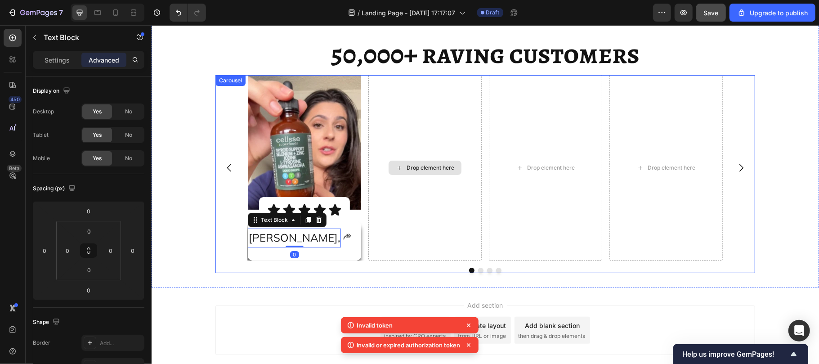
scroll to position [4834, 0]
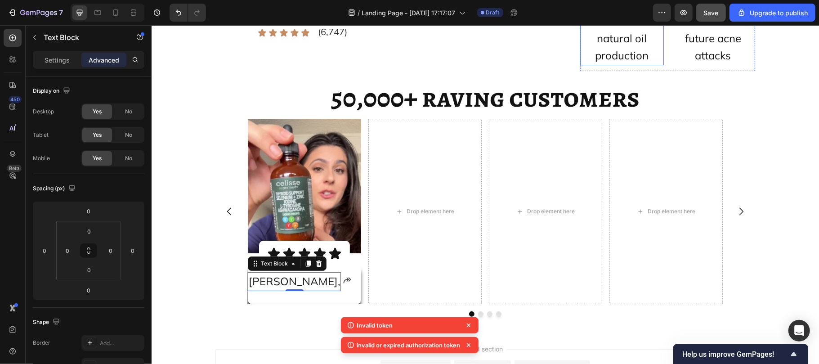
click at [626, 62] on span "Restores natural oil production" at bounding box center [622, 38] width 54 height 48
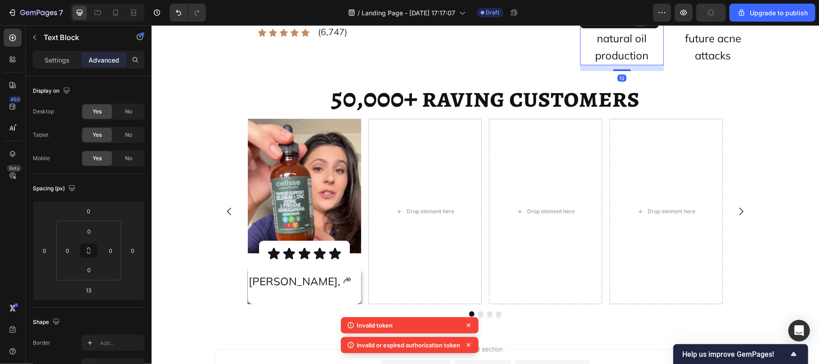
click at [637, 24] on icon at bounding box center [639, 21] width 5 height 6
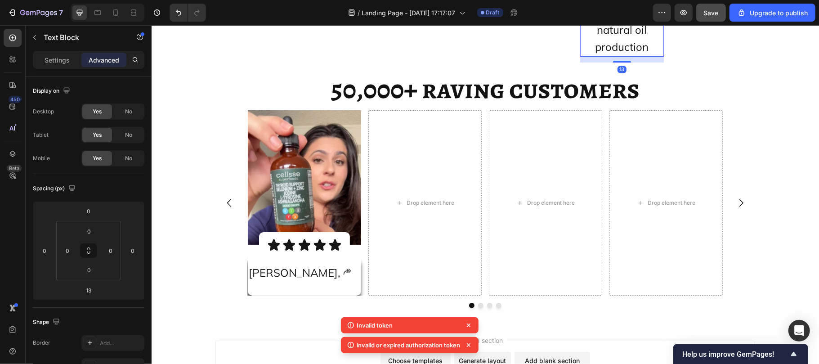
scroll to position [4902, 0]
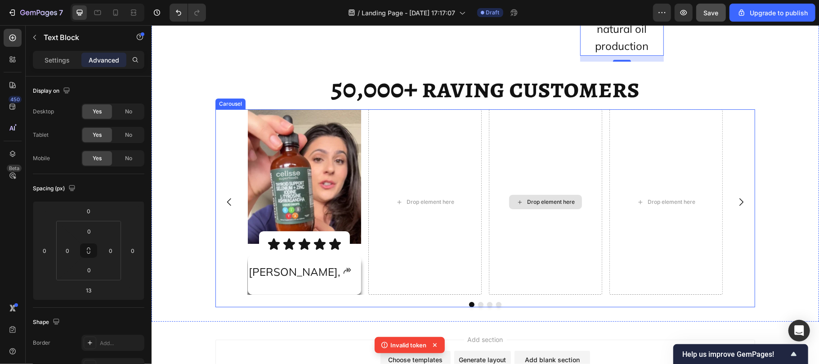
drag, startPoint x: 511, startPoint y: 313, endPoint x: 661, endPoint y: 248, distance: 163.5
click at [661, 248] on div "Image Icon Icon Icon Icon Icon Icon List Row [PERSON_NAME], Text Block Icon Row…" at bounding box center [484, 201] width 475 height 185
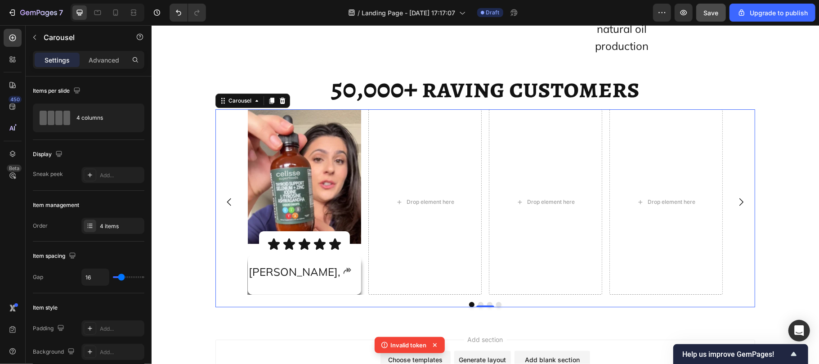
scroll to position [4970, 0]
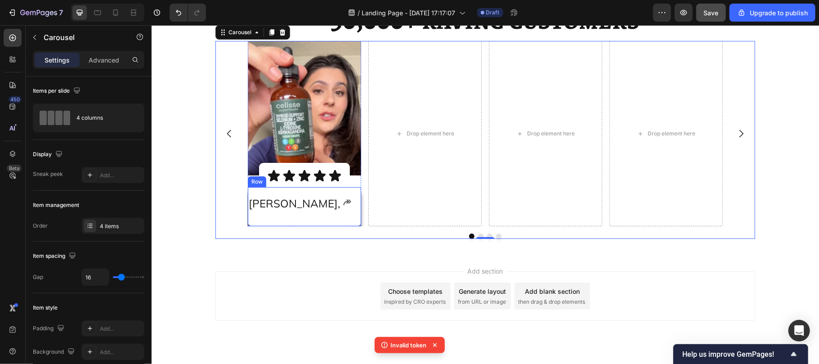
click at [284, 226] on div "[PERSON_NAME], Text Block Icon Row" at bounding box center [303, 210] width 113 height 32
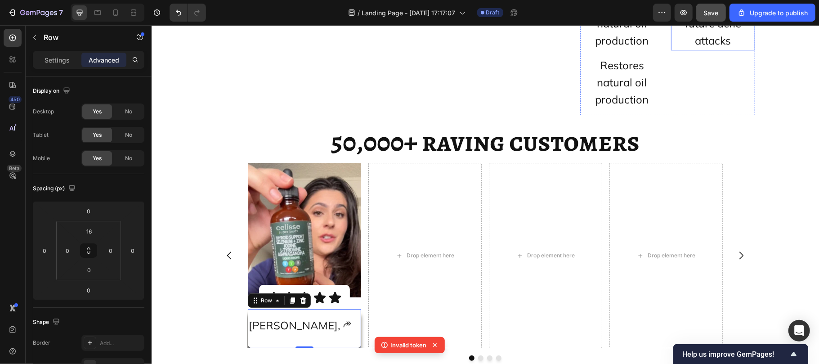
scroll to position [4830, 0]
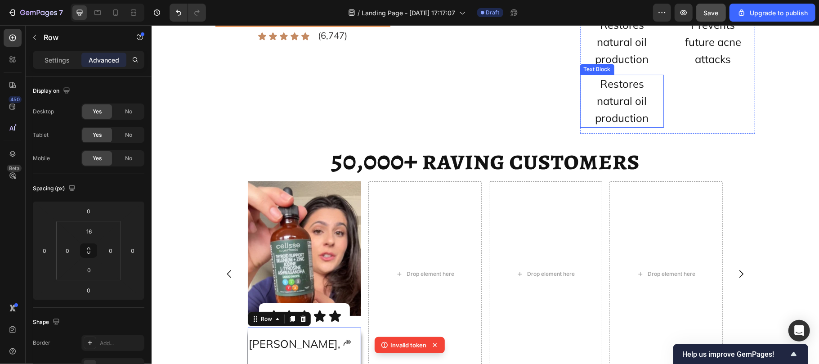
click at [607, 124] on span "Restores natural oil production" at bounding box center [622, 100] width 54 height 48
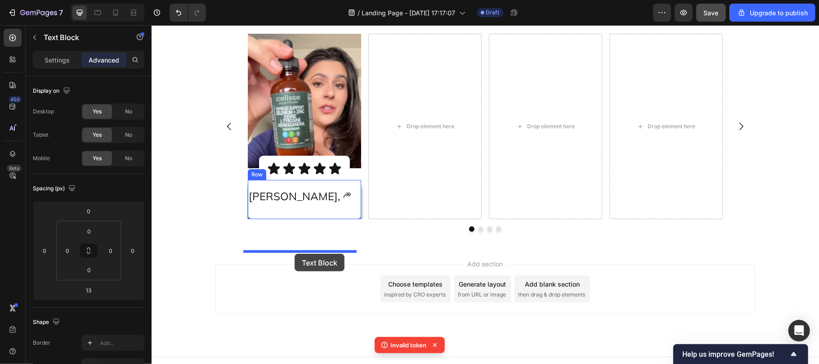
scroll to position [5021, 0]
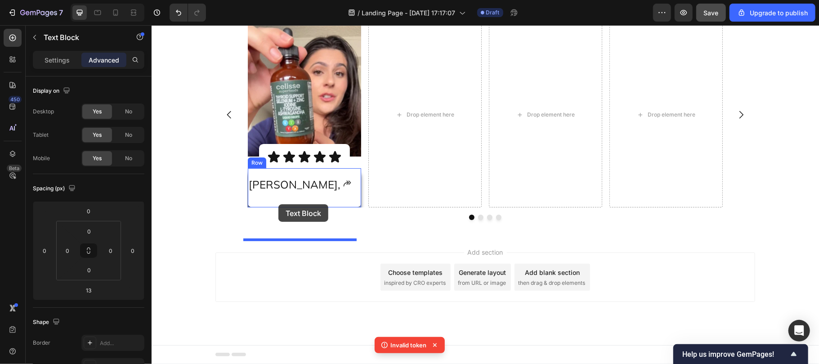
drag, startPoint x: 594, startPoint y: 96, endPoint x: 278, endPoint y: 204, distance: 334.1
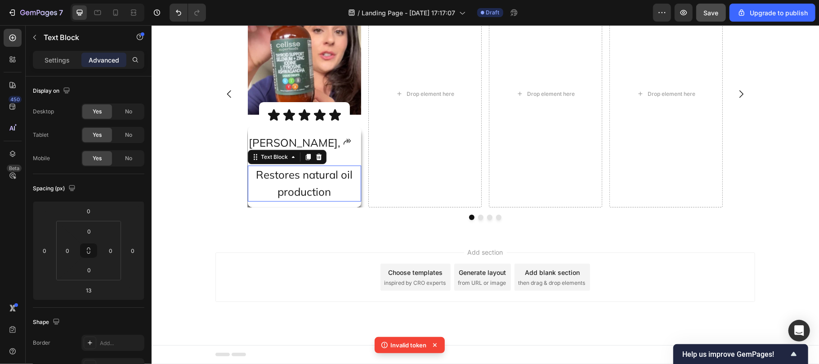
scroll to position [4983, 0]
click at [337, 178] on div "[PERSON_NAME], Text Block Icon Row Restores natural oil production Text Block 13" at bounding box center [303, 170] width 113 height 74
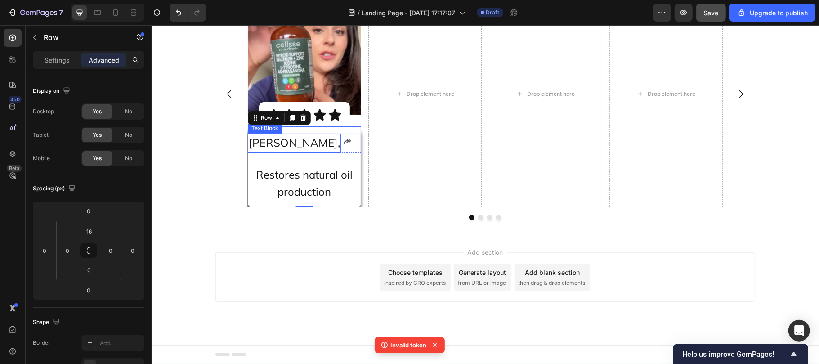
click at [276, 149] on span "[PERSON_NAME]," at bounding box center [293, 141] width 91 height 13
click at [263, 129] on div "Text Block" at bounding box center [274, 125] width 31 height 8
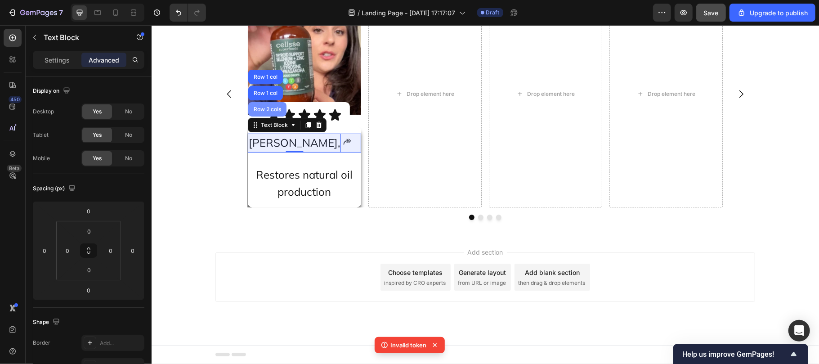
click at [260, 112] on div "Row 2 cols" at bounding box center [266, 108] width 31 height 5
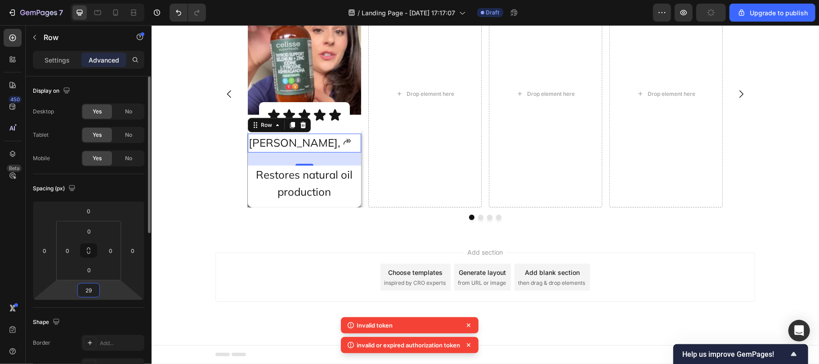
click at [92, 289] on input "29" at bounding box center [89, 289] width 18 height 13
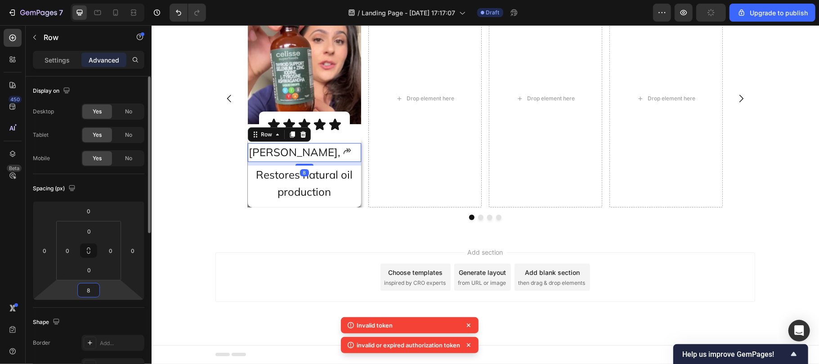
scroll to position [4979, 0]
type input "8"
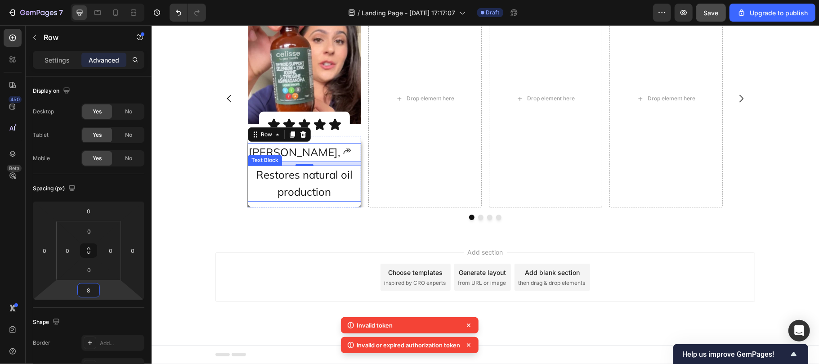
click at [322, 198] on p "Restores natural oil production" at bounding box center [304, 183] width 112 height 34
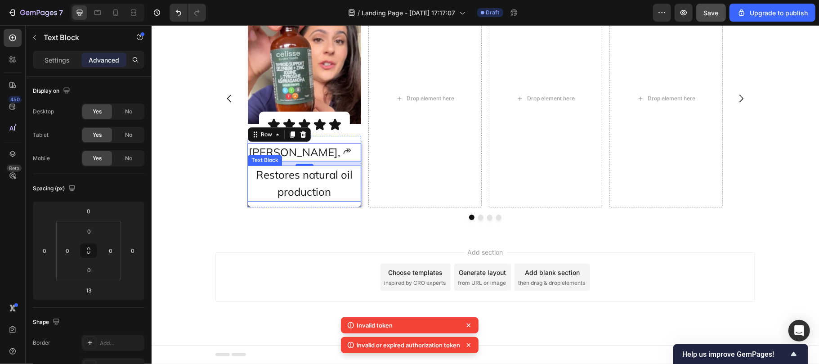
click at [322, 198] on p "Restores natural oil production" at bounding box center [304, 183] width 112 height 34
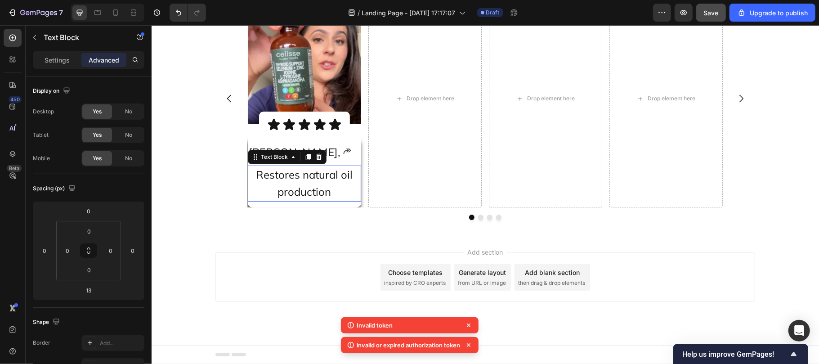
click at [322, 198] on p "Restores natural oil production" at bounding box center [304, 183] width 112 height 34
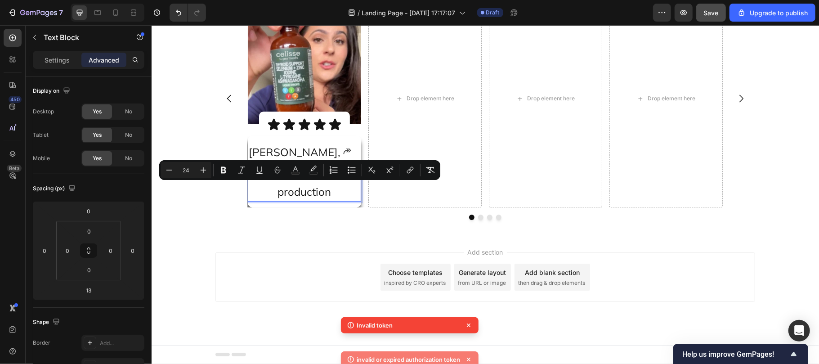
click at [322, 198] on p "Restores natural oil production" at bounding box center [304, 183] width 112 height 34
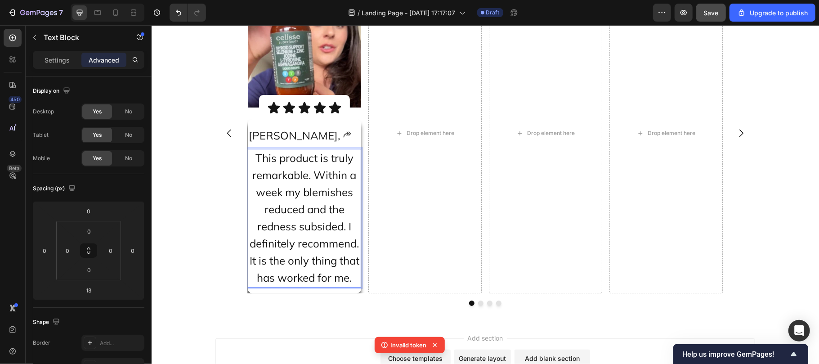
click at [341, 254] on span "This product is truly remarkable. Within a week my blemishes reduced and the re…" at bounding box center [304, 217] width 110 height 133
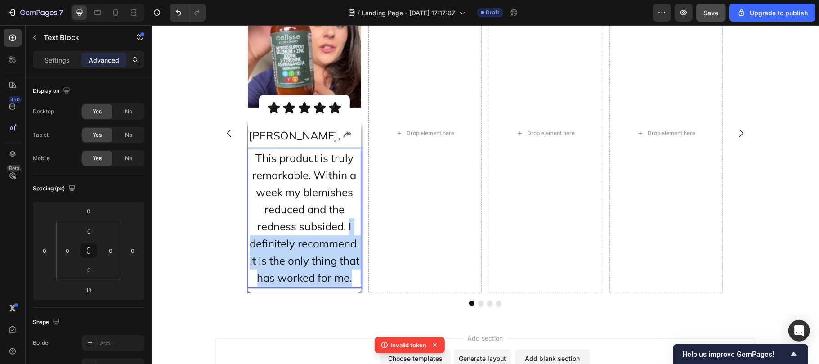
drag, startPoint x: 344, startPoint y: 254, endPoint x: 355, endPoint y: 313, distance: 60.5
click at [355, 287] on div "This product is truly remarkable. Within a week my blemishes reduced and the re…" at bounding box center [303, 217] width 113 height 139
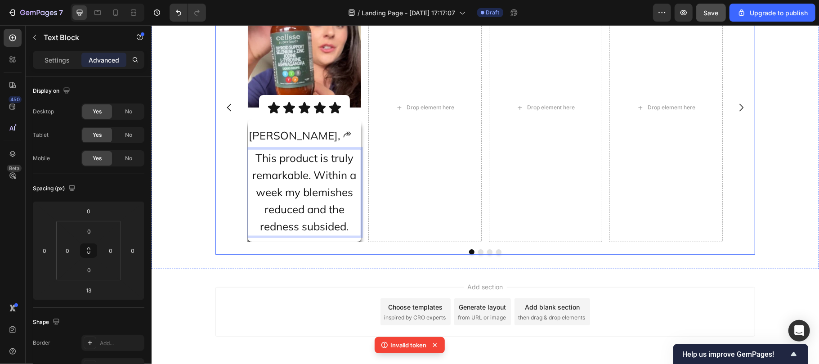
click at [335, 254] on div "Image Icon Icon Icon Icon Icon Icon List Row [PERSON_NAME], Text Block Icon Row…" at bounding box center [485, 114] width 540 height 282
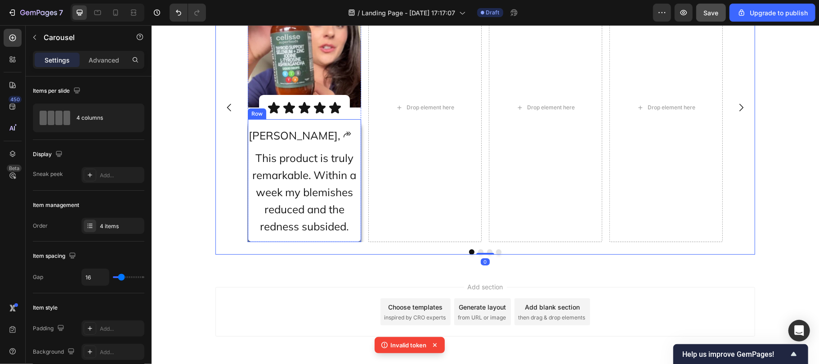
click at [247, 242] on div "[PERSON_NAME], Text Block Icon Row This product is truly remarkable. Within a w…" at bounding box center [303, 184] width 113 height 116
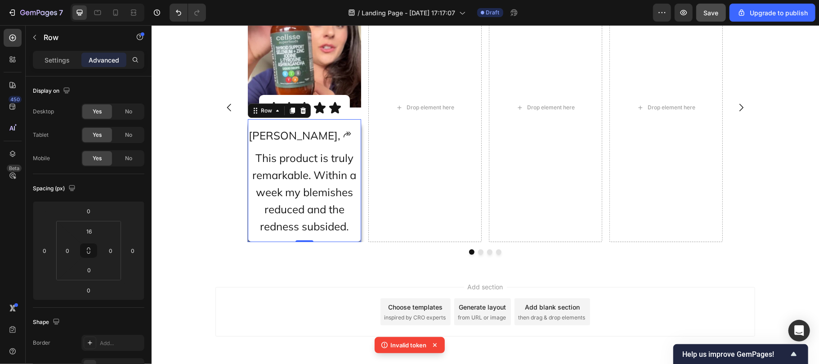
scroll to position [192, 0]
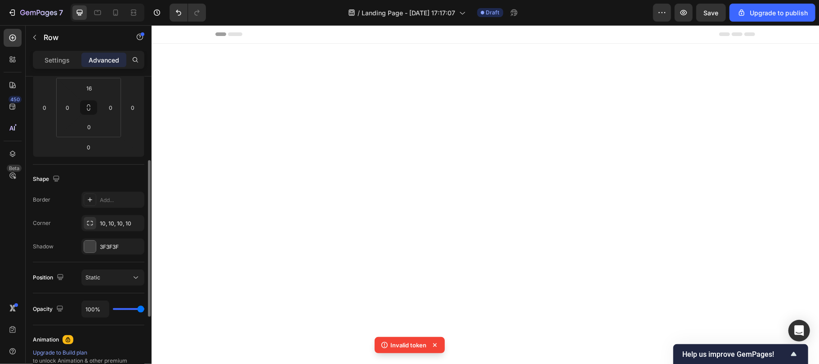
scroll to position [4979, 0]
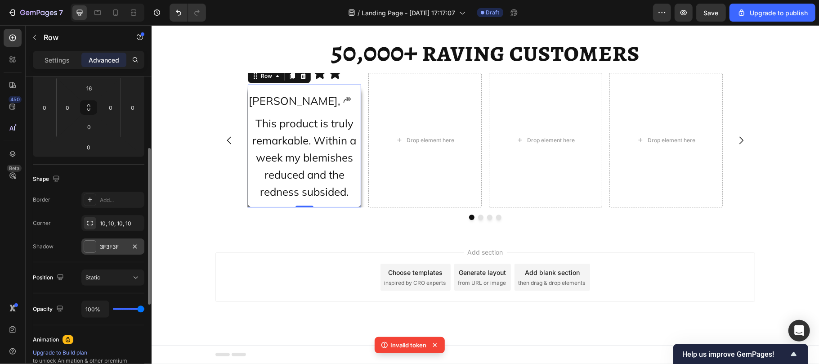
click at [99, 247] on div "3F3F3F" at bounding box center [112, 246] width 63 height 16
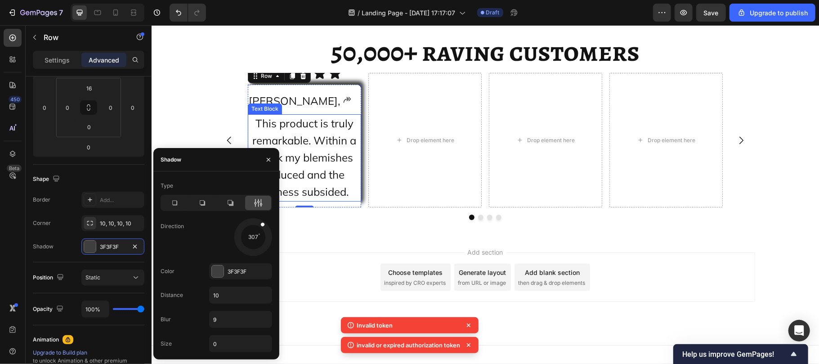
drag, startPoint x: 398, startPoint y: 274, endPoint x: 290, endPoint y: 246, distance: 112.3
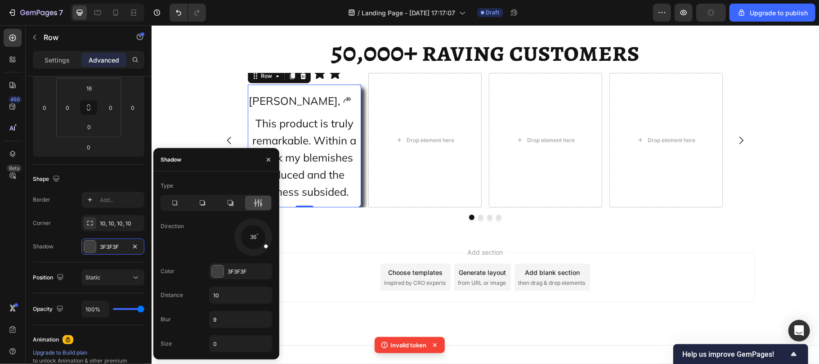
drag, startPoint x: 264, startPoint y: 225, endPoint x: 273, endPoint y: 251, distance: 27.3
click at [273, 251] on div at bounding box center [253, 237] width 40 height 40
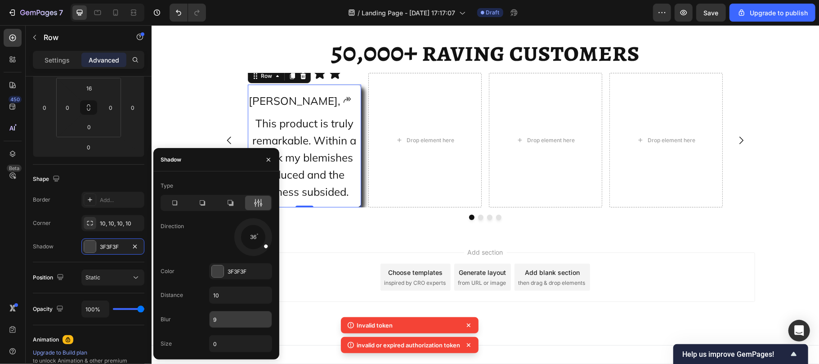
click at [226, 320] on input "9" at bounding box center [241, 319] width 62 height 16
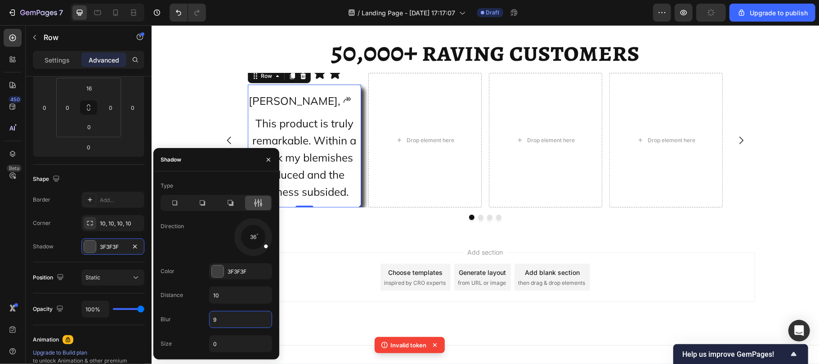
type input "4"
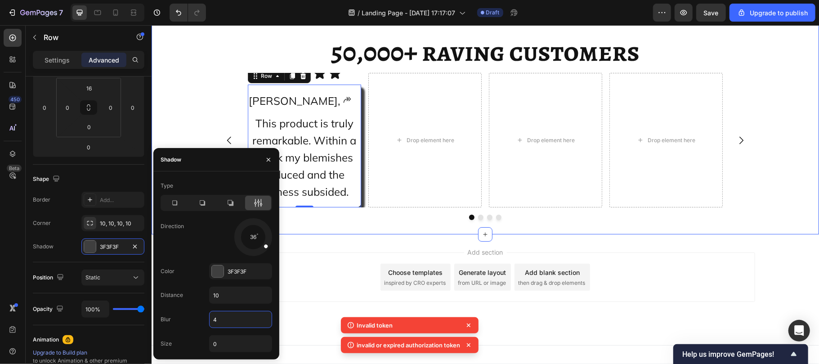
click at [416, 207] on div "Drop element here" at bounding box center [424, 139] width 113 height 134
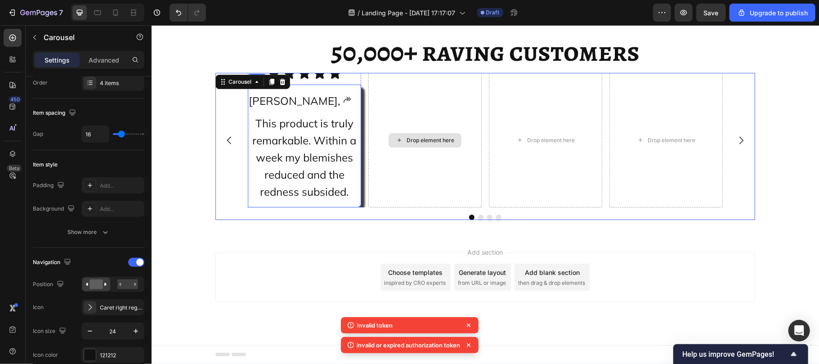
scroll to position [0, 0]
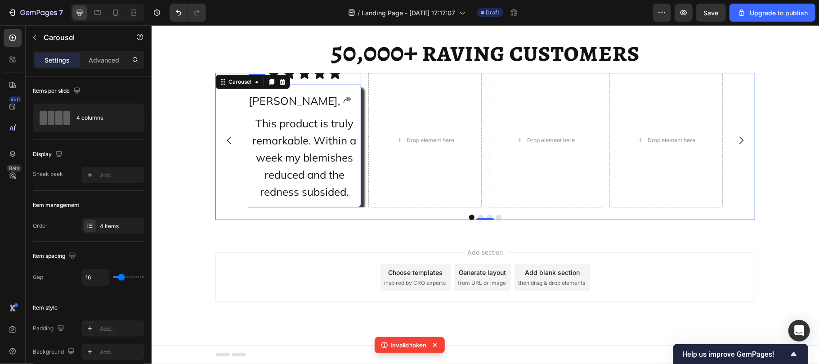
click at [326, 207] on div "[PERSON_NAME], Text Block Icon Row This product is truly remarkable. Within a w…" at bounding box center [303, 149] width 113 height 116
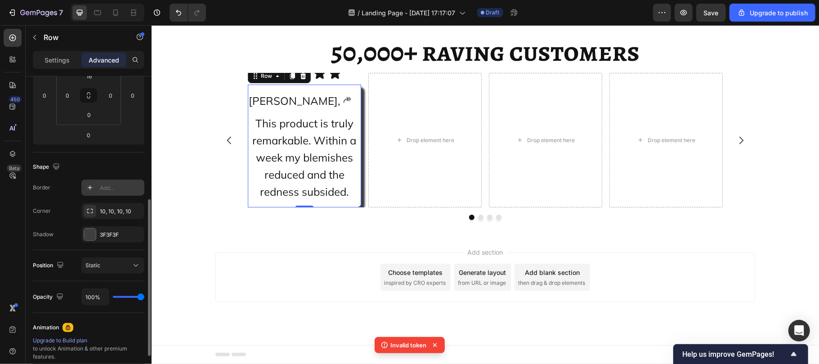
scroll to position [188, 0]
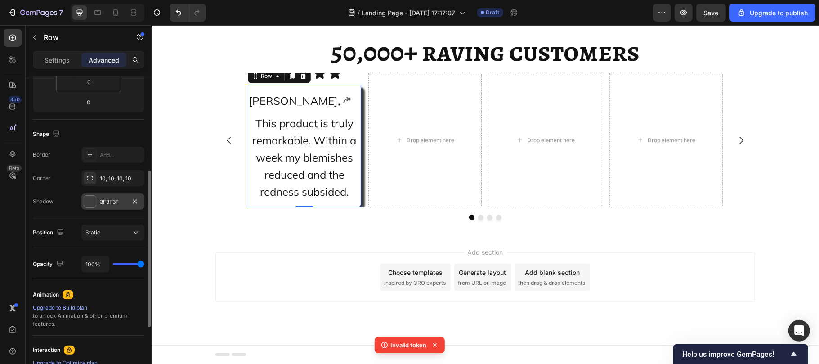
click at [97, 201] on div "3F3F3F" at bounding box center [112, 201] width 63 height 16
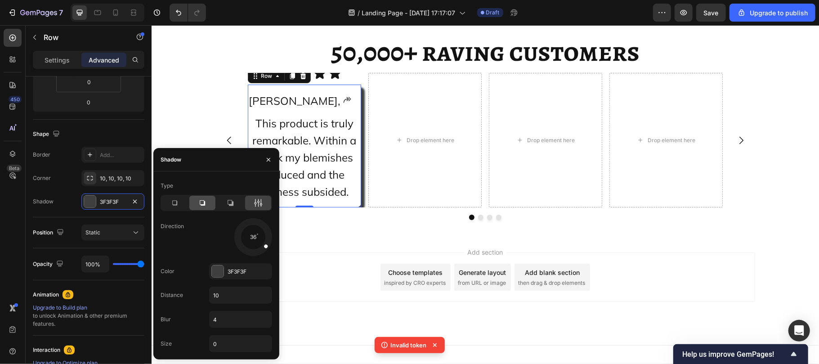
click at [200, 204] on icon at bounding box center [202, 202] width 5 height 5
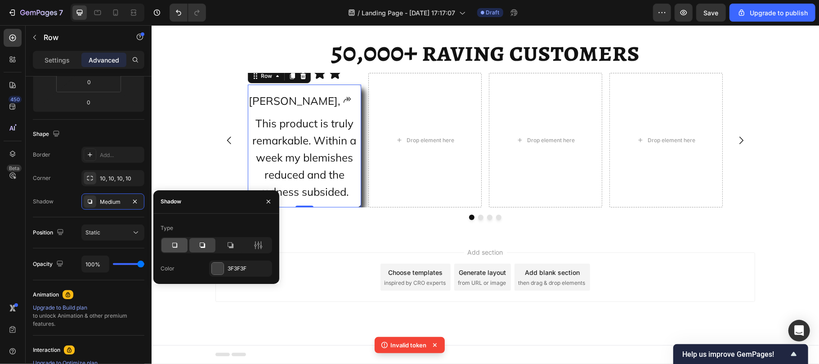
click at [178, 244] on icon at bounding box center [174, 245] width 9 height 9
click at [197, 243] on div at bounding box center [202, 245] width 26 height 14
click at [252, 245] on div at bounding box center [258, 245] width 26 height 14
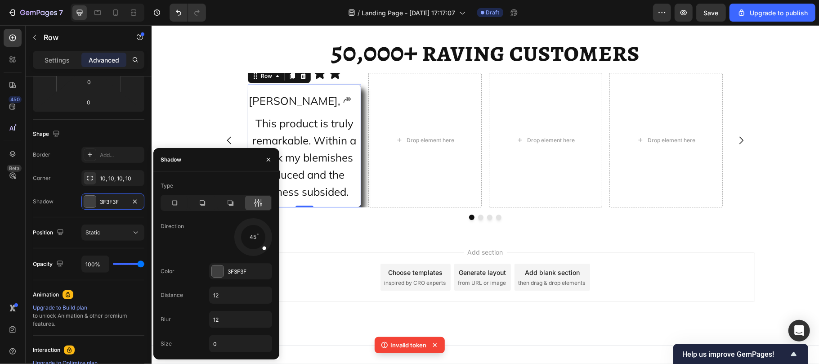
scroll to position [5045, 0]
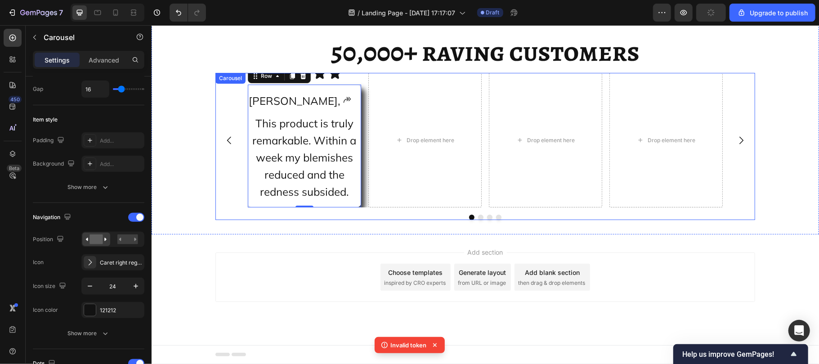
click at [360, 185] on div "Image Icon Icon Icon Icon Icon Icon List Row Jennifer W, Text Block Icon Row Th…" at bounding box center [484, 139] width 475 height 134
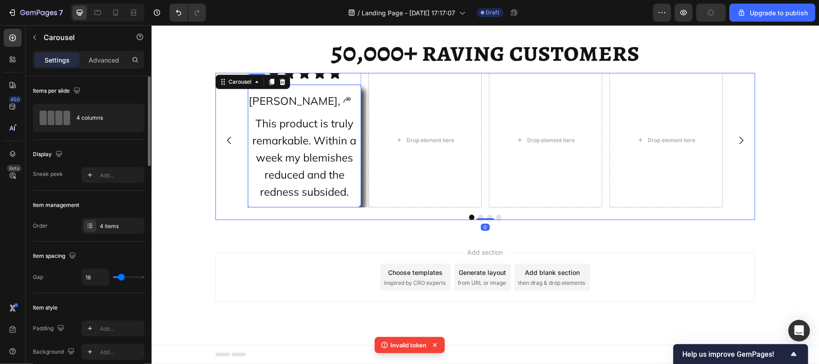
click at [299, 203] on div "[PERSON_NAME], Text Block Icon Row This product is truly remarkable. Within a w…" at bounding box center [303, 149] width 113 height 116
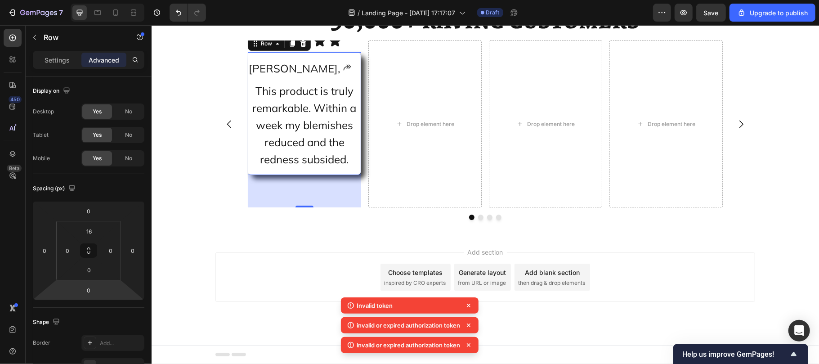
scroll to position [5061, 0]
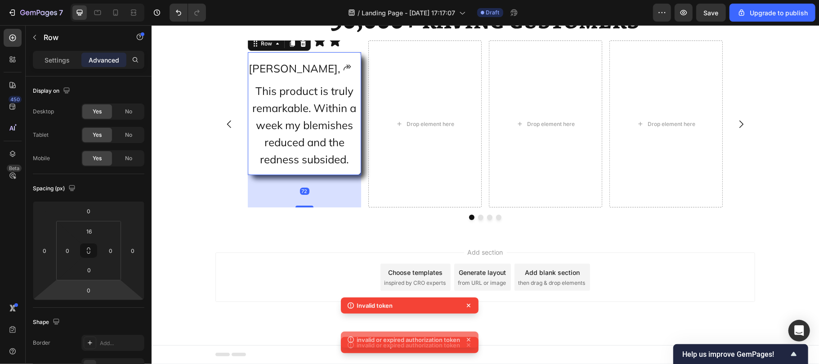
drag, startPoint x: 297, startPoint y: 205, endPoint x: 303, endPoint y: 207, distance: 5.7
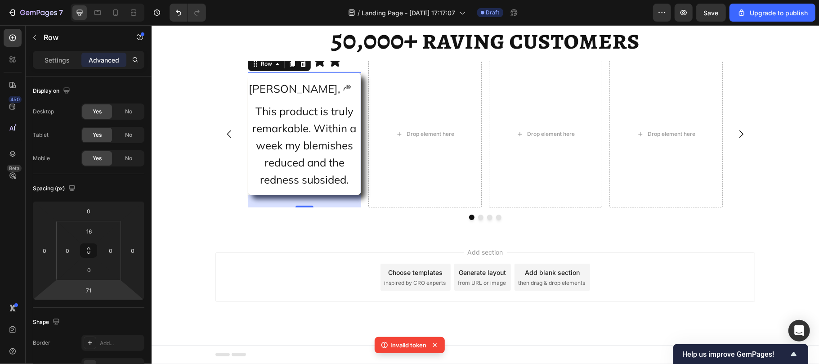
scroll to position [5050, 0]
drag, startPoint x: 300, startPoint y: 220, endPoint x: 297, endPoint y: 200, distance: 20.4
click at [297, 195] on div "Jennifer W, Text Block Icon Row This product is truly remarkable. Within a week…" at bounding box center [303, 133] width 113 height 123
type input "26"
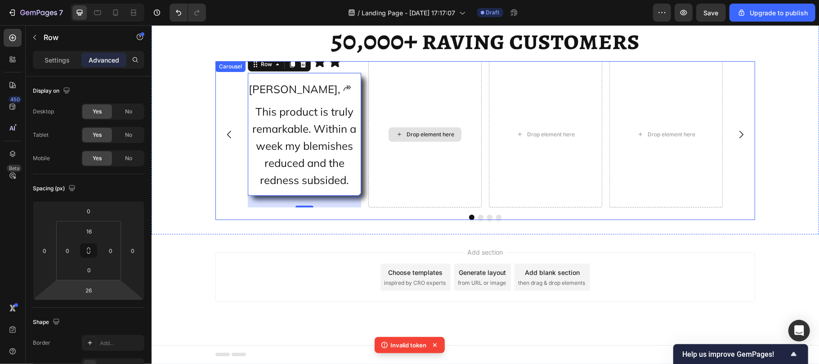
click at [395, 182] on div "Drop element here" at bounding box center [424, 134] width 113 height 146
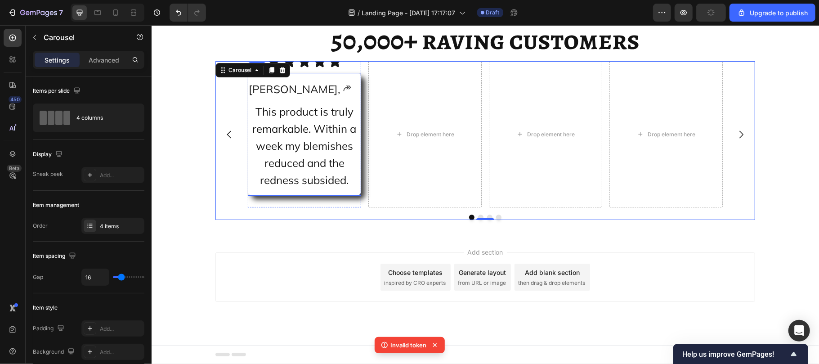
click at [254, 195] on div "[PERSON_NAME], Text Block Icon Row This product is truly remarkable. Within a w…" at bounding box center [303, 138] width 113 height 116
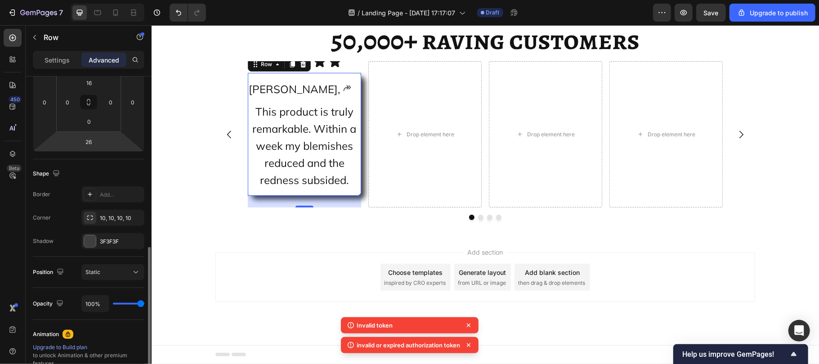
scroll to position [213, 0]
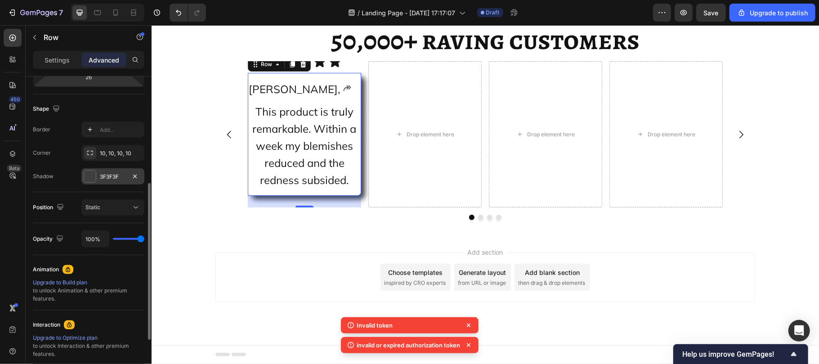
click at [100, 168] on div "3F3F3F" at bounding box center [112, 176] width 63 height 16
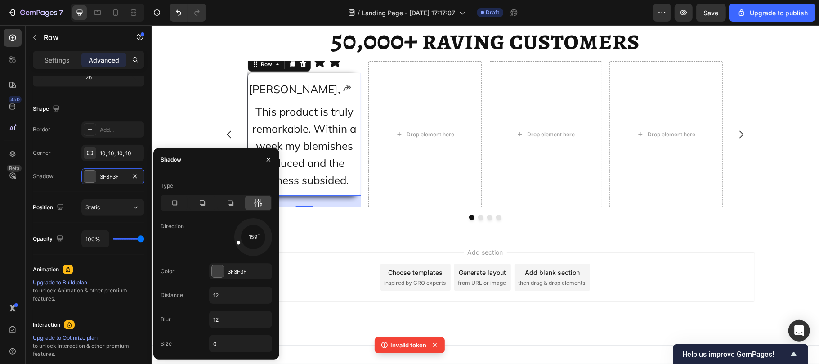
drag, startPoint x: 264, startPoint y: 243, endPoint x: 223, endPoint y: 246, distance: 41.5
click at [223, 246] on div "159" at bounding box center [240, 237] width 63 height 38
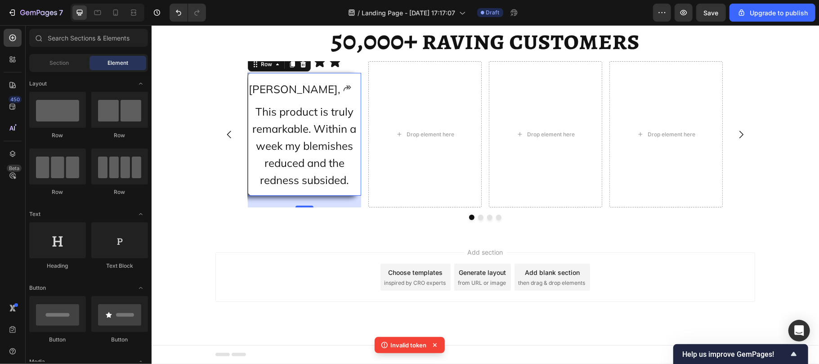
click at [317, 245] on div "Add section Choose templates inspired by CRO experts Generate layout from URL o…" at bounding box center [484, 289] width 667 height 111
click at [247, 195] on div "[PERSON_NAME], Text Block Icon Row This product is truly remarkable. Within a w…" at bounding box center [303, 138] width 113 height 116
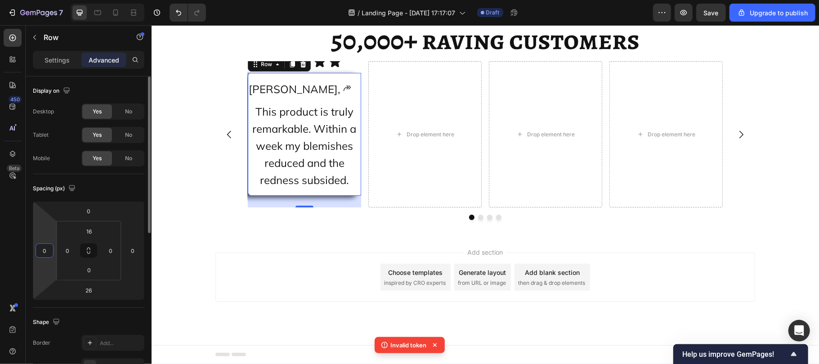
click at [48, 252] on input "0" at bounding box center [44, 250] width 13 height 13
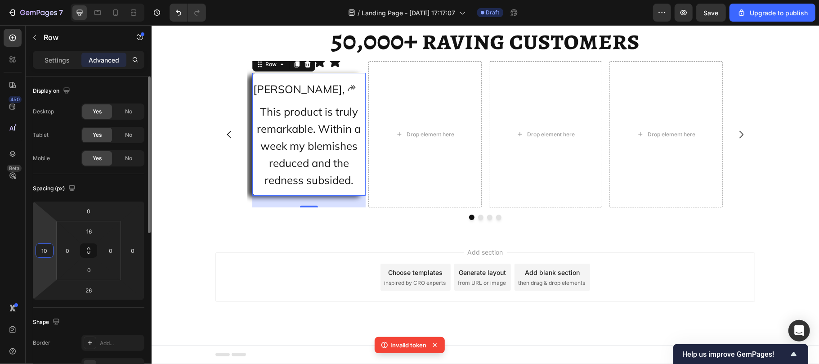
type input "1"
type input "4"
click at [322, 281] on div "Add section Choose templates inspired by CRO experts Generate layout from URL o…" at bounding box center [485, 276] width 540 height 49
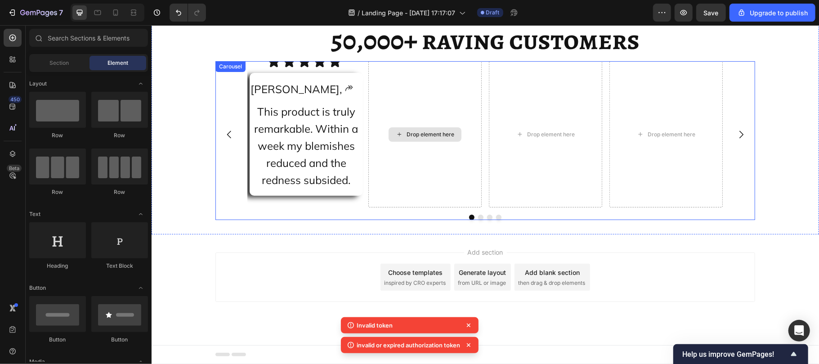
click at [416, 186] on div "Drop element here" at bounding box center [424, 134] width 113 height 146
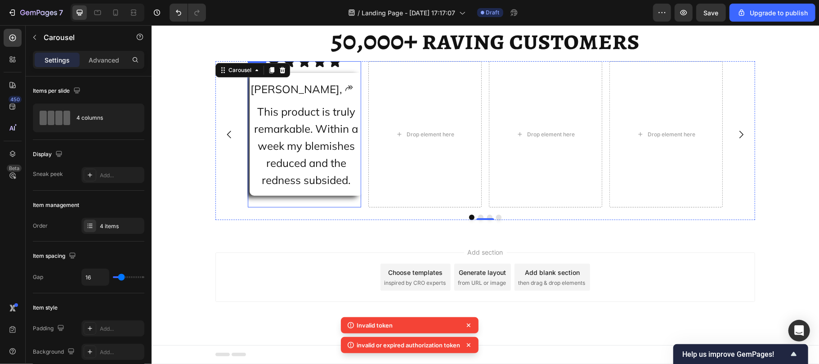
click at [354, 72] on div "Image Icon Icon Icon Icon Icon Icon List Row Jennifer W, Text Block Icon Row Th…" at bounding box center [303, 134] width 113 height 146
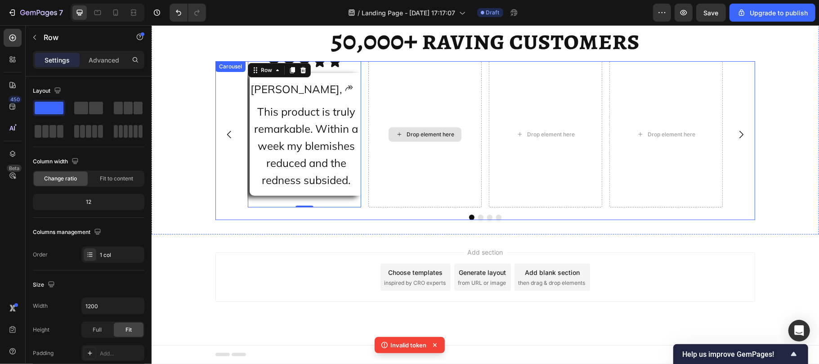
click at [386, 115] on div "Drop element here" at bounding box center [424, 134] width 113 height 146
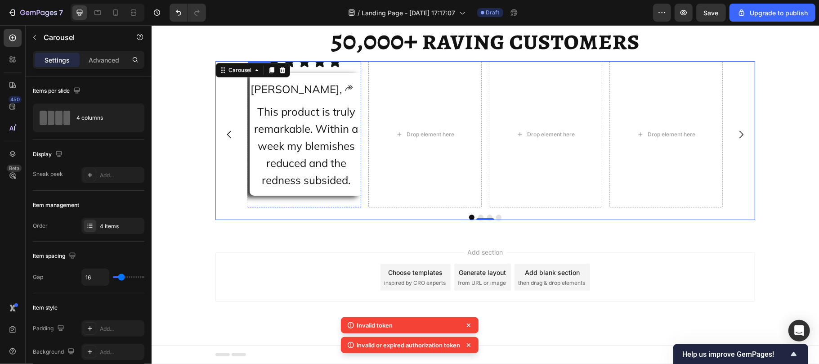
scroll to position [4910, 0]
click at [259, 61] on img at bounding box center [303, 61] width 113 height 0
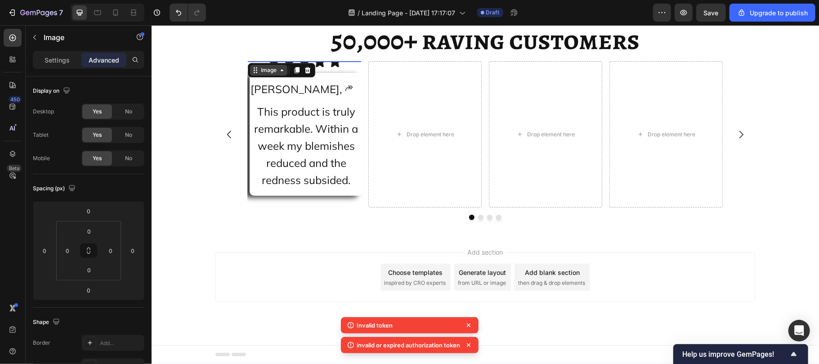
click at [263, 74] on div "Image" at bounding box center [268, 70] width 19 height 8
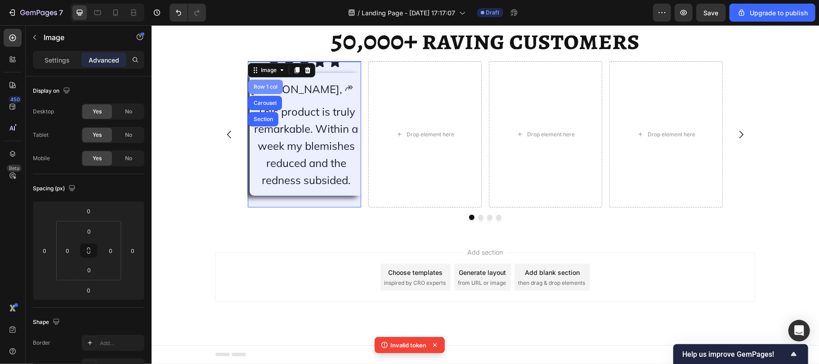
click at [252, 93] on div "Row 1 col" at bounding box center [265, 86] width 35 height 14
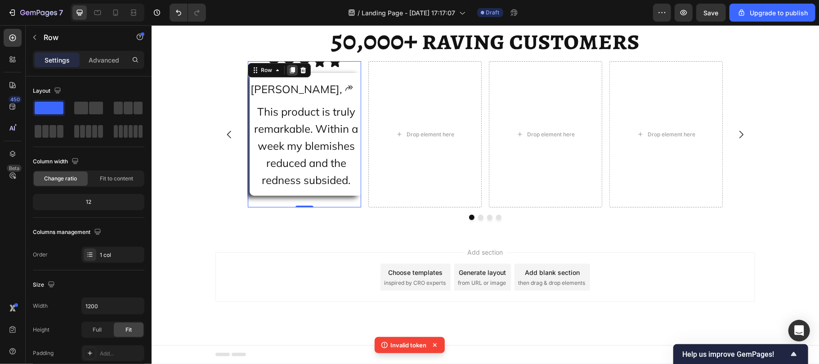
click at [290, 73] on icon at bounding box center [292, 70] width 5 height 6
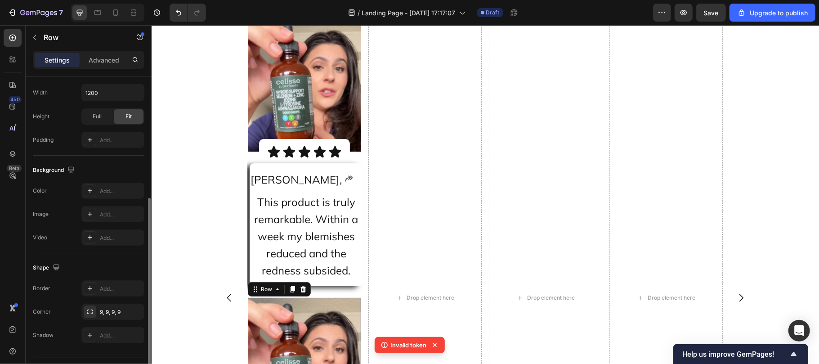
scroll to position [5207, 0]
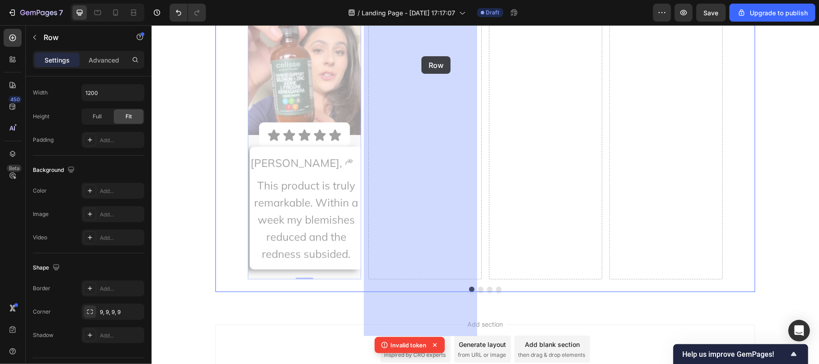
drag, startPoint x: 258, startPoint y: 52, endPoint x: 421, endPoint y: 56, distance: 163.7
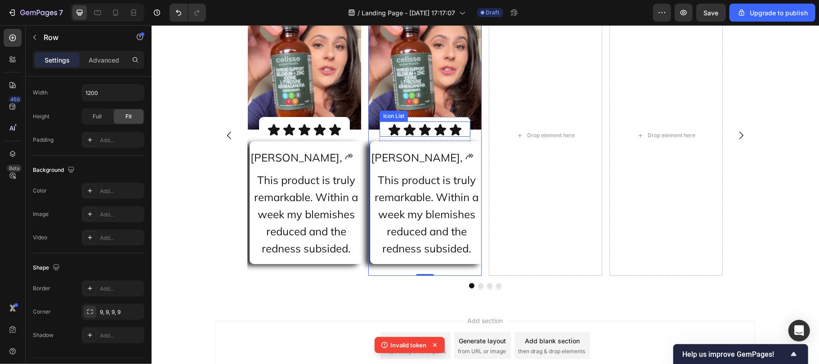
scroll to position [4877, 0]
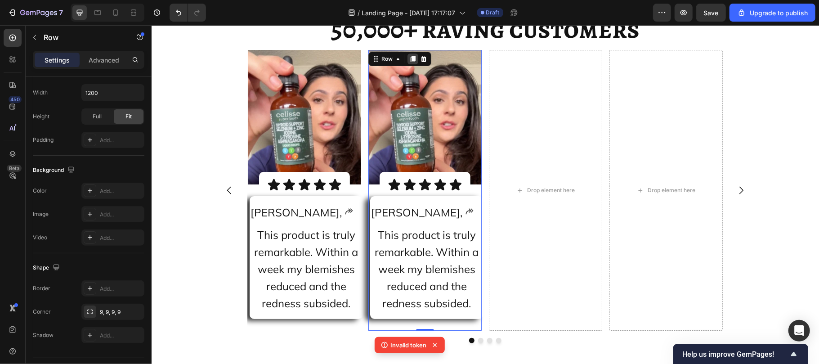
click at [409, 62] on icon at bounding box center [412, 58] width 7 height 7
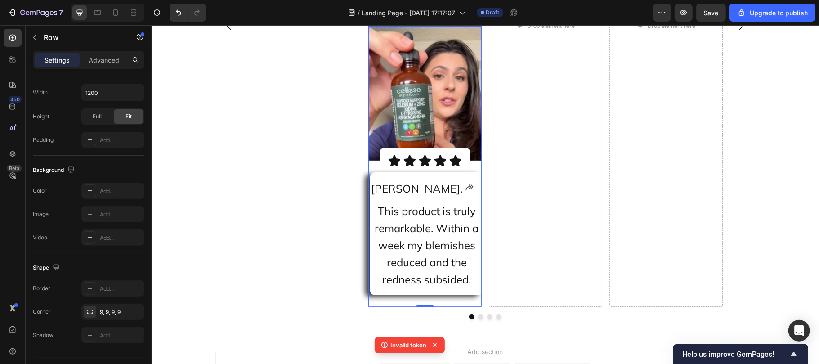
scroll to position [5207, 0]
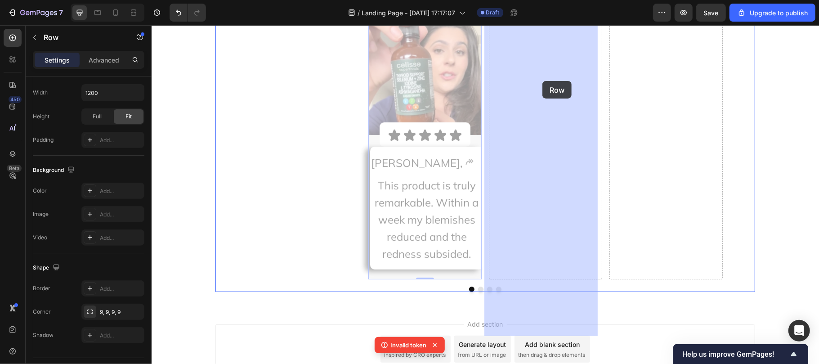
drag, startPoint x: 373, startPoint y: 48, endPoint x: 542, endPoint y: 81, distance: 172.2
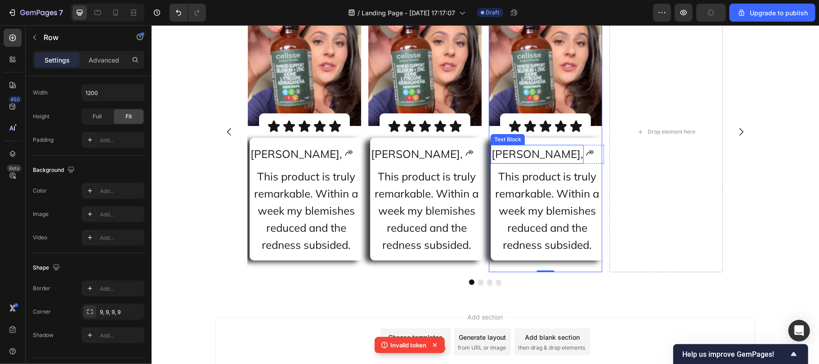
scroll to position [4928, 0]
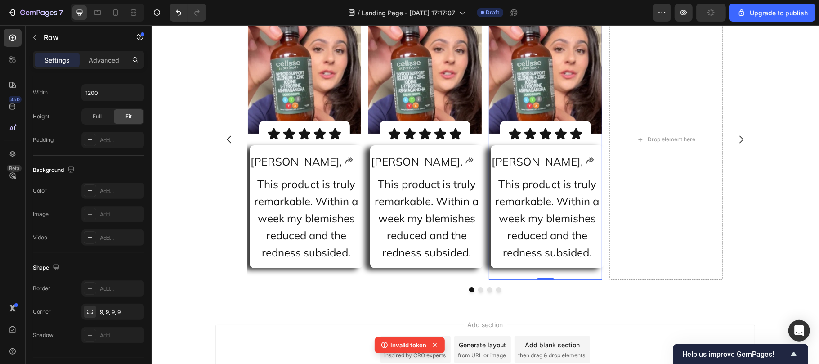
click at [531, 11] on icon at bounding box center [533, 8] width 5 height 6
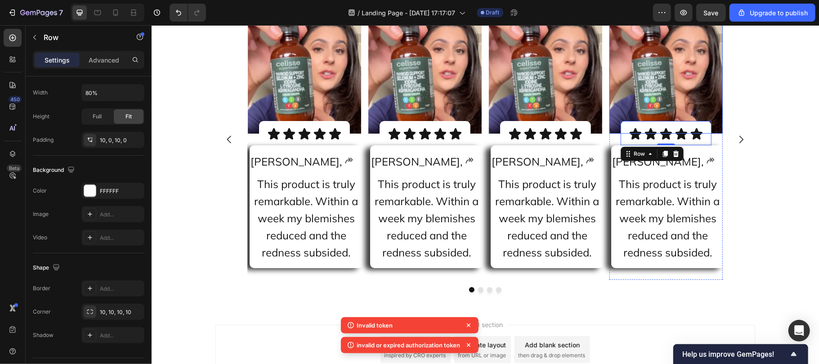
scroll to position [4919, 0]
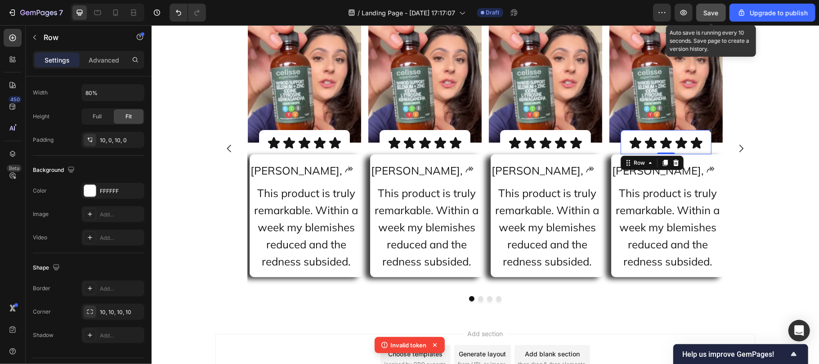
click at [706, 9] on span "Save" at bounding box center [711, 13] width 15 height 8
click at [708, 11] on span "Save" at bounding box center [711, 13] width 15 height 8
click at [708, 11] on icon "button" at bounding box center [710, 12] width 7 height 7
click at [708, 11] on icon "button" at bounding box center [711, 13] width 8 height 8
click at [708, 11] on icon "button" at bounding box center [711, 13] width 9 height 9
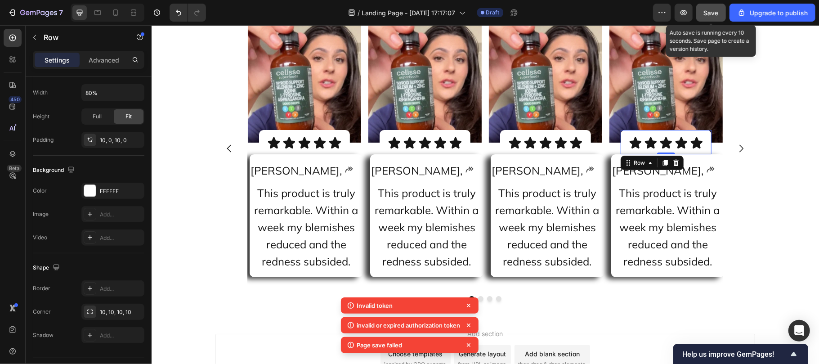
click at [714, 9] on span "Save" at bounding box center [711, 13] width 15 height 8
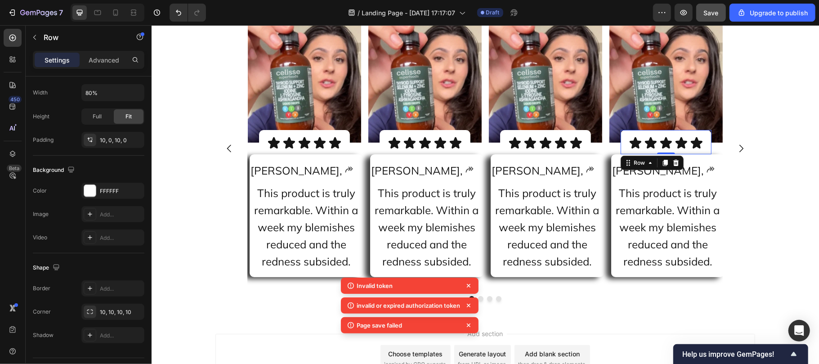
click at [709, 7] on button "Save" at bounding box center [711, 13] width 30 height 18
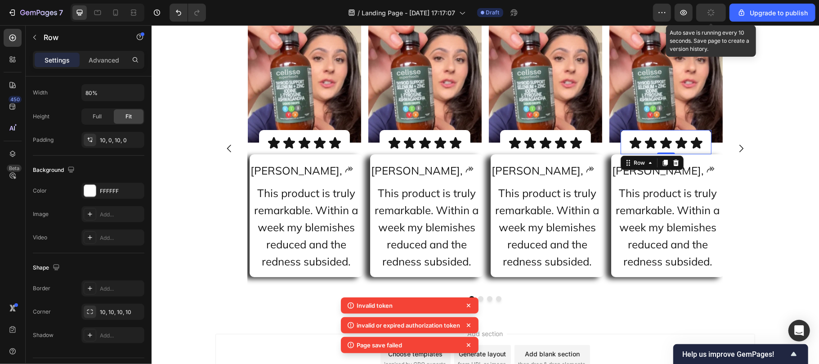
click at [709, 7] on button "button" at bounding box center [711, 13] width 30 height 18
